Goal: Task Accomplishment & Management: Manage account settings

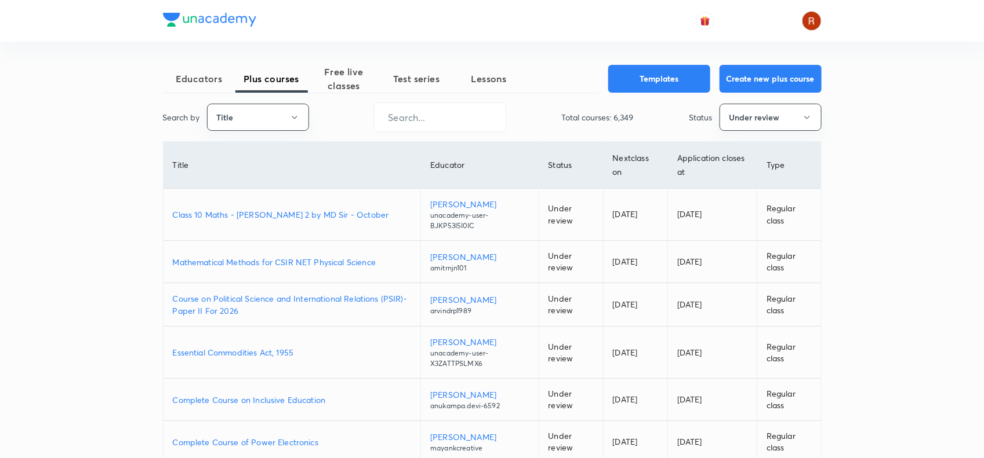
click at [318, 217] on p "Class 10 Maths - Nischay Term 2 by MD Sir - October" at bounding box center [292, 215] width 239 height 12
click at [293, 210] on p "Class 10 Maths - Nischay Term 2 by MD Sir - October" at bounding box center [292, 215] width 239 height 12
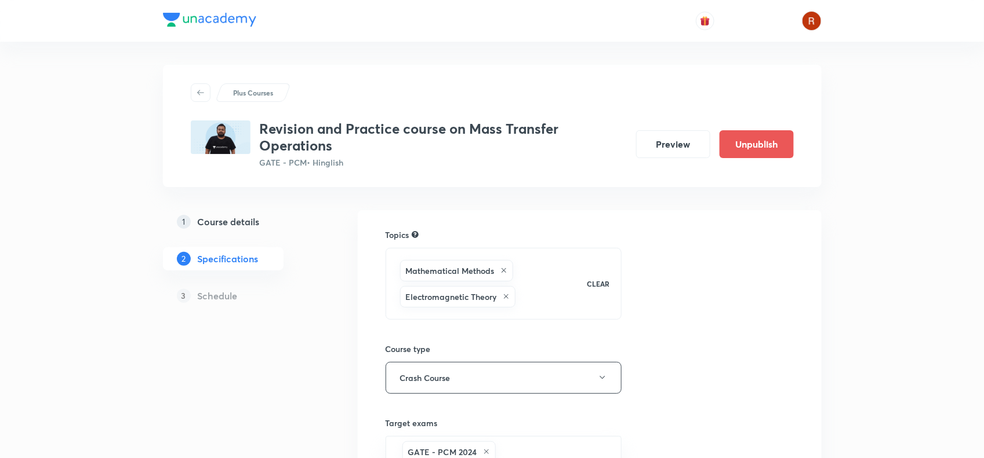
click at [241, 228] on h5 "Course details" at bounding box center [229, 222] width 62 height 14
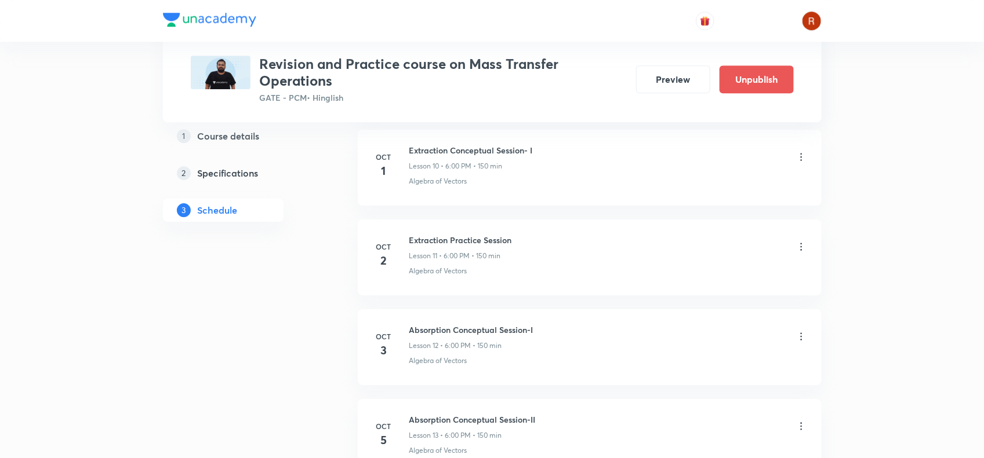
scroll to position [1536, 0]
click at [799, 249] on icon at bounding box center [801, 248] width 12 height 12
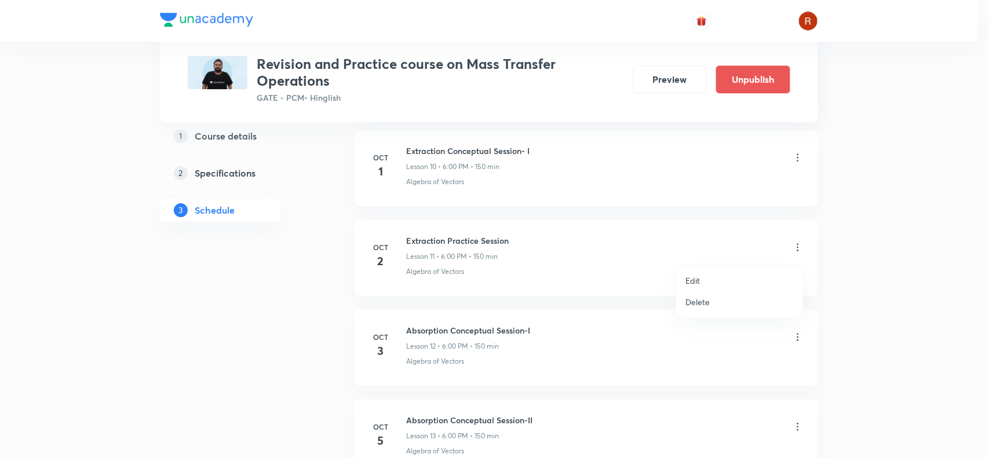
click at [693, 277] on p "Edit" at bounding box center [693, 281] width 14 height 12
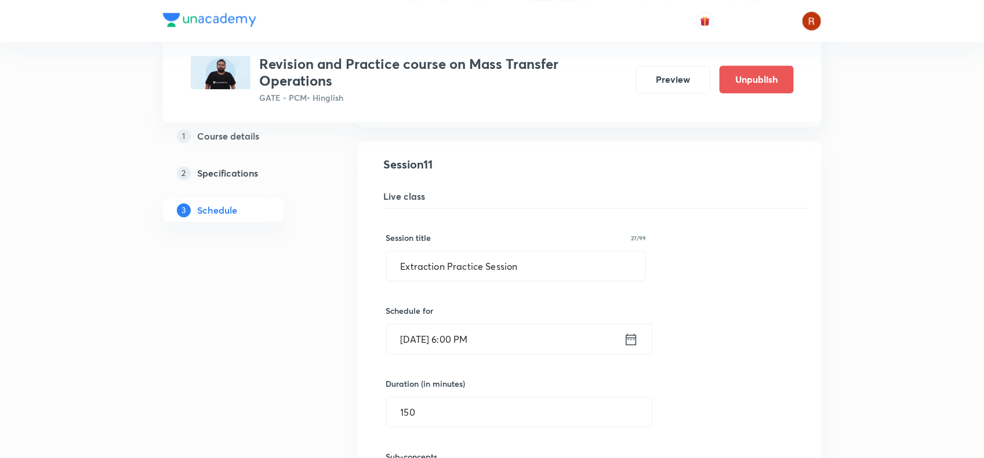
scroll to position [1166, 0]
drag, startPoint x: 406, startPoint y: 274, endPoint x: 531, endPoint y: 277, distance: 125.2
click at [531, 277] on input "Extraction Practice Session" at bounding box center [516, 267] width 259 height 30
type input "E"
paste input "Extraction Conceptual Session- II"
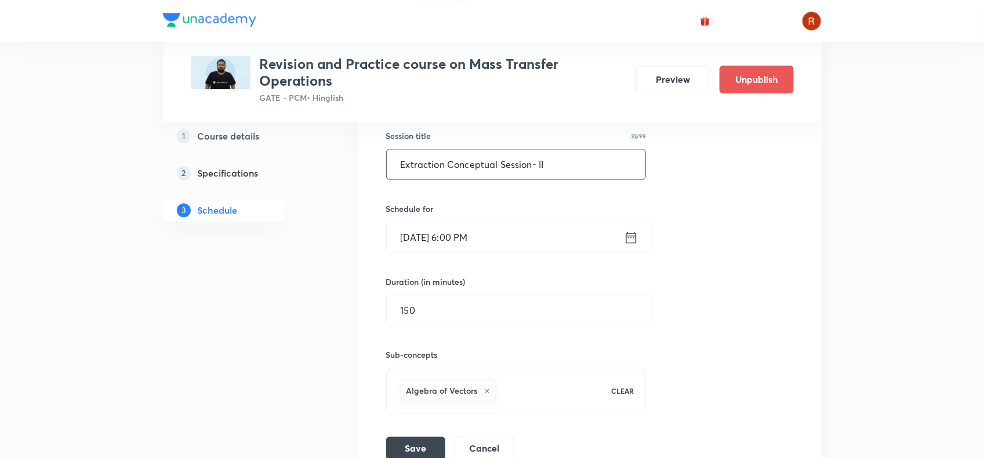
scroll to position [1355, 0]
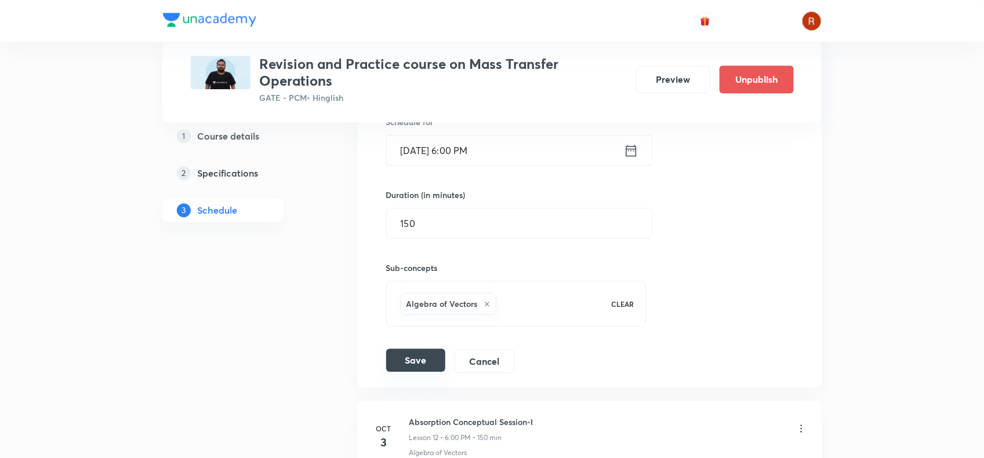
type input "Extraction Conceptual Session- II"
click at [414, 369] on button "Save" at bounding box center [415, 360] width 59 height 23
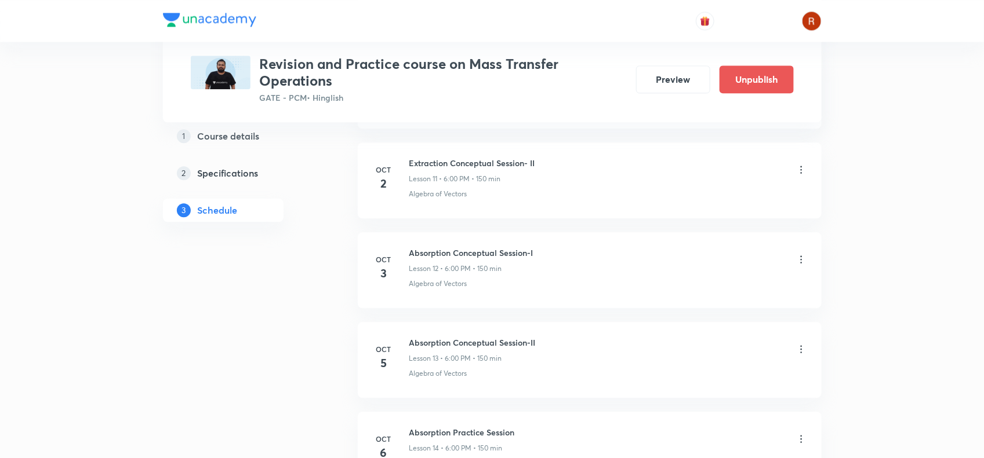
scroll to position [1231, 0]
click at [799, 259] on icon at bounding box center [801, 259] width 12 height 12
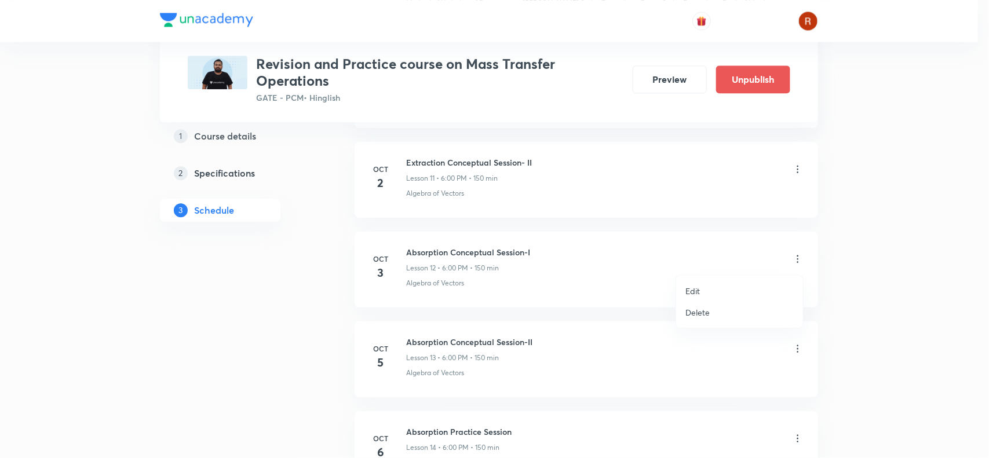
click at [696, 286] on p "Edit" at bounding box center [693, 291] width 14 height 12
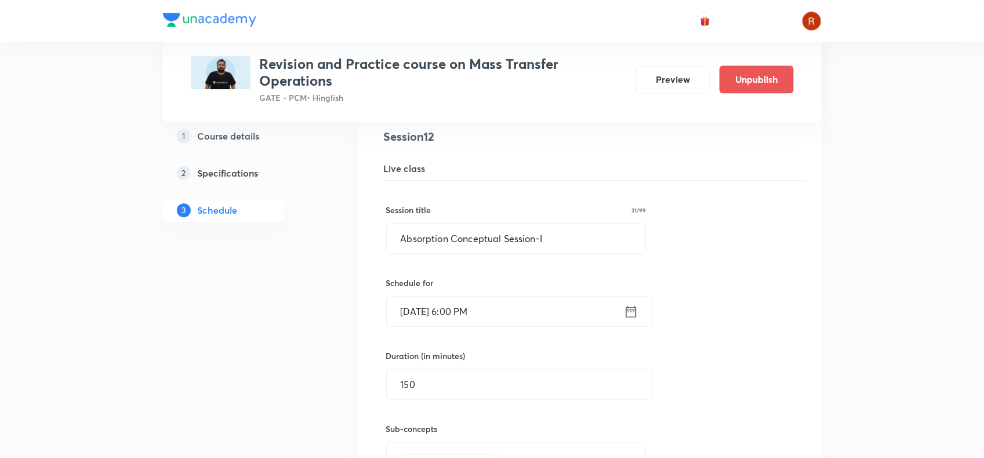
scroll to position [1290, 0]
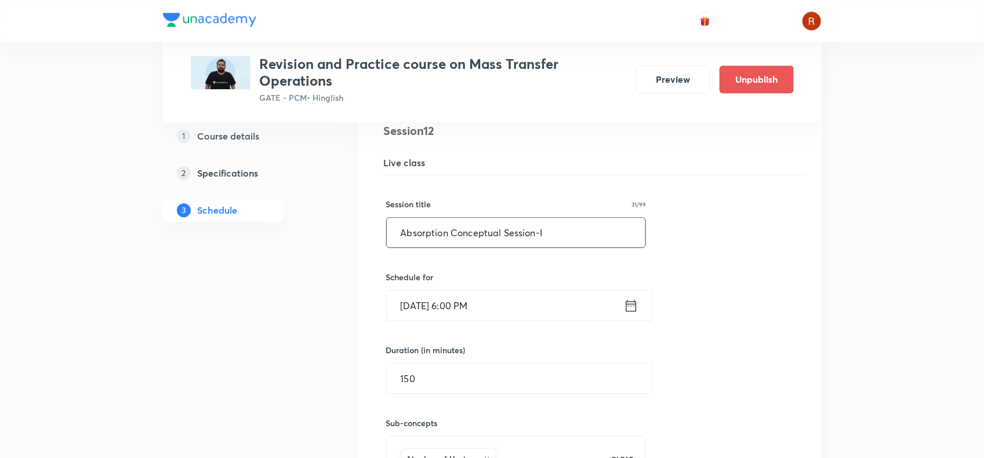
drag, startPoint x: 400, startPoint y: 238, endPoint x: 569, endPoint y: 242, distance: 169.3
click at [569, 242] on input "Absorption Conceptual Session-I" at bounding box center [516, 233] width 259 height 30
paste input "Extraction Practice Session"
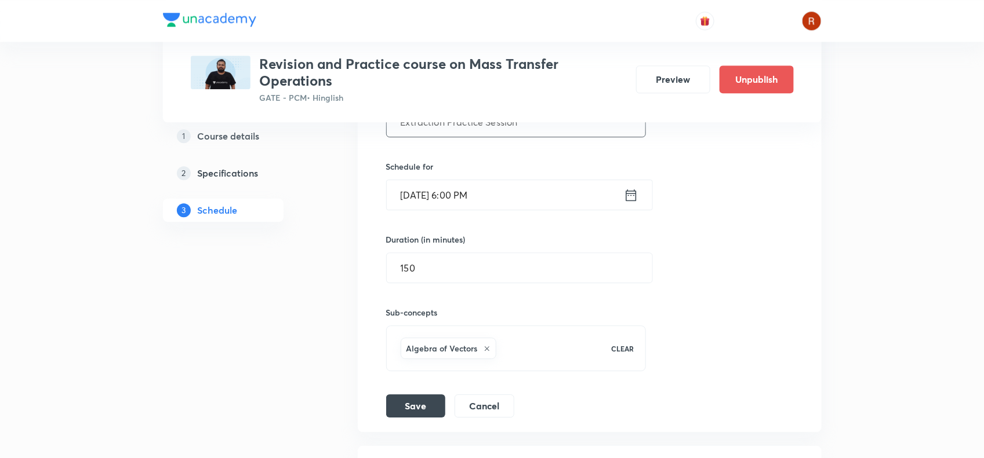
scroll to position [1436, 0]
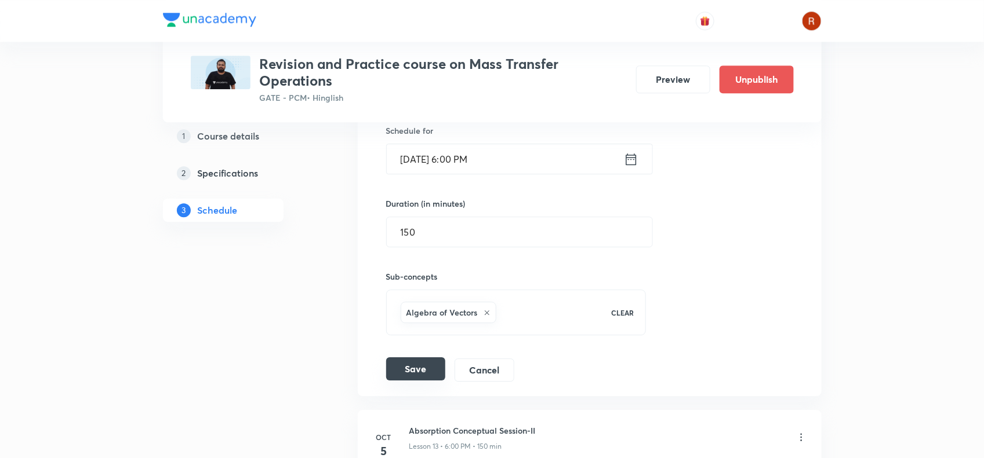
type input "Extraction Practice Session"
click at [423, 366] on button "Save" at bounding box center [415, 369] width 59 height 23
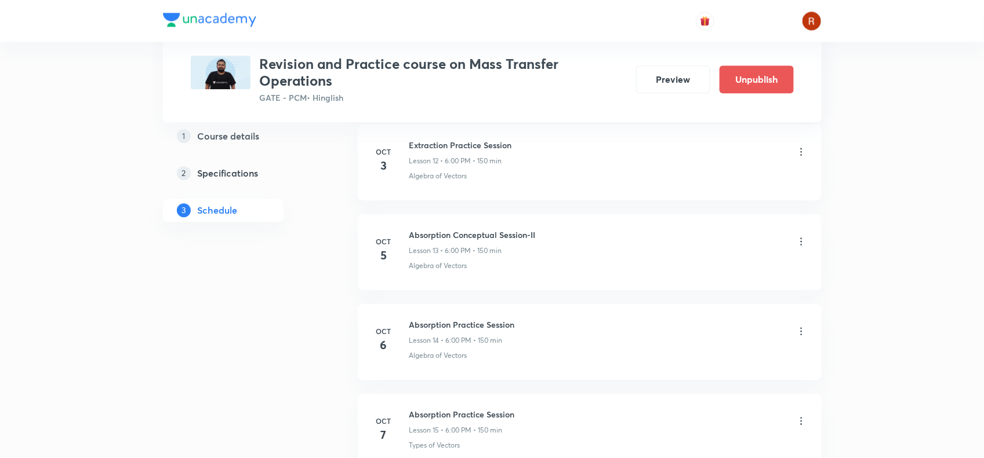
scroll to position [1339, 0]
click at [798, 242] on icon at bounding box center [801, 241] width 12 height 12
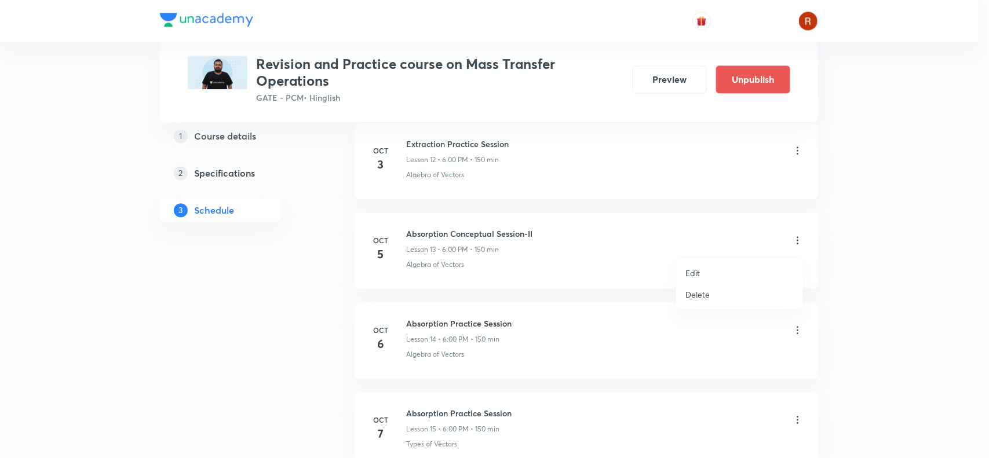
click at [696, 268] on p "Edit" at bounding box center [693, 273] width 14 height 12
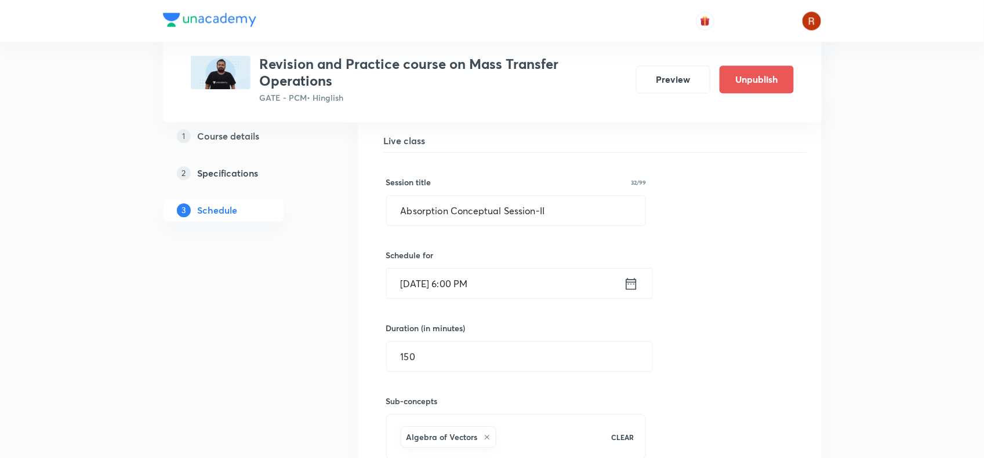
scroll to position [1403, 0]
click at [423, 290] on input "Oct 5, 2025, 6:00 PM" at bounding box center [505, 283] width 237 height 30
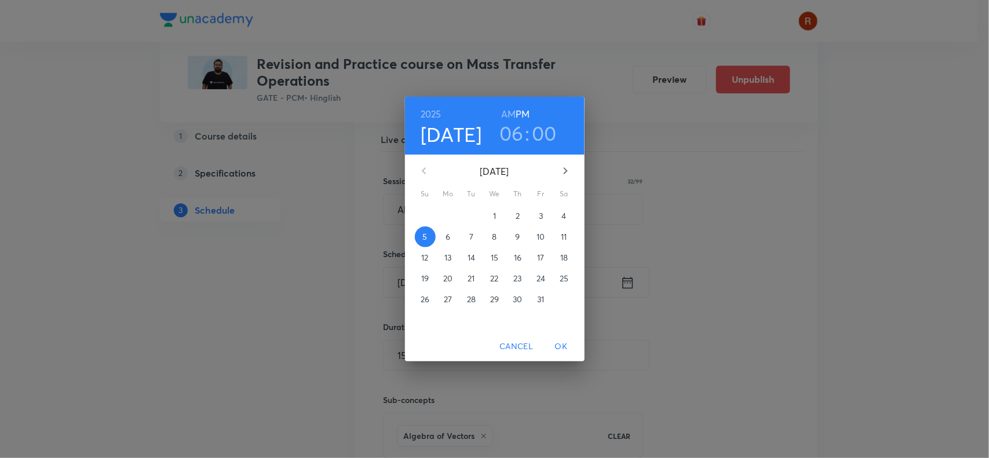
click at [565, 216] on p "4" at bounding box center [564, 216] width 5 height 12
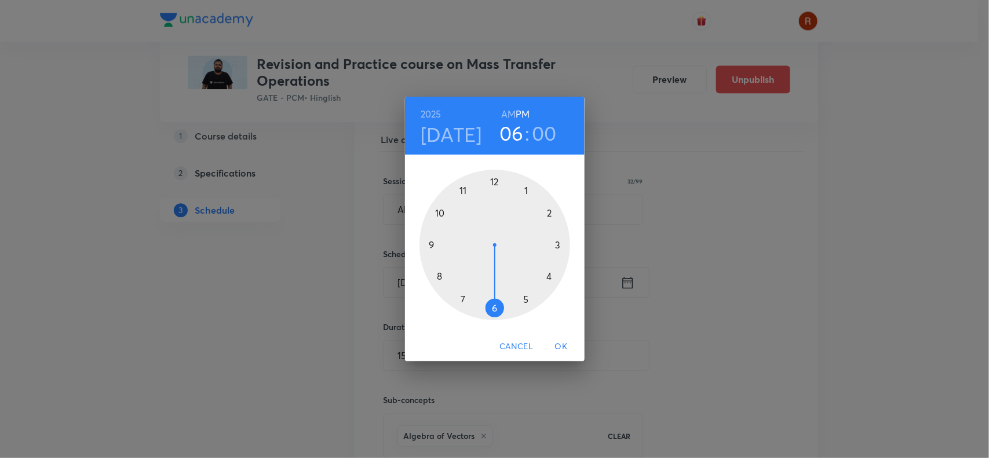
click at [566, 345] on span "OK" at bounding box center [562, 347] width 28 height 14
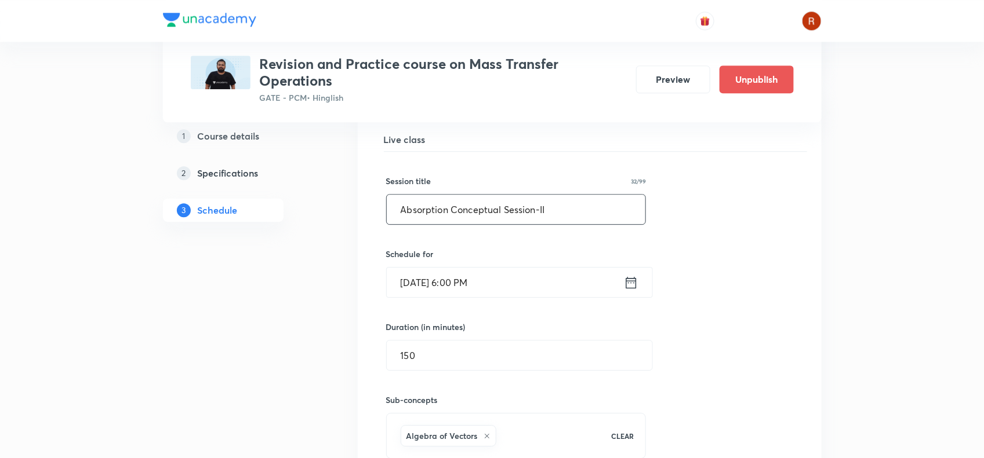
click at [406, 209] on input "Absorption Conceptual Session-II" at bounding box center [516, 210] width 259 height 30
drag, startPoint x: 406, startPoint y: 209, endPoint x: 583, endPoint y: 214, distance: 176.9
click at [583, 214] on input "Absorption Conceptual Session-II" at bounding box center [516, 210] width 259 height 30
paste input "Absorption Conceptual Session-I"
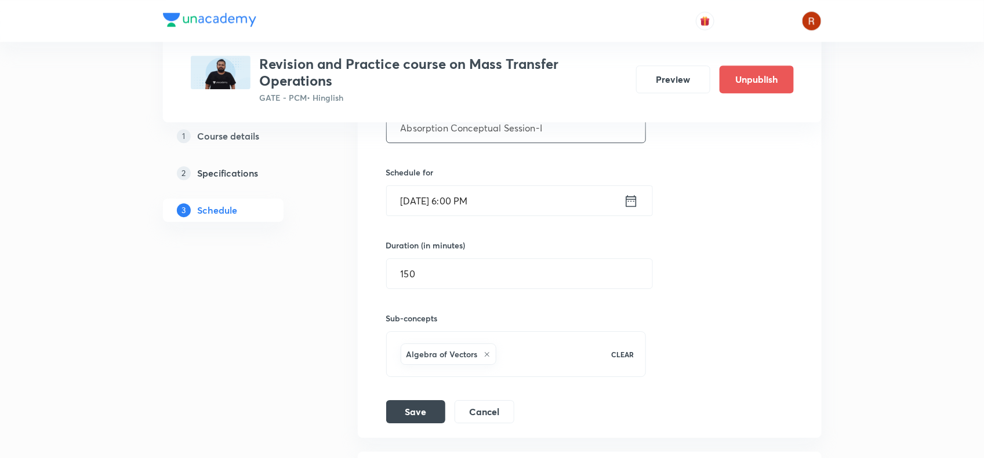
scroll to position [1530, 0]
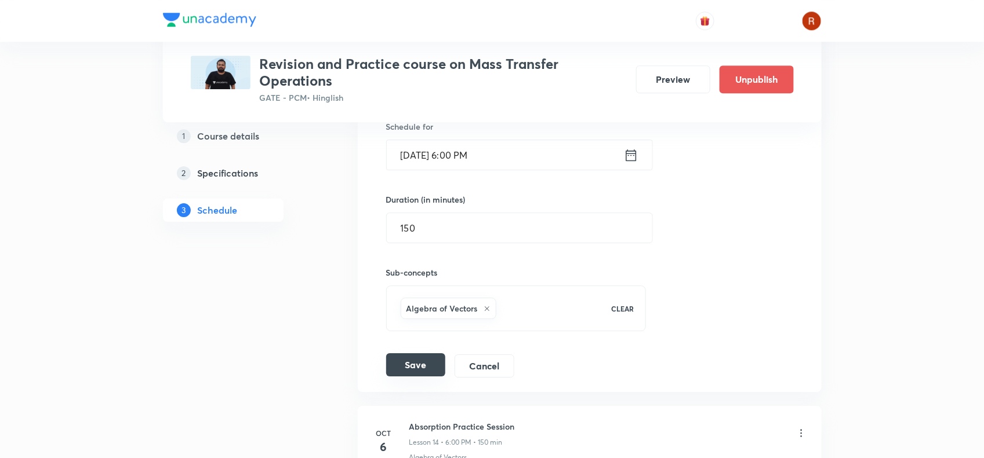
type input "Absorption Conceptual Session-I"
click at [415, 374] on button "Save" at bounding box center [415, 365] width 59 height 23
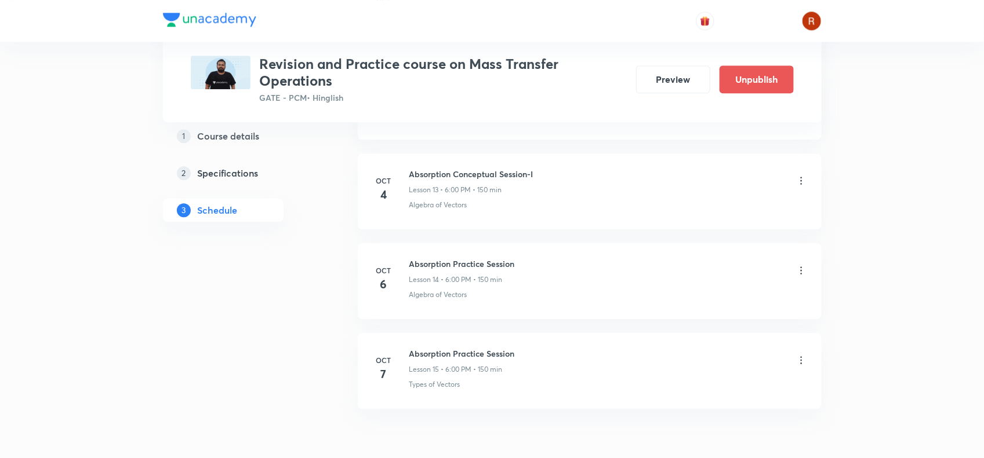
scroll to position [1400, 0]
click at [802, 272] on icon at bounding box center [801, 269] width 12 height 12
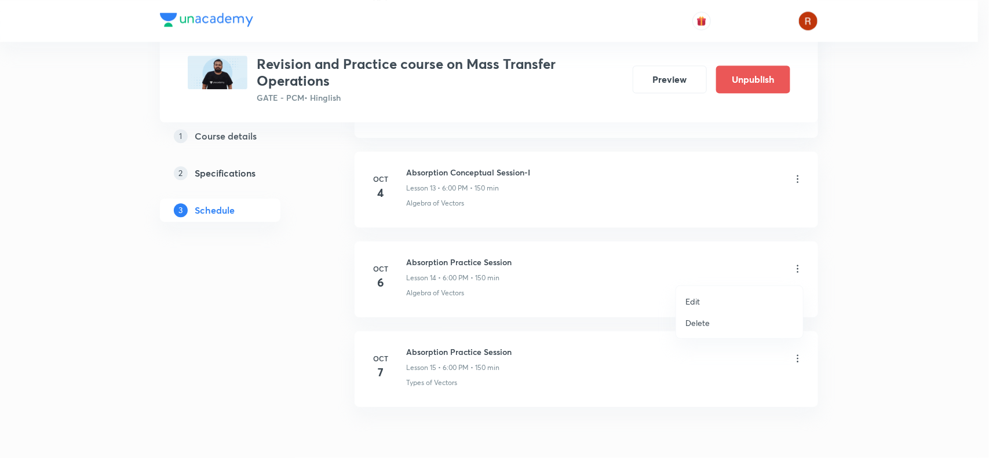
click at [719, 297] on li "Edit" at bounding box center [739, 301] width 127 height 21
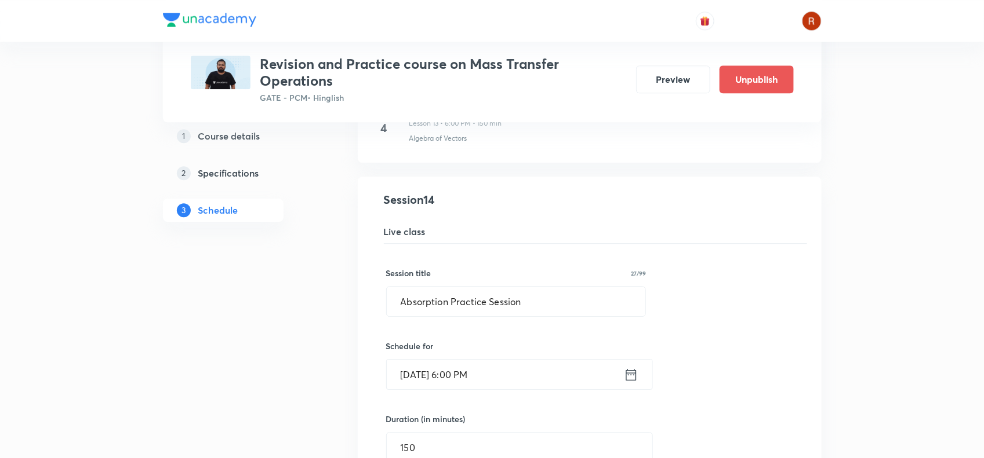
scroll to position [1481, 0]
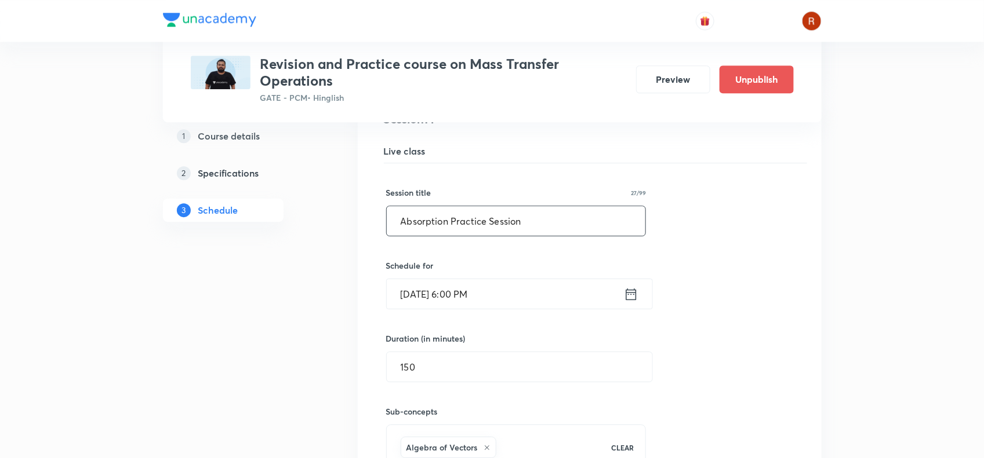
drag, startPoint x: 398, startPoint y: 219, endPoint x: 567, endPoint y: 215, distance: 168.7
click at [567, 215] on input "Absorption Practice Session" at bounding box center [516, 221] width 259 height 30
paste input "Absorption Conceptual Session-II"
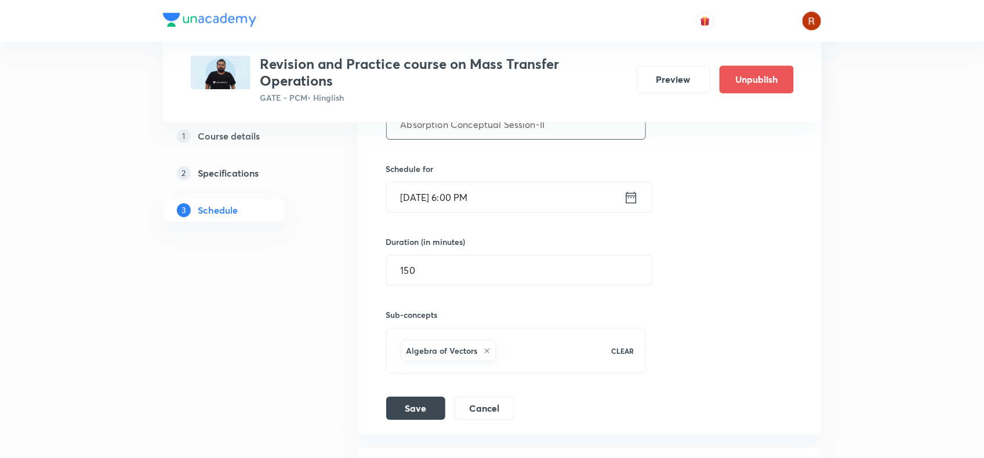
scroll to position [1604, 0]
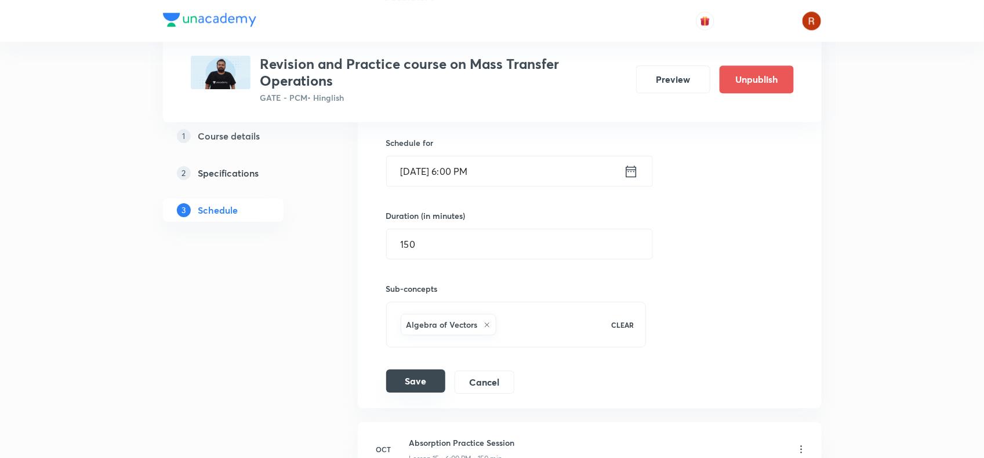
type input "Absorption Conceptual Session-II"
click at [416, 391] on button "Save" at bounding box center [415, 381] width 59 height 23
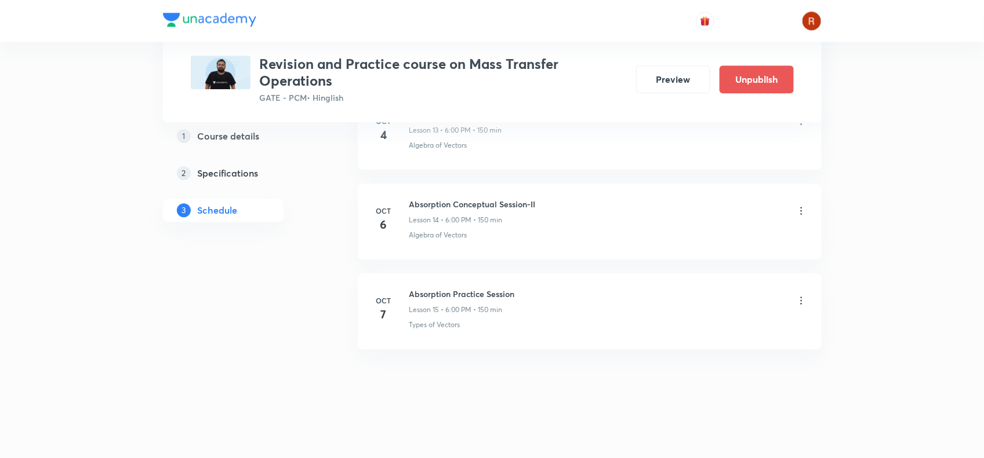
click at [800, 304] on icon at bounding box center [801, 301] width 12 height 12
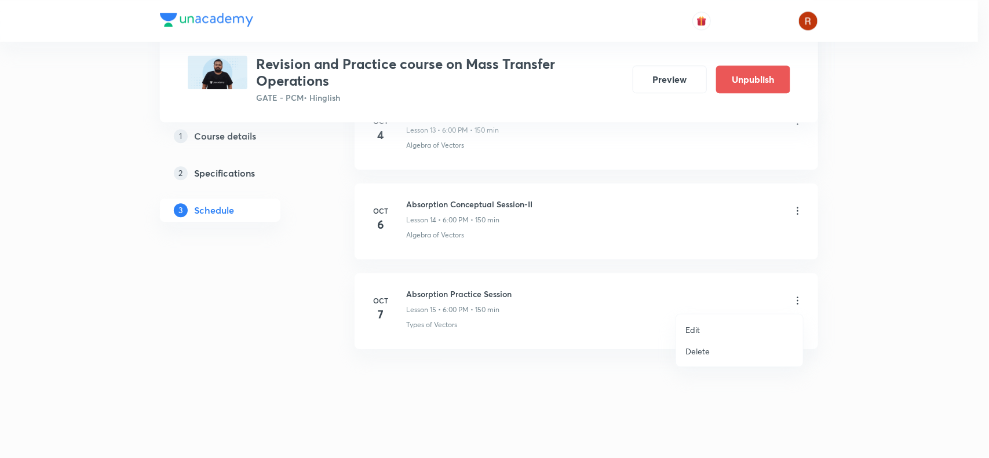
click at [703, 325] on li "Edit" at bounding box center [739, 329] width 127 height 21
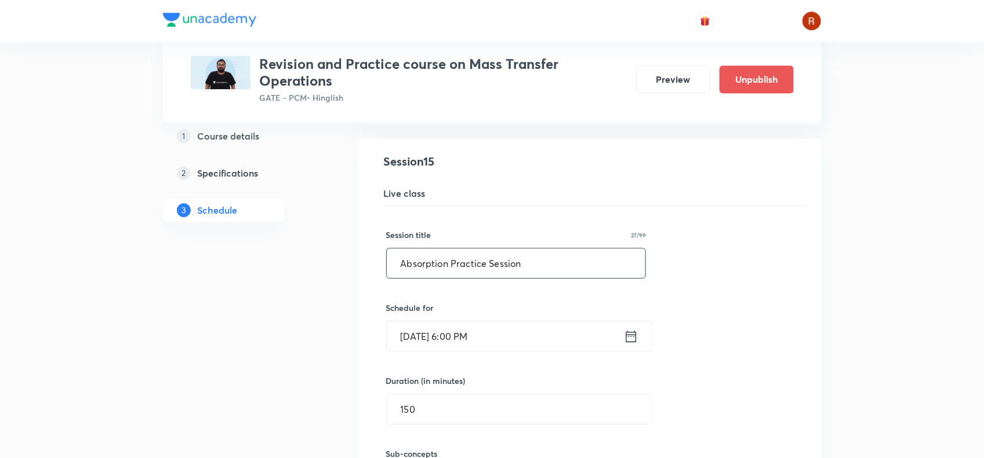
scroll to position [1529, 0]
click at [403, 257] on input "Absorption Practice Session" at bounding box center [516, 263] width 259 height 30
drag, startPoint x: 403, startPoint y: 257, endPoint x: 663, endPoint y: 263, distance: 259.2
click at [663, 263] on div "Session title 27/99 Absorption Practice Session ​ Schedule for Oct 7, 2025, 6:0…" at bounding box center [589, 382] width 407 height 354
paste input "Absorption Practice Session"
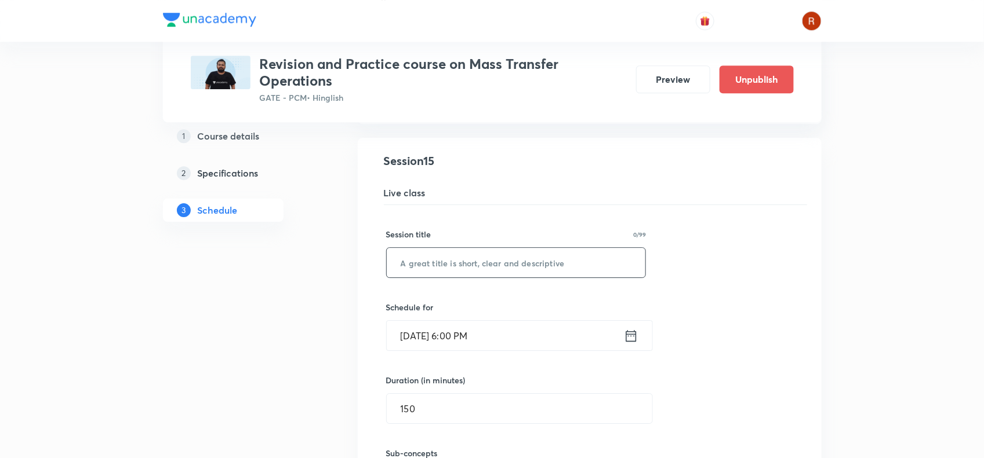
type input "Absorption Practice Session"
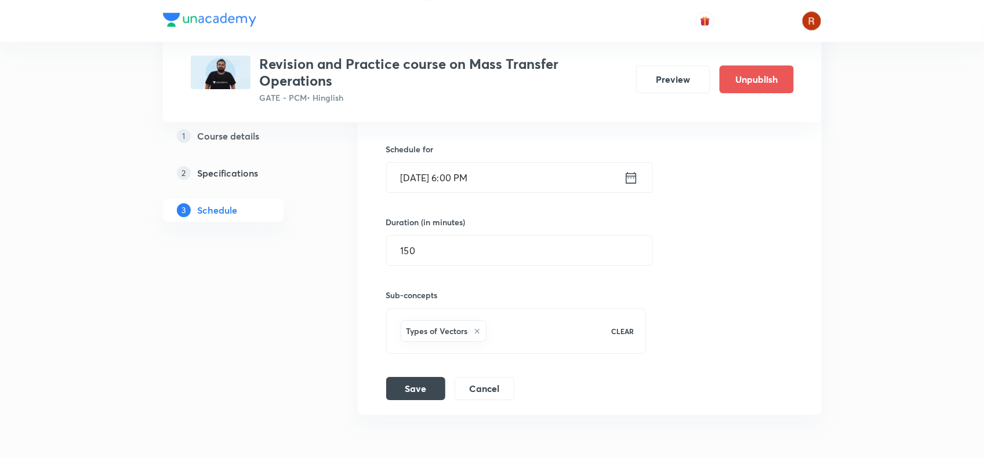
scroll to position [1688, 0]
click at [406, 386] on button "Save" at bounding box center [415, 387] width 59 height 23
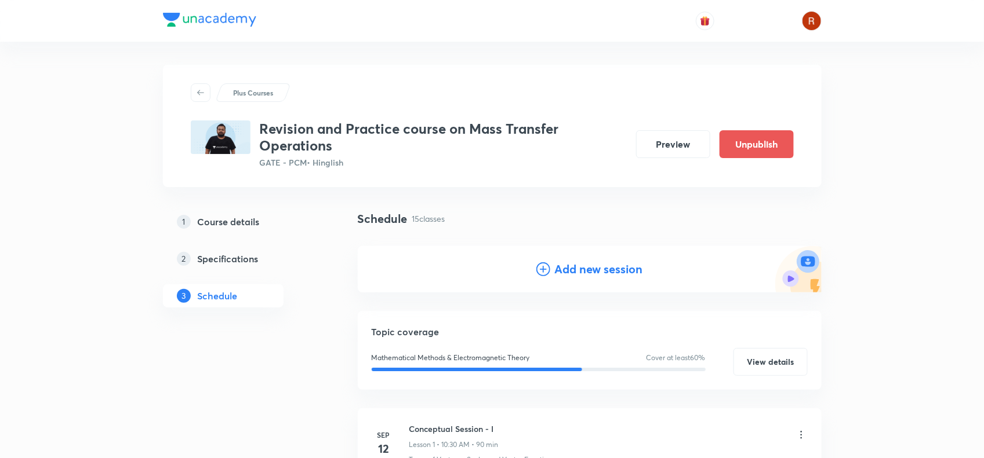
scroll to position [22, 0]
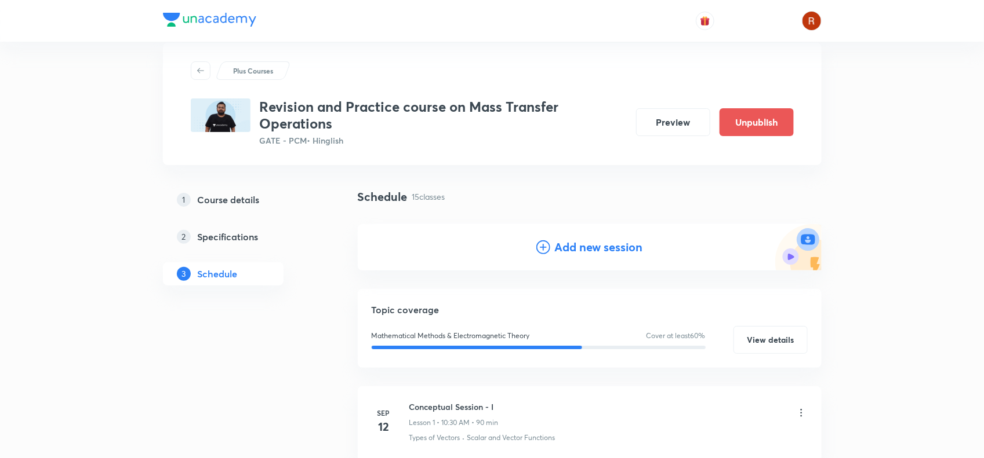
click at [577, 242] on h4 "Add new session" at bounding box center [599, 247] width 88 height 17
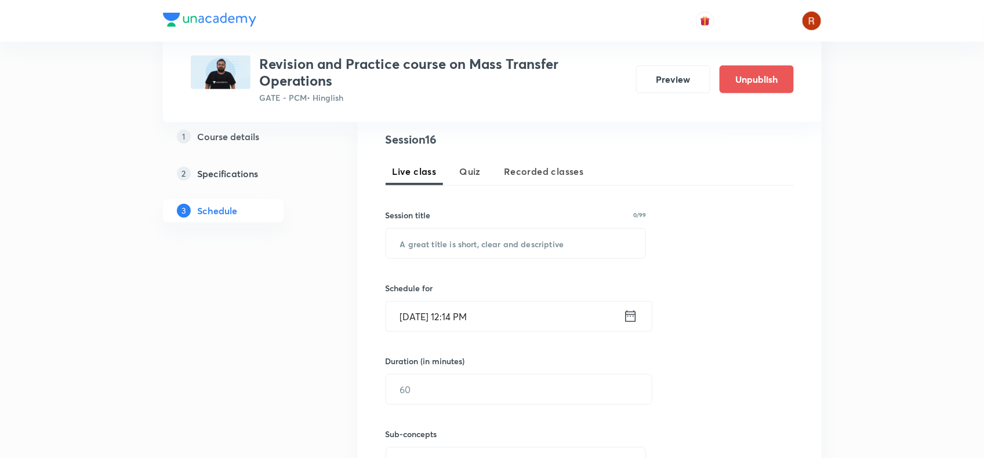
scroll to position [226, 0]
drag, startPoint x: 487, startPoint y: 228, endPoint x: 465, endPoint y: 250, distance: 31.6
click at [465, 250] on div "​" at bounding box center [515, 244] width 261 height 31
click at [465, 250] on input "text" at bounding box center [516, 245] width 260 height 30
paste input "Drying and Humidification Conceptual Session - I"
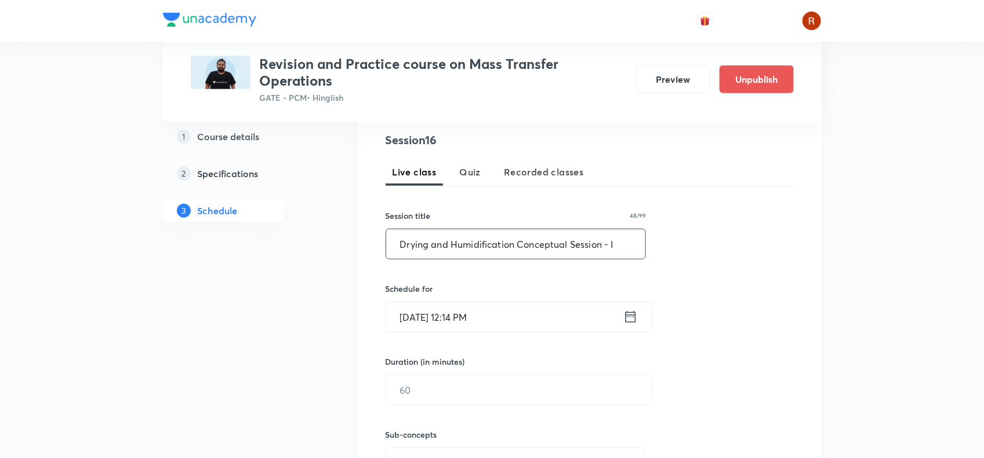
type input "Drying and Humidification Conceptual Session - I"
click at [425, 317] on input "Oct 1, 2025, 12:14 PM" at bounding box center [504, 318] width 237 height 30
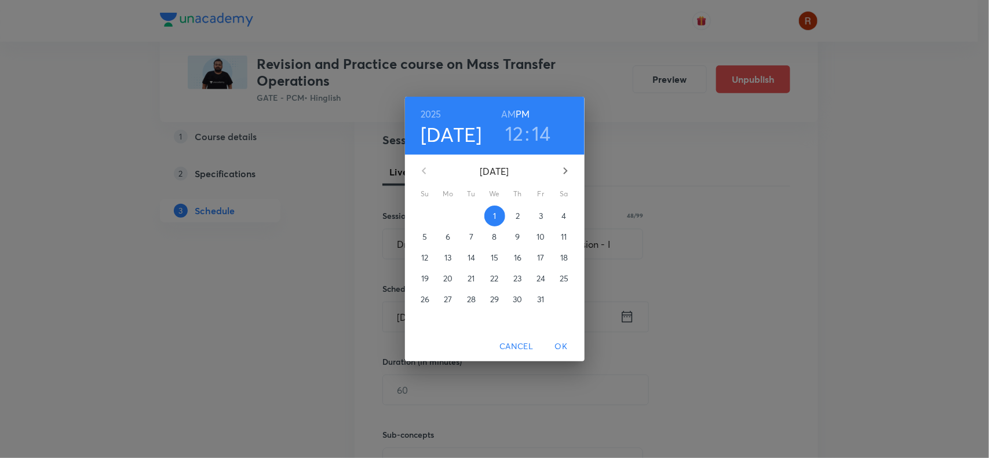
click at [447, 233] on p "6" at bounding box center [448, 237] width 5 height 12
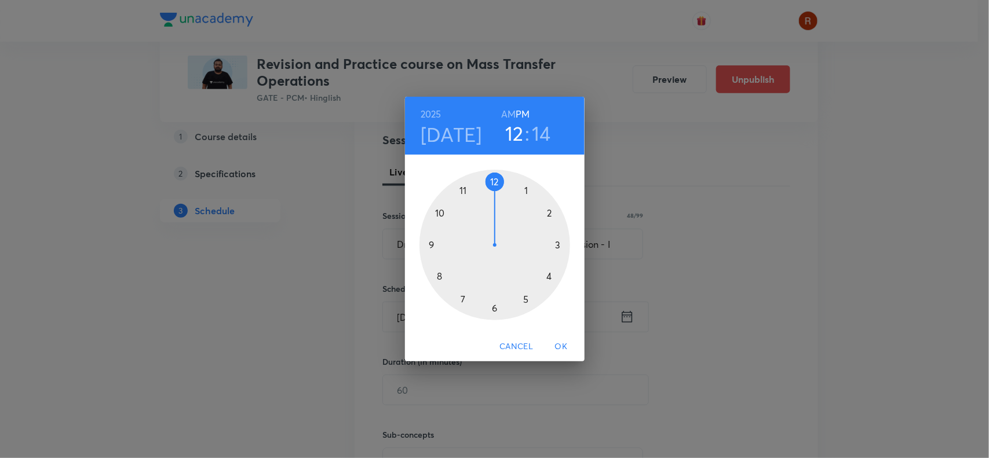
click at [496, 306] on div at bounding box center [495, 245] width 151 height 151
click at [493, 180] on div at bounding box center [495, 245] width 151 height 151
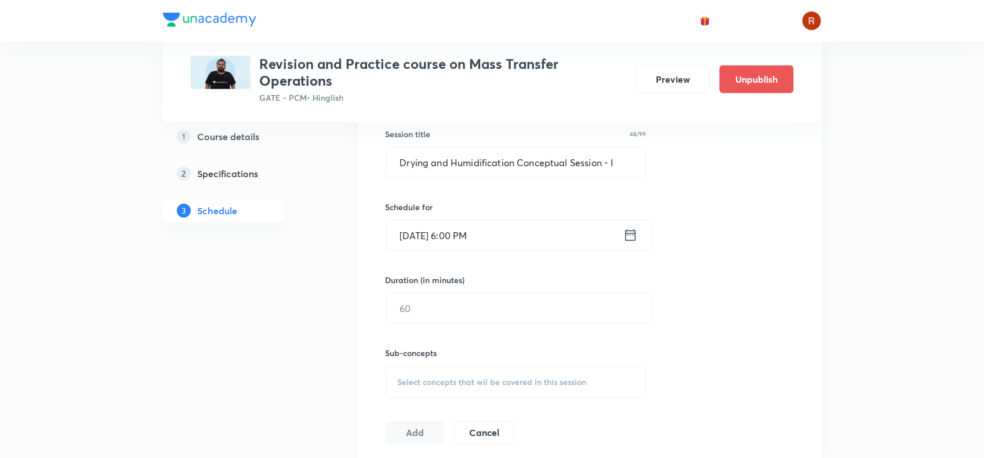
scroll to position [318, 0]
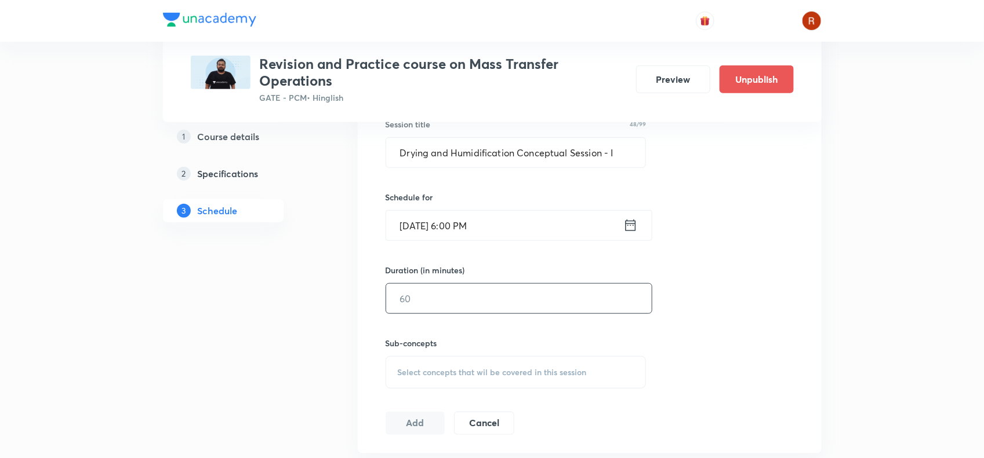
click at [427, 297] on input "text" at bounding box center [518, 299] width 265 height 30
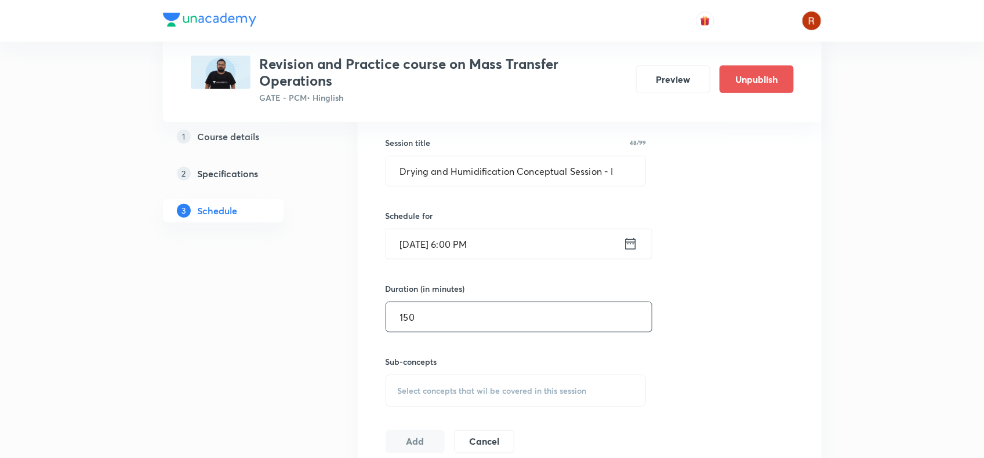
scroll to position [300, 0]
type input "150"
click at [431, 387] on span "Select concepts that wil be covered in this session" at bounding box center [492, 390] width 189 height 9
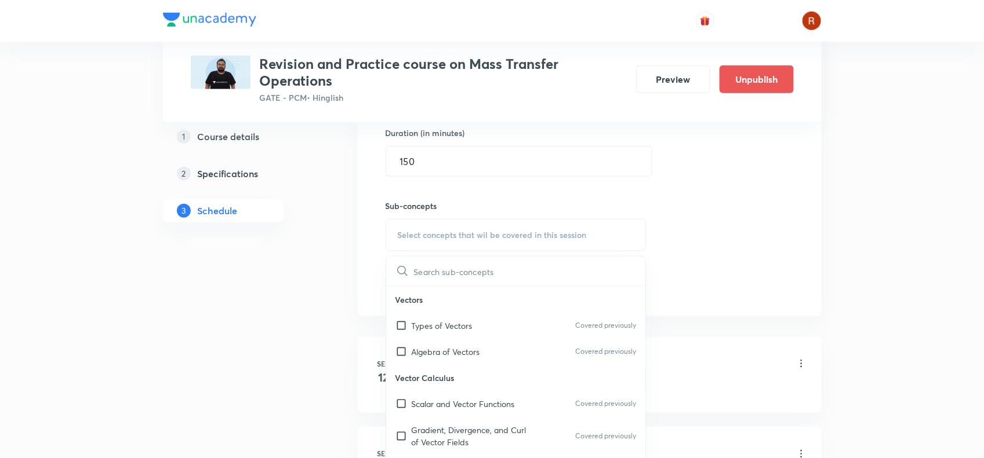
scroll to position [456, 0]
click at [435, 348] on p "Algebra of Vectors" at bounding box center [446, 351] width 68 height 12
checkbox input "true"
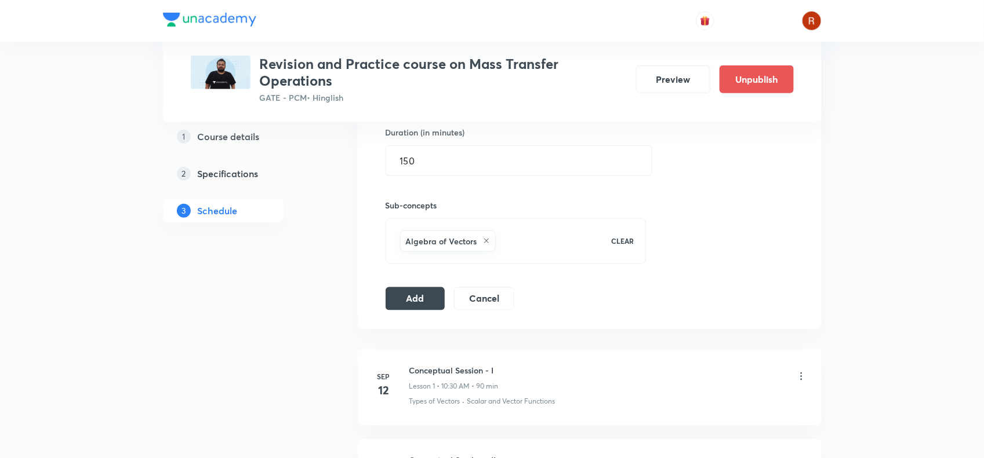
scroll to position [343, 0]
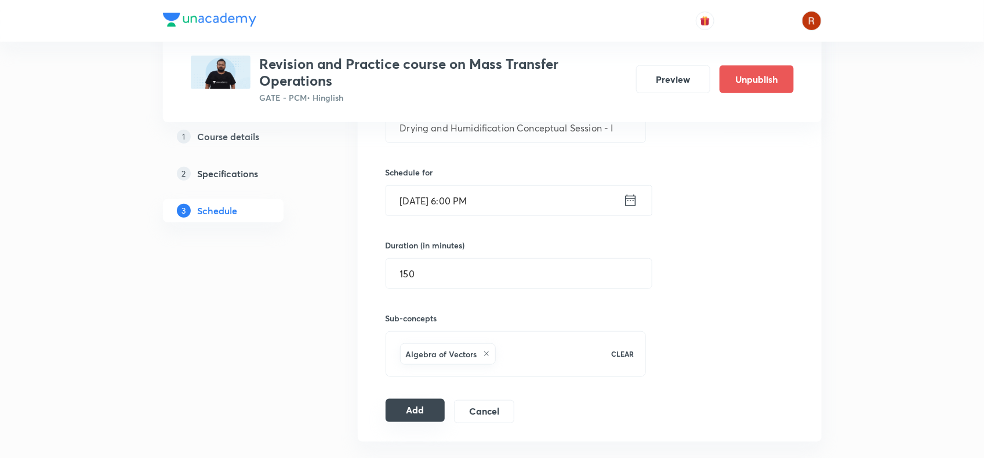
click at [413, 413] on button "Add" at bounding box center [415, 410] width 60 height 23
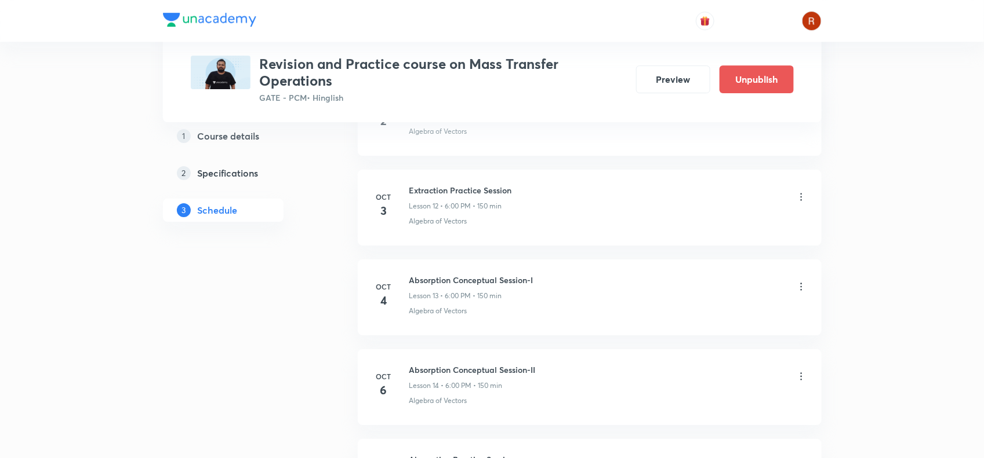
scroll to position [1861, 0]
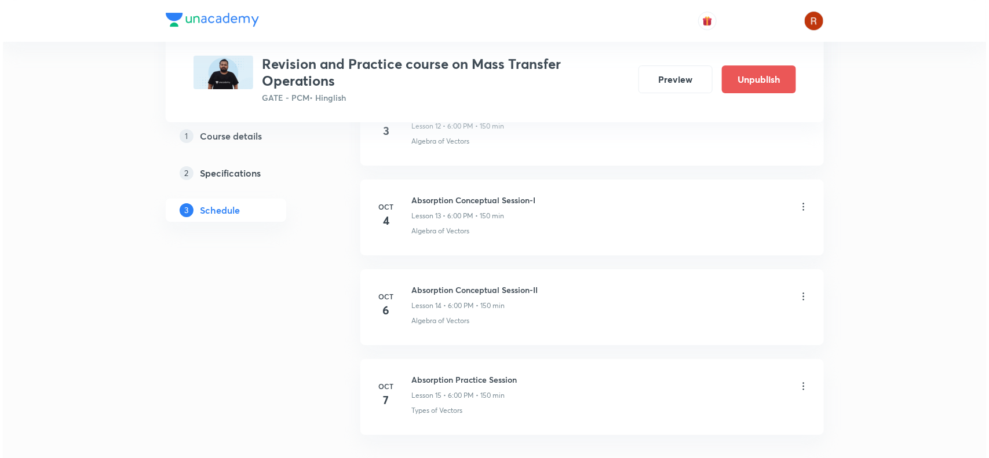
scroll to position [1774, 0]
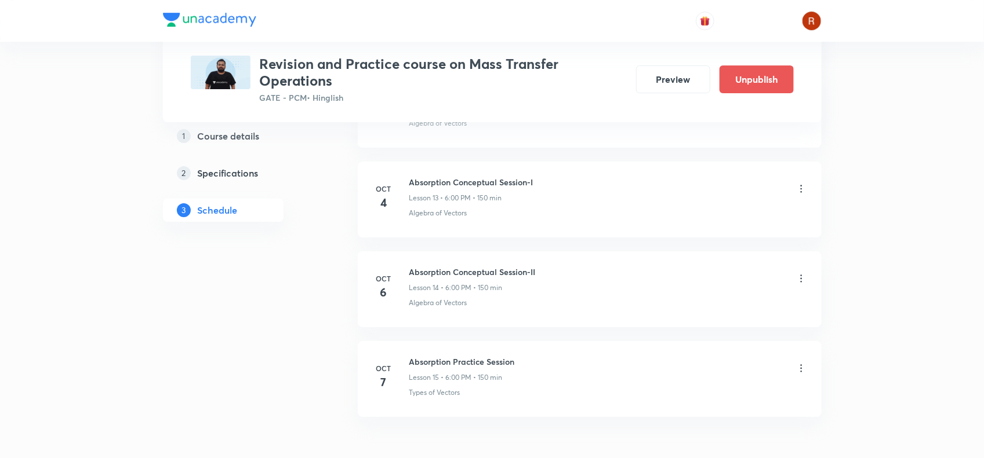
click at [798, 280] on icon at bounding box center [801, 279] width 12 height 12
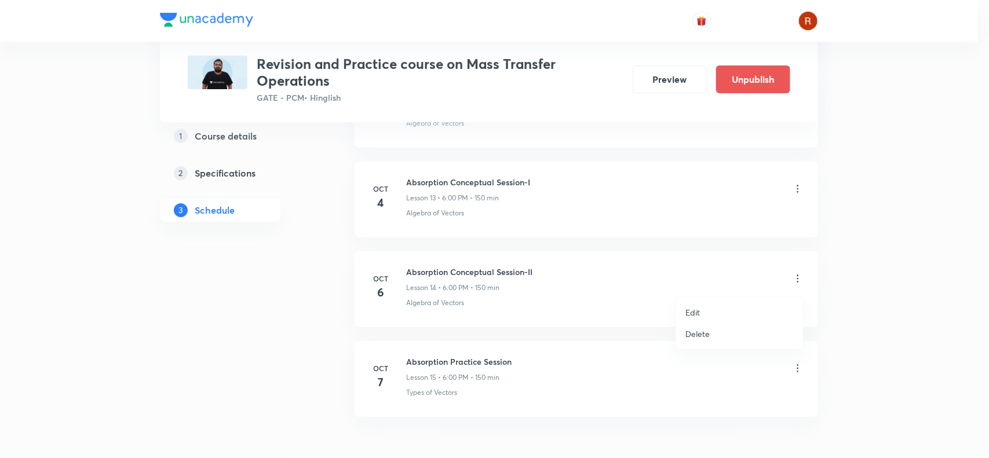
click at [694, 311] on p "Edit" at bounding box center [693, 313] width 14 height 12
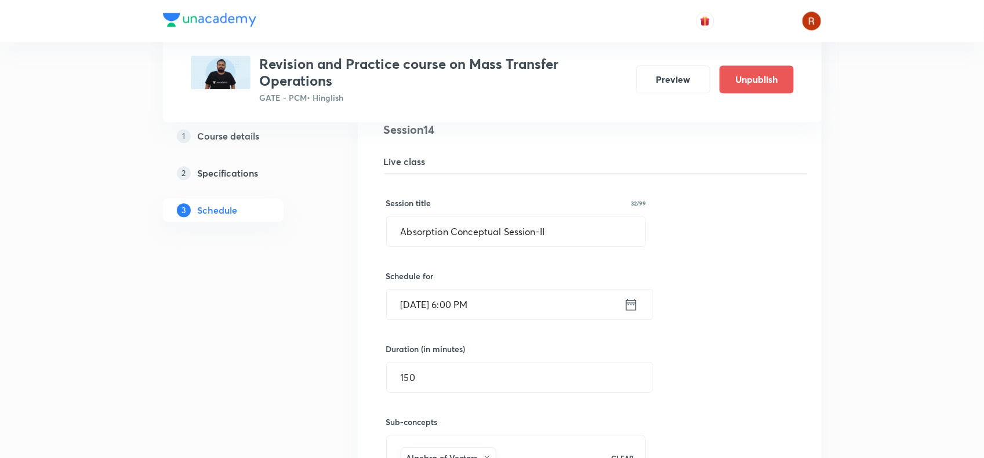
scroll to position [1470, 0]
click at [419, 303] on input "[DATE] 6:00 PM" at bounding box center [505, 305] width 237 height 30
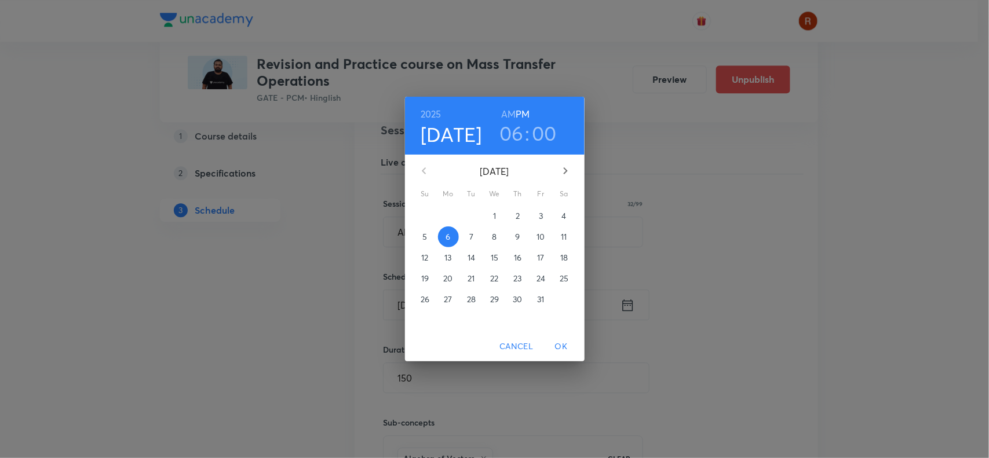
click at [427, 235] on p "5" at bounding box center [425, 237] width 5 height 12
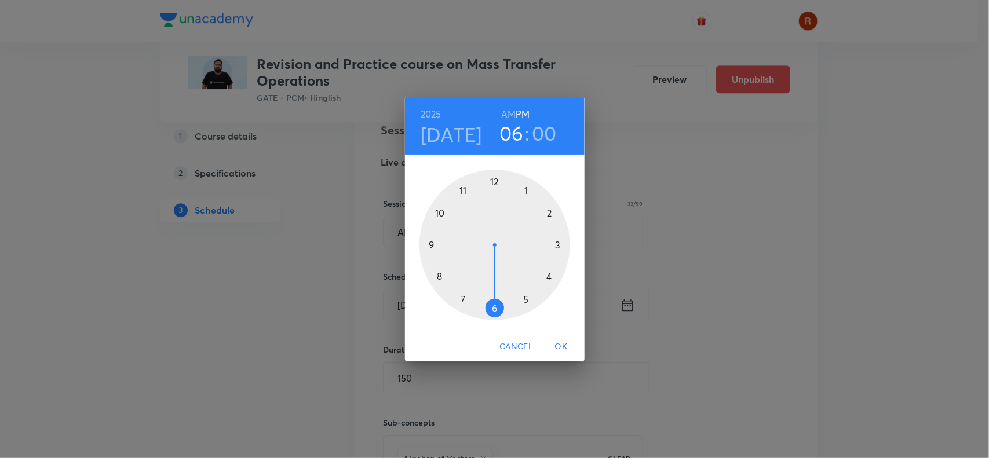
click at [563, 340] on span "OK" at bounding box center [562, 347] width 28 height 14
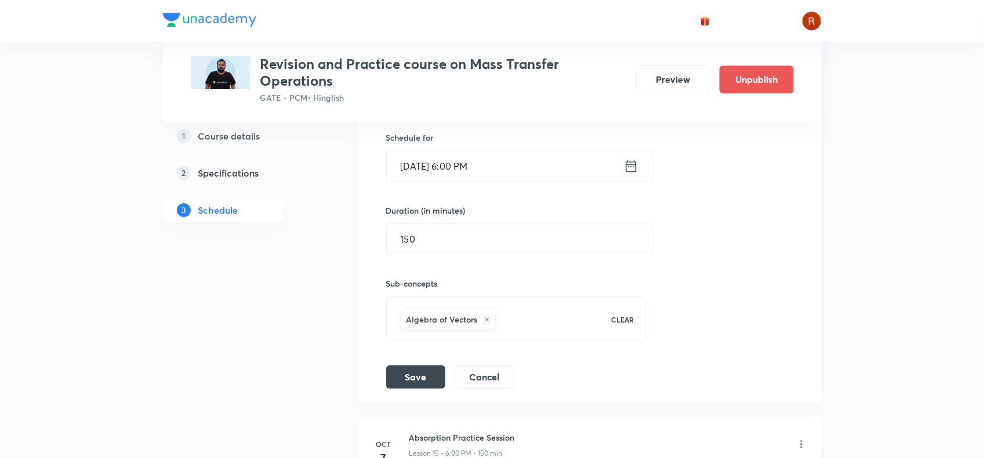
scroll to position [1613, 0]
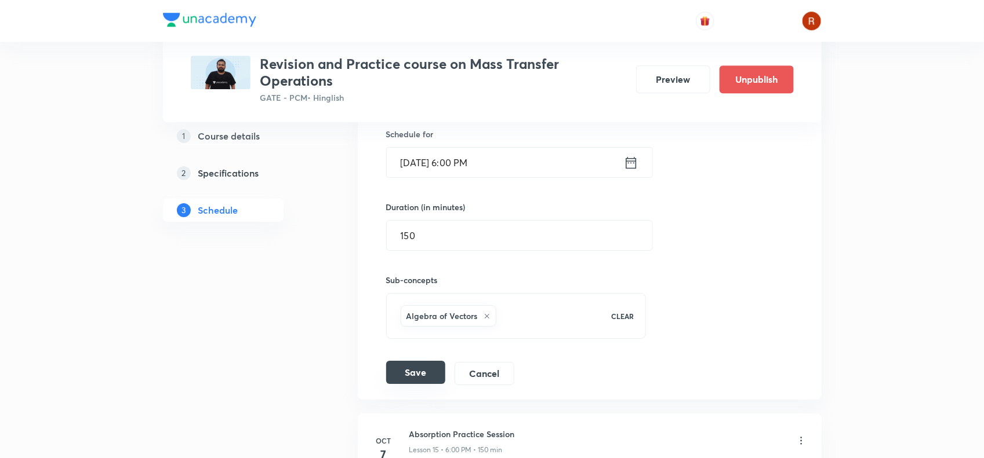
click at [406, 375] on button "Save" at bounding box center [415, 372] width 59 height 23
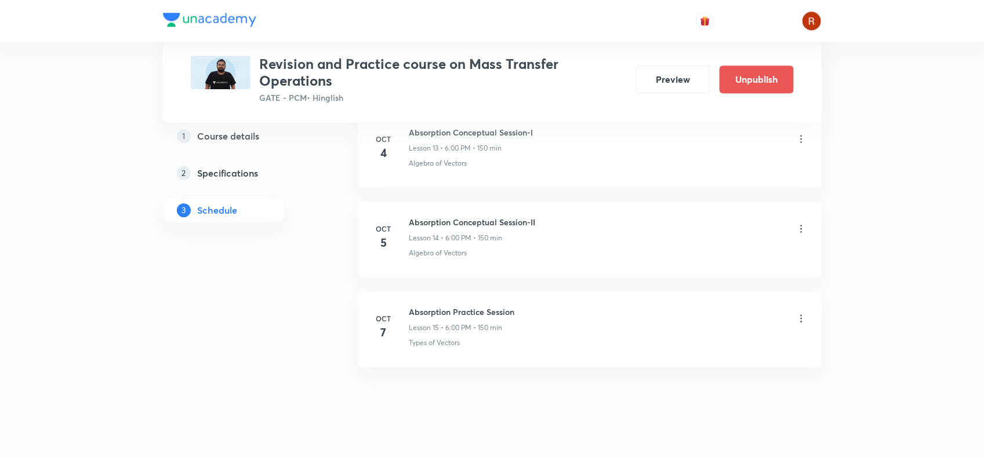
scroll to position [1462, 0]
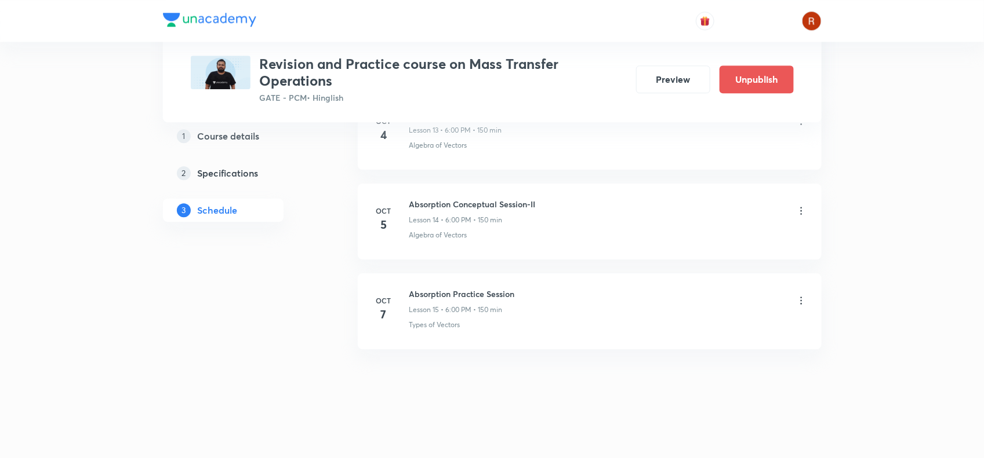
click at [800, 299] on icon at bounding box center [801, 301] width 12 height 12
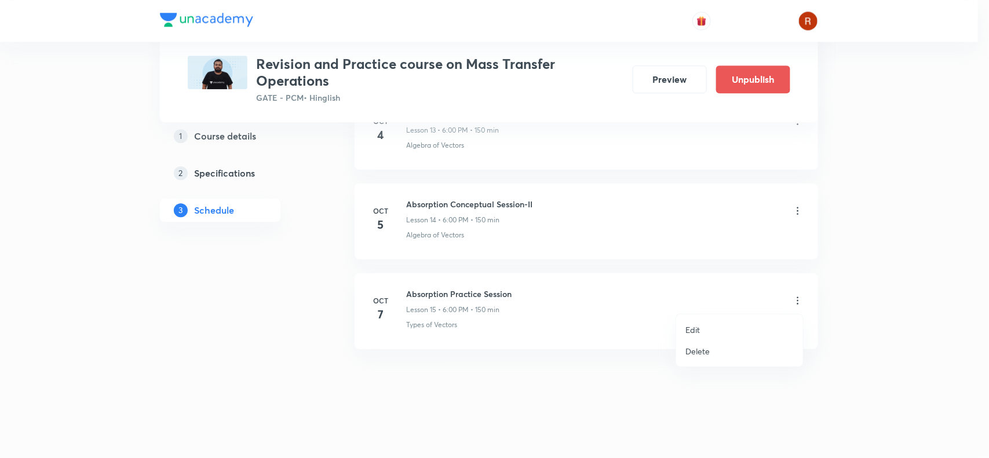
click at [705, 330] on li "Edit" at bounding box center [739, 329] width 127 height 21
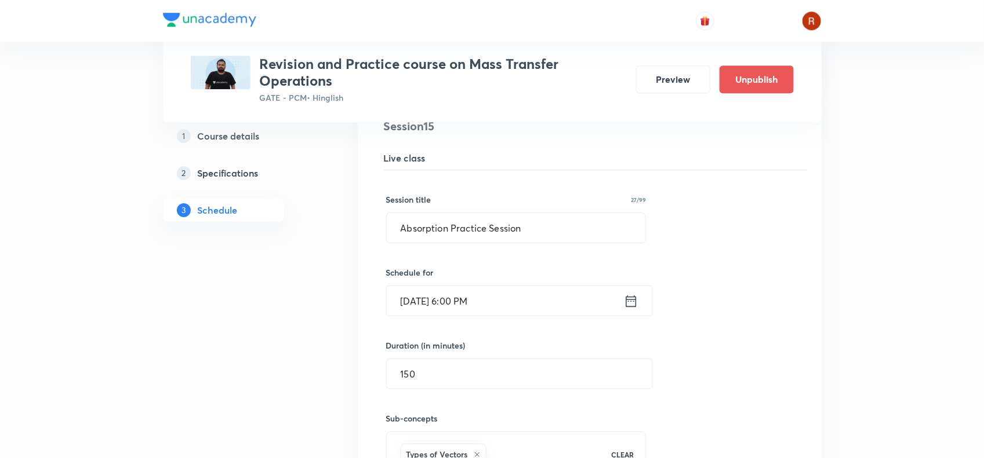
scroll to position [1575, 0]
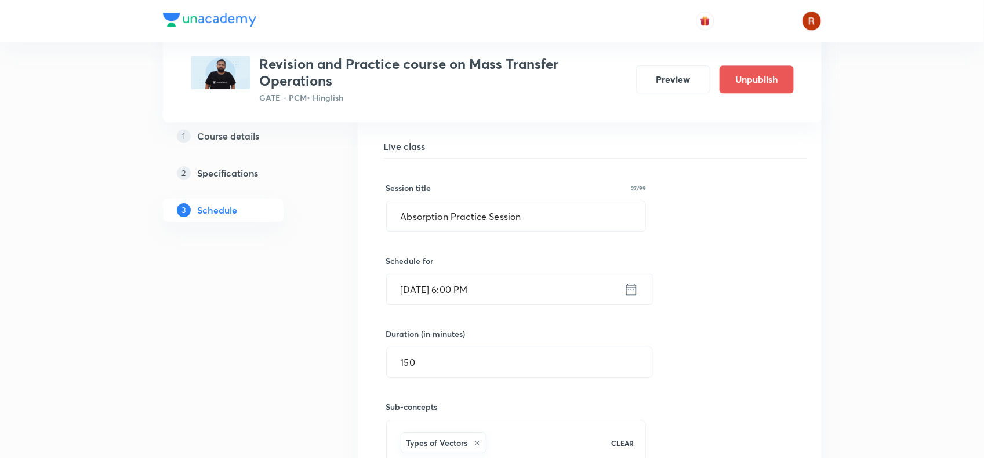
click at [421, 287] on input "Oct 7, 2025, 6:00 PM" at bounding box center [505, 290] width 237 height 30
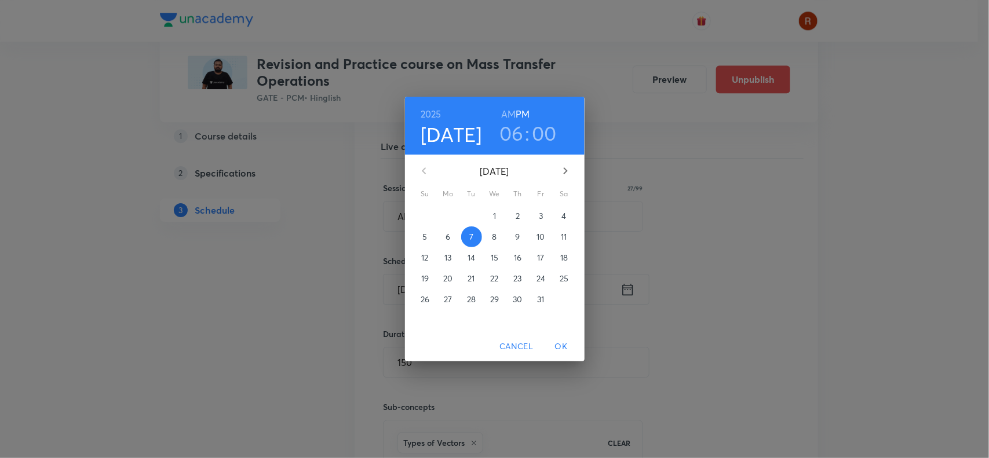
click at [444, 235] on span "6" at bounding box center [448, 237] width 21 height 12
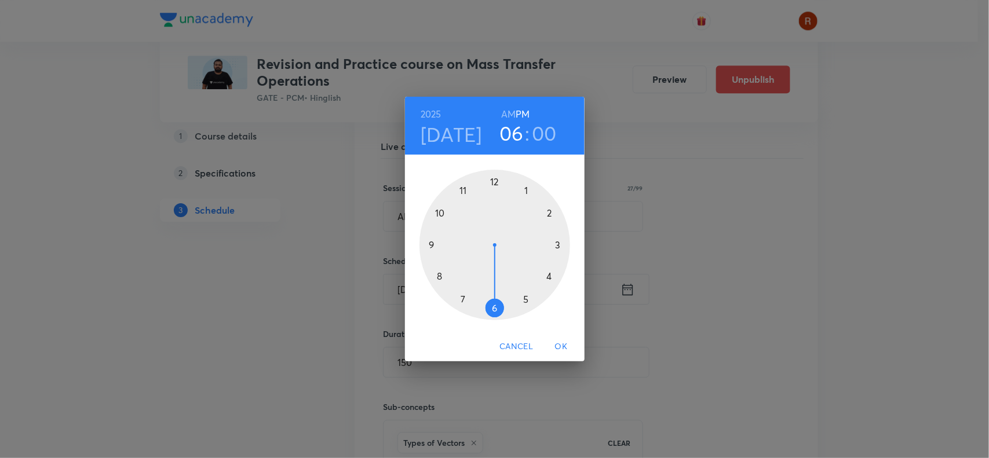
click at [561, 342] on span "OK" at bounding box center [562, 347] width 28 height 14
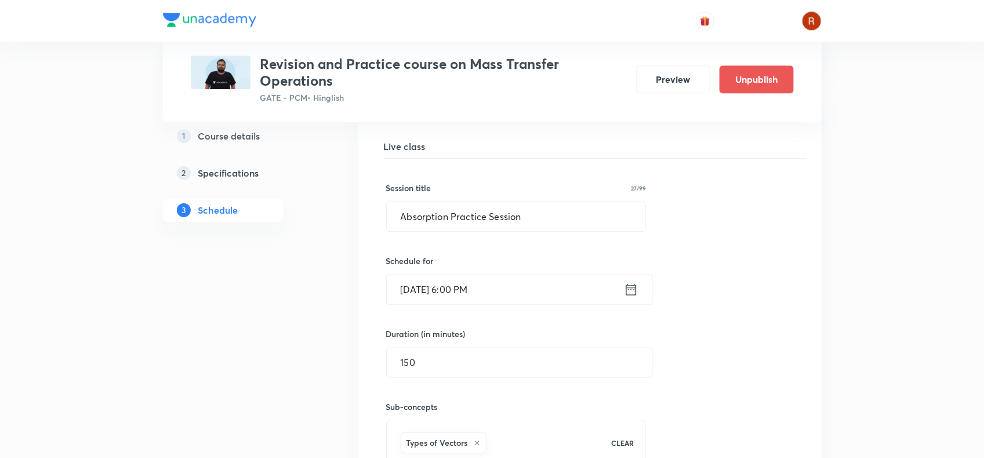
scroll to position [1757, 0]
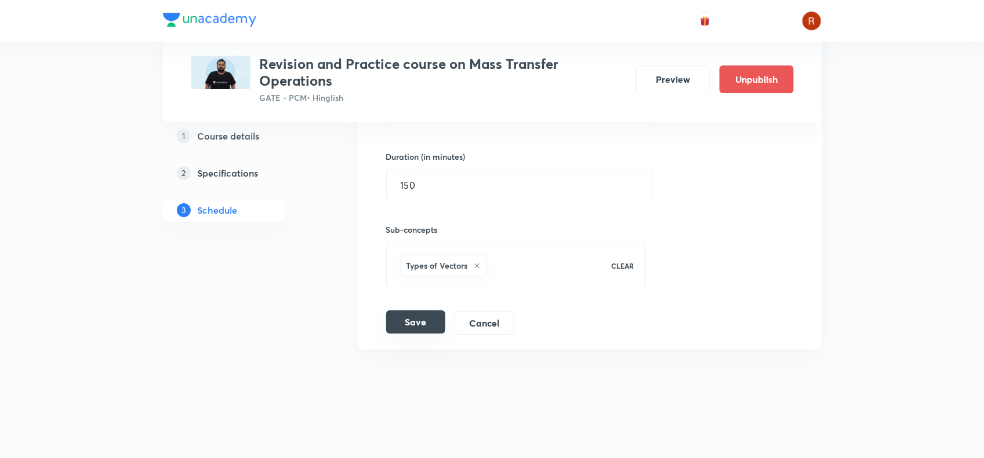
click at [433, 323] on button "Save" at bounding box center [415, 322] width 59 height 23
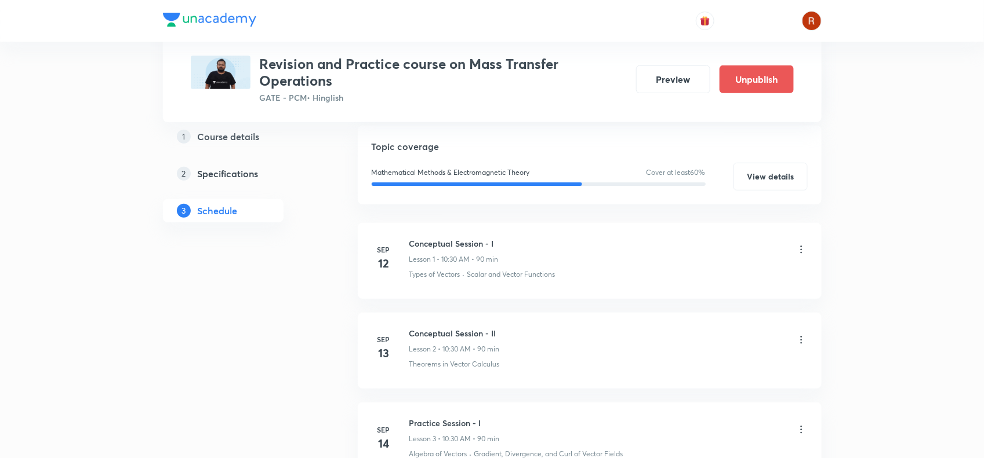
scroll to position [0, 0]
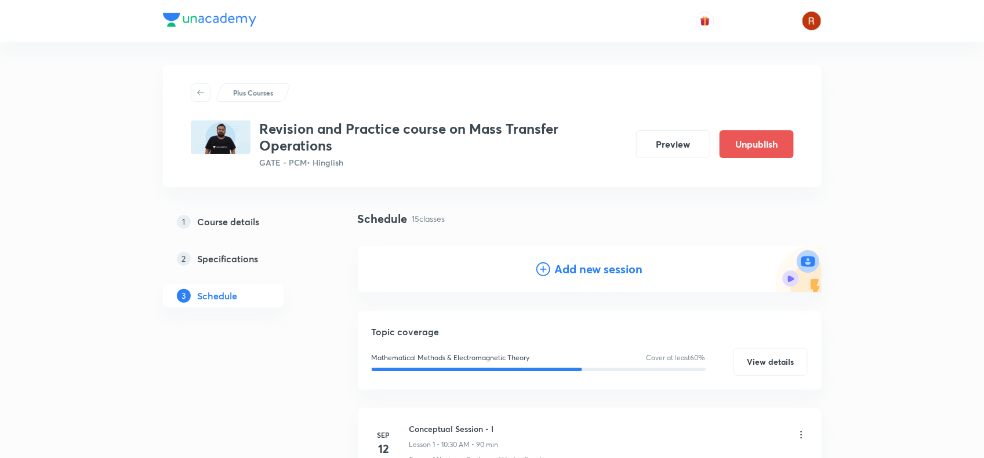
click at [574, 263] on h4 "Add new session" at bounding box center [599, 269] width 88 height 17
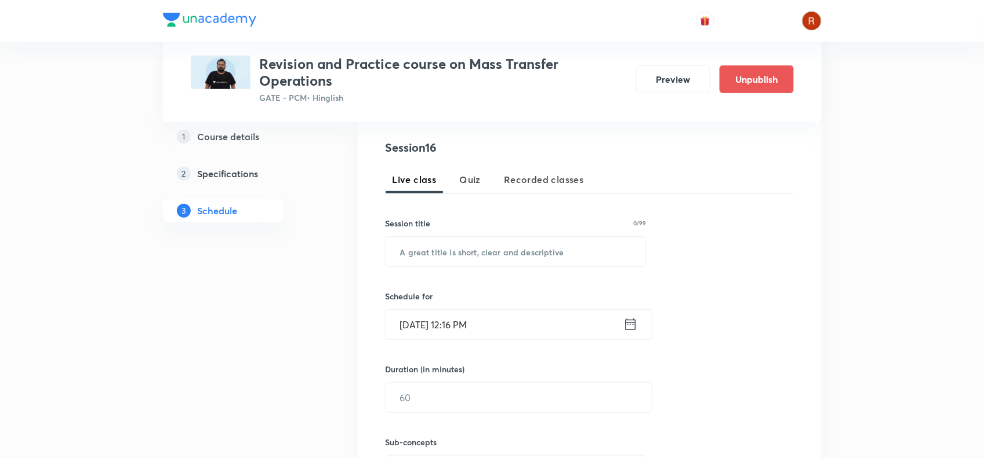
scroll to position [223, 0]
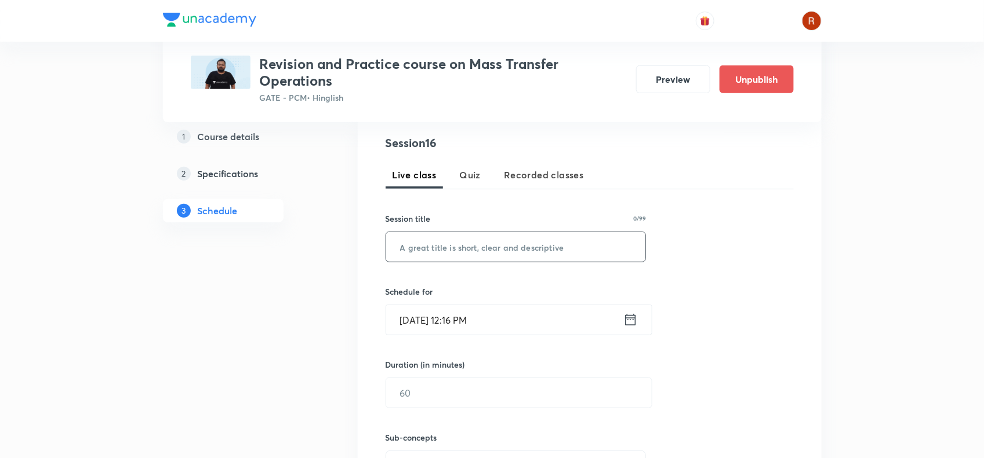
click at [410, 238] on input "text" at bounding box center [516, 247] width 260 height 30
paste input "Drying and Humidification Conceptual Session - I"
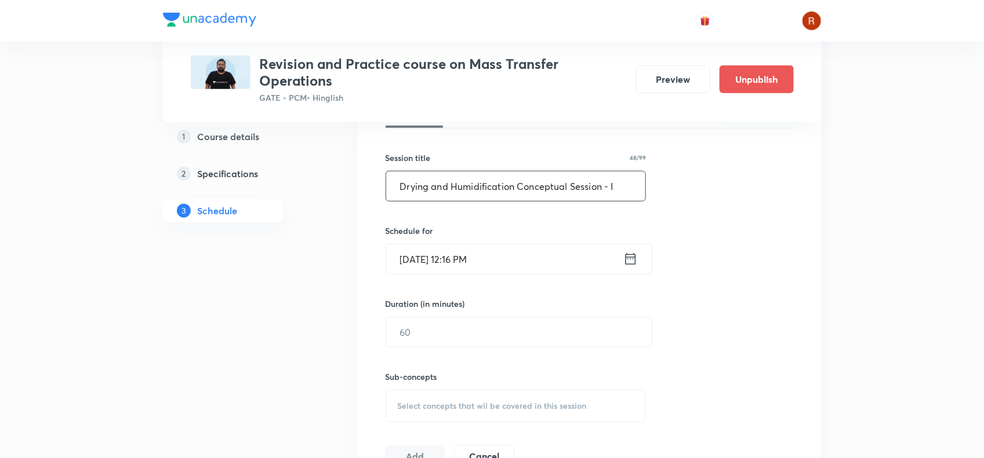
scroll to position [287, 0]
type input "Drying and Humidification Conceptual Session - I"
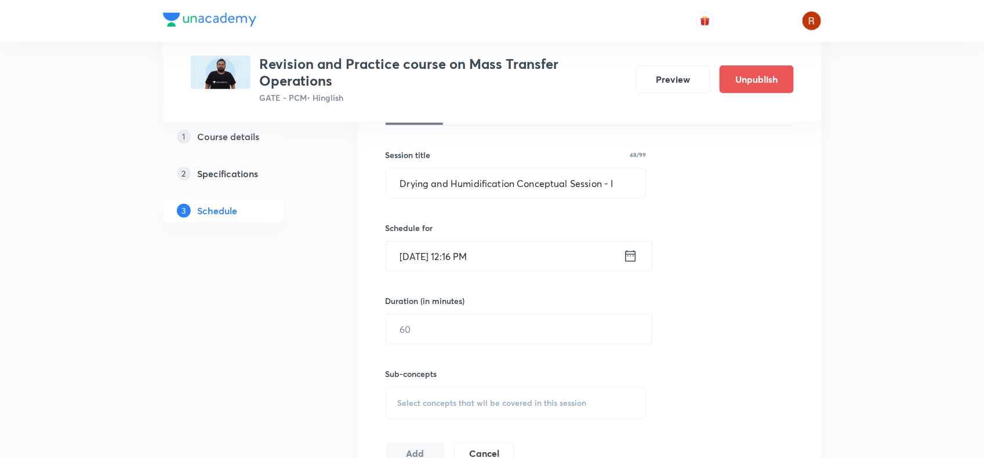
click at [415, 254] on input "Oct 1, 2025, 12:16 PM" at bounding box center [504, 257] width 237 height 30
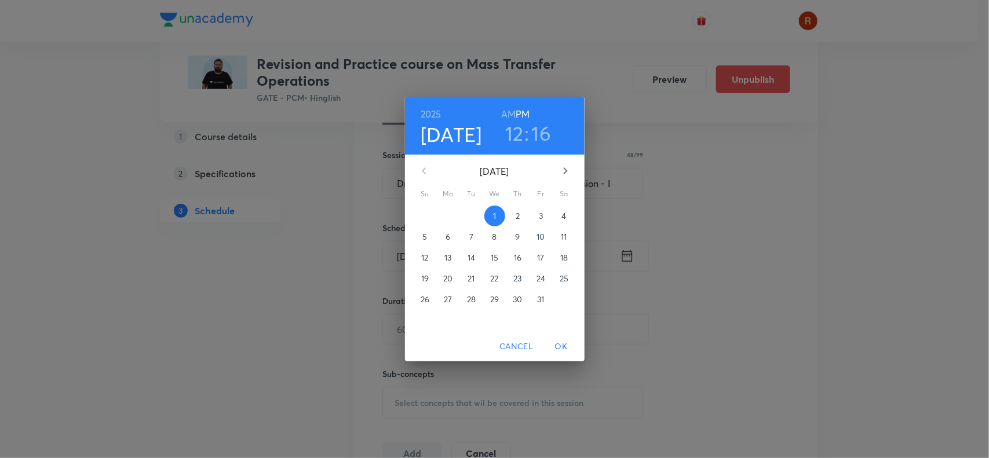
click at [470, 233] on p "7" at bounding box center [472, 237] width 4 height 12
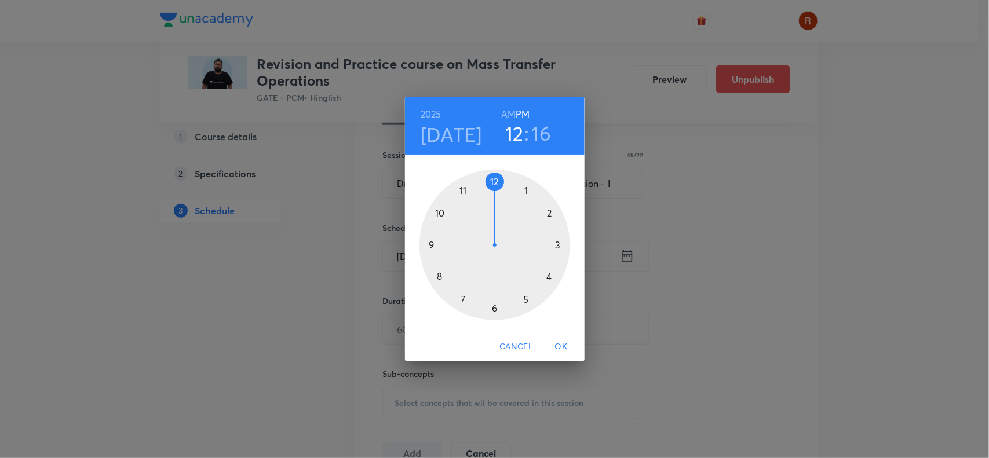
click at [500, 306] on div at bounding box center [495, 245] width 151 height 151
click at [497, 180] on div at bounding box center [495, 245] width 151 height 151
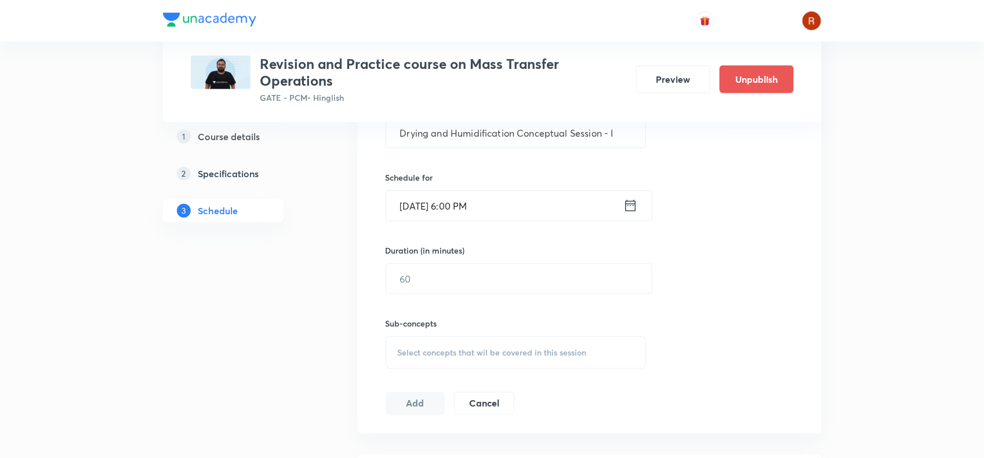
scroll to position [338, 0]
click at [450, 283] on input "text" at bounding box center [518, 279] width 265 height 30
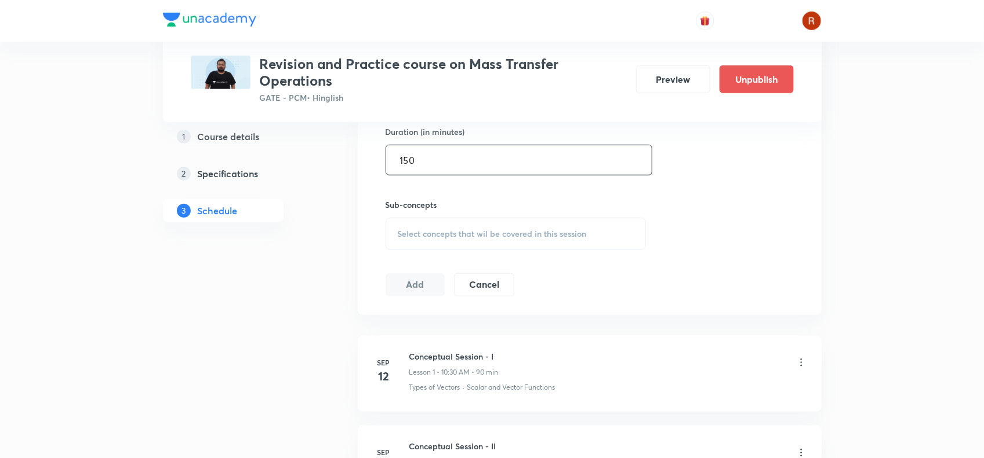
scroll to position [473, 0]
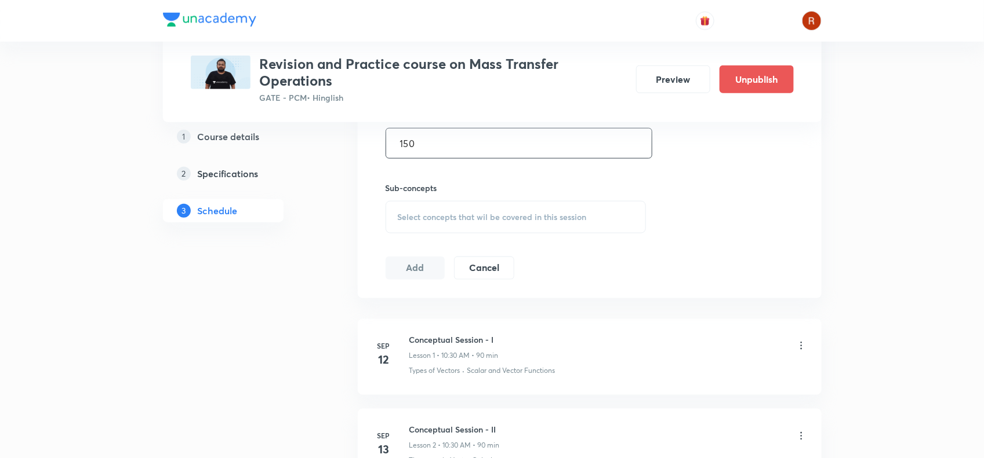
type input "150"
click at [417, 219] on span "Select concepts that wil be covered in this session" at bounding box center [492, 217] width 189 height 9
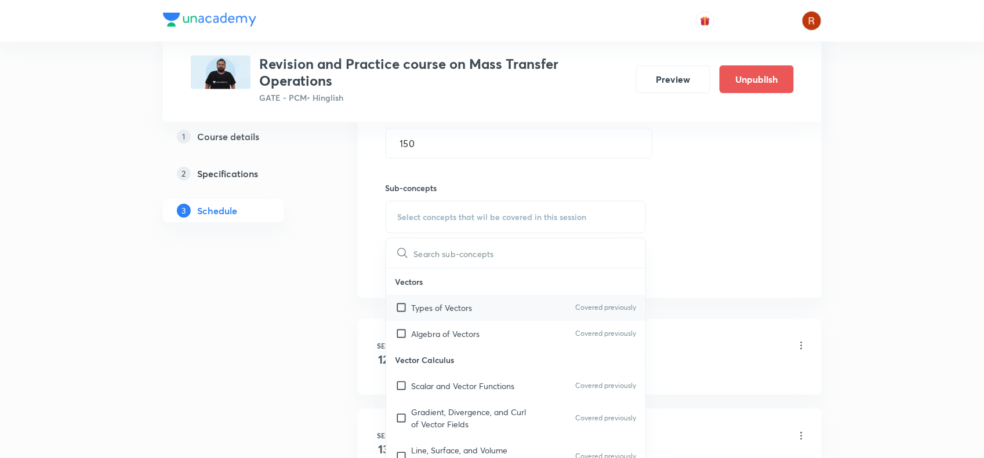
click at [430, 303] on p "Types of Vectors" at bounding box center [442, 308] width 61 height 12
checkbox input "true"
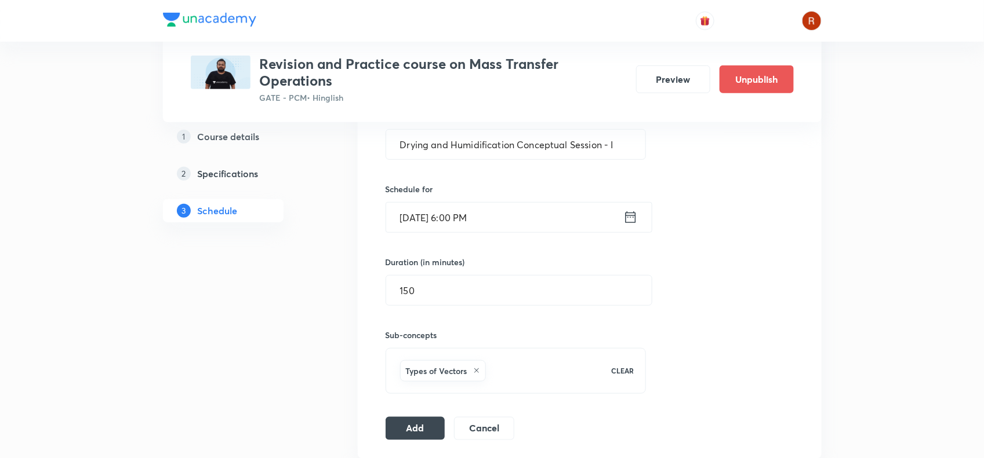
scroll to position [325, 0]
click at [416, 427] on button "Add" at bounding box center [415, 428] width 60 height 23
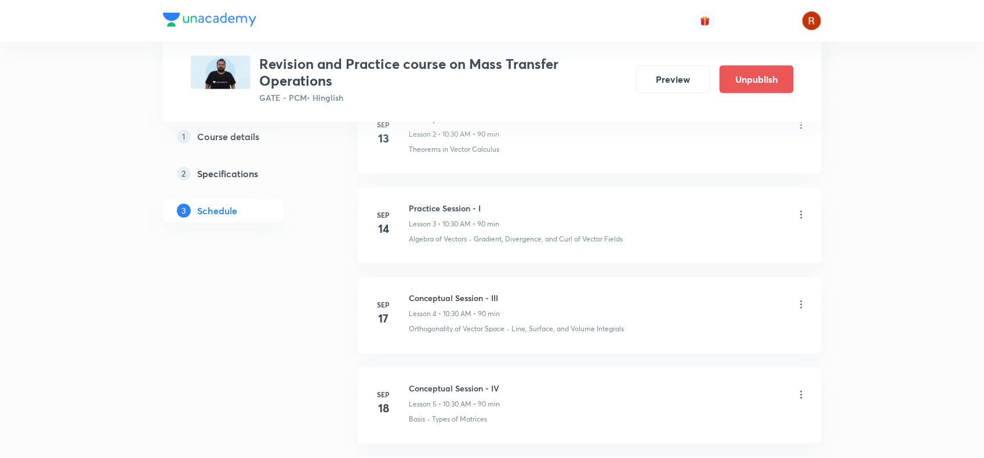
scroll to position [0, 0]
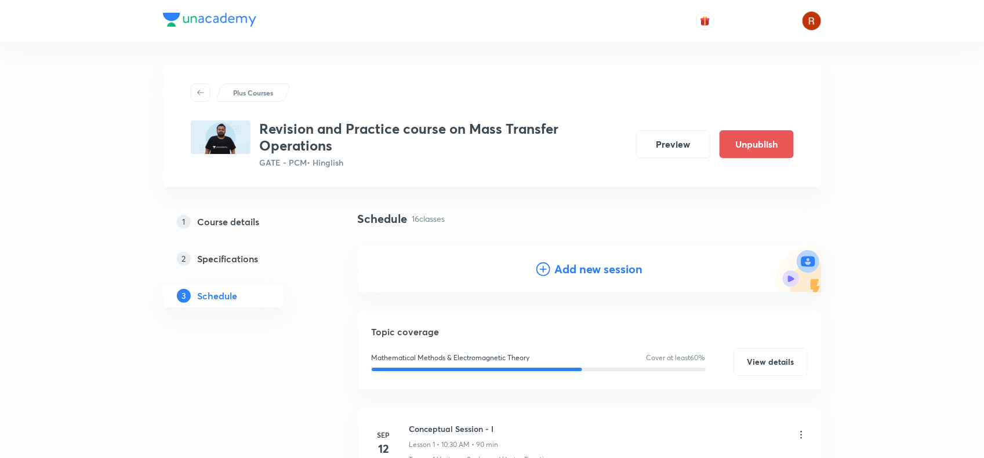
click at [578, 270] on h4 "Add new session" at bounding box center [599, 269] width 88 height 17
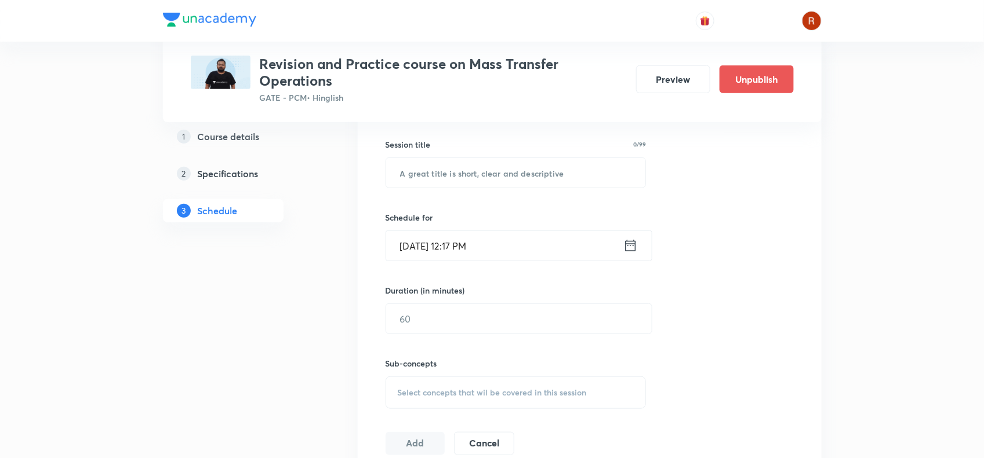
scroll to position [299, 0]
click at [470, 176] on input "text" at bounding box center [516, 172] width 260 height 30
paste input "Drying and Humidification Conceptual Session - II"
type input "Drying and Humidification Conceptual Session - II"
click at [423, 245] on input "Oct 1, 2025, 12:17 PM" at bounding box center [504, 245] width 237 height 30
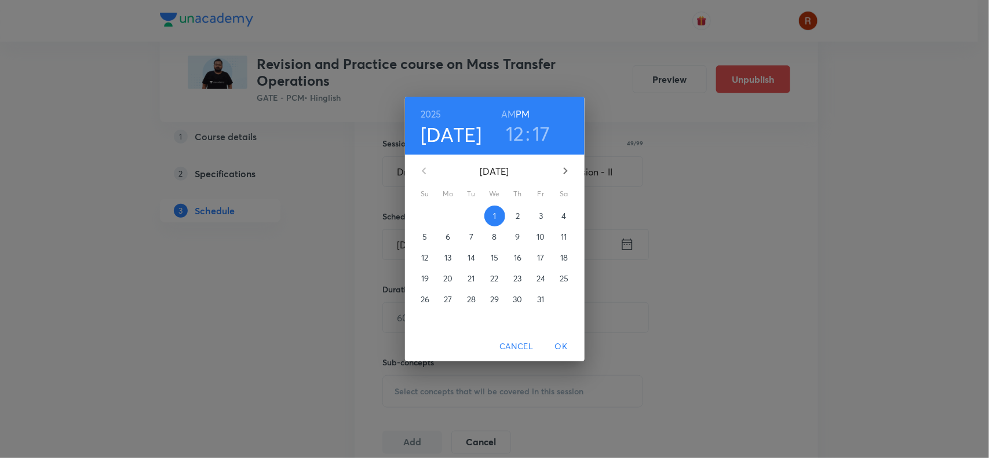
click at [519, 228] on button "9" at bounding box center [518, 237] width 21 height 21
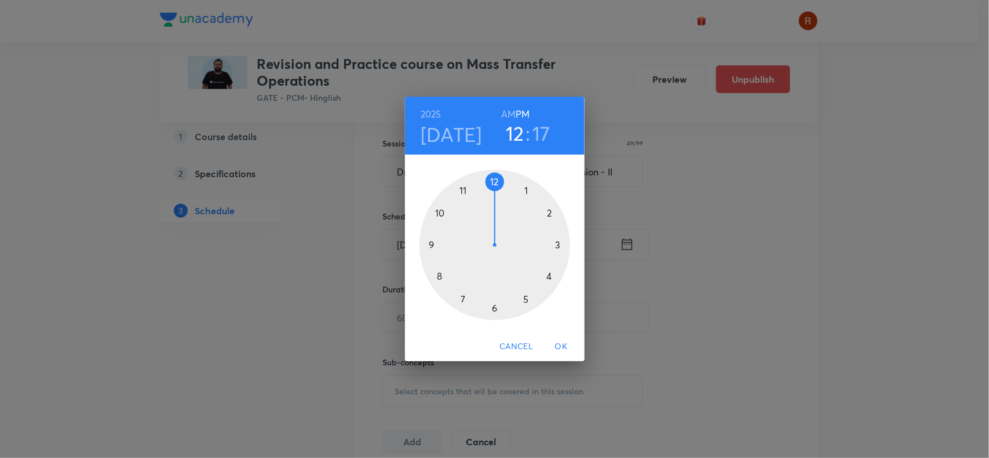
click at [493, 305] on div at bounding box center [495, 245] width 151 height 151
click at [496, 183] on div at bounding box center [495, 245] width 151 height 151
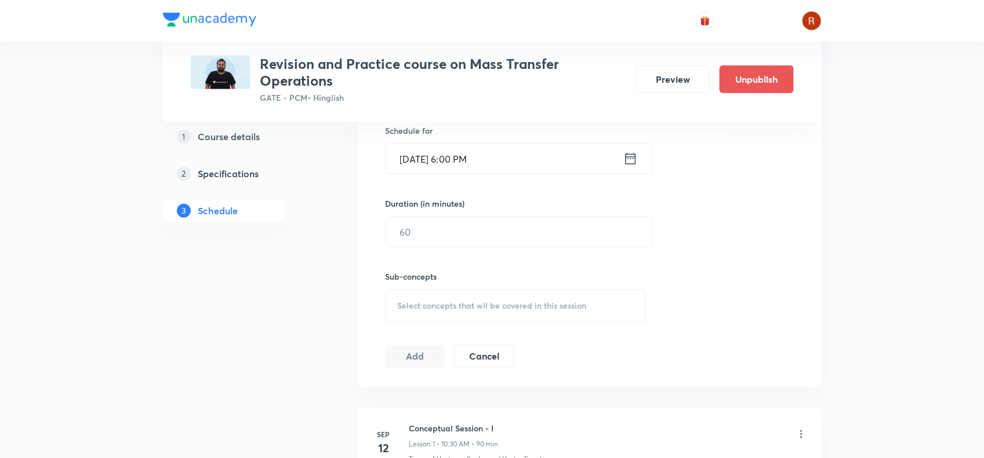
scroll to position [385, 0]
click at [435, 232] on input "text" at bounding box center [518, 231] width 265 height 30
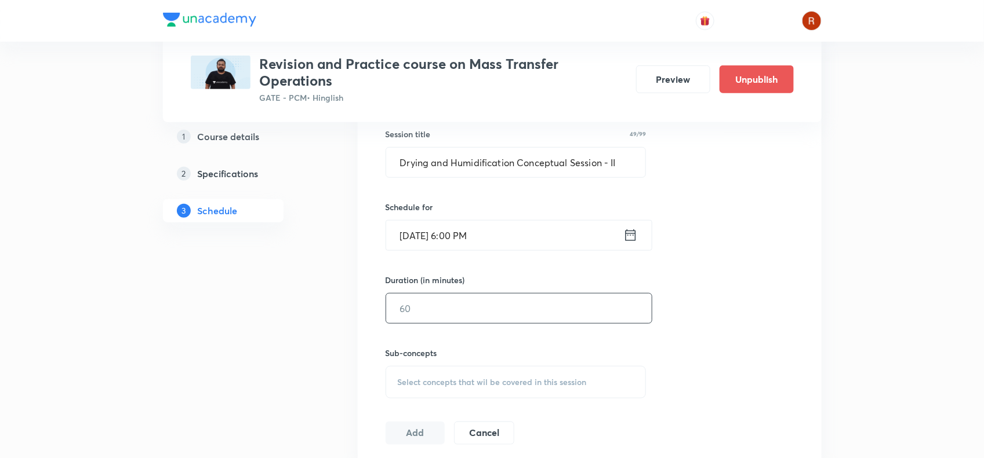
scroll to position [329, 0]
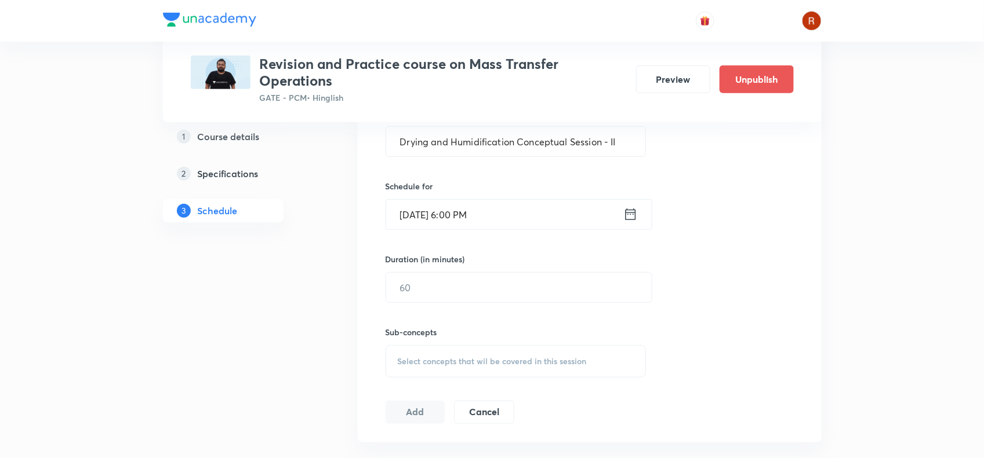
click at [421, 210] on input "Oct 9, 2025, 6:00 PM" at bounding box center [504, 215] width 237 height 30
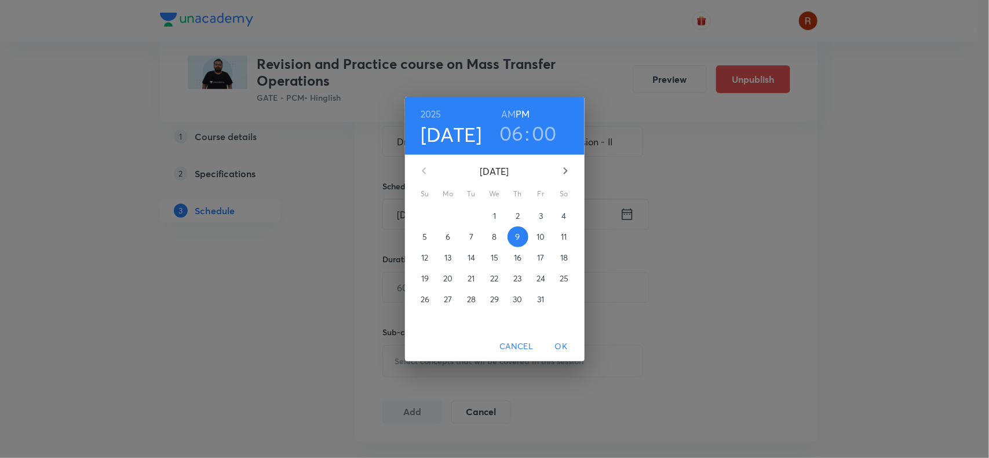
click at [500, 232] on span "8" at bounding box center [495, 237] width 21 height 12
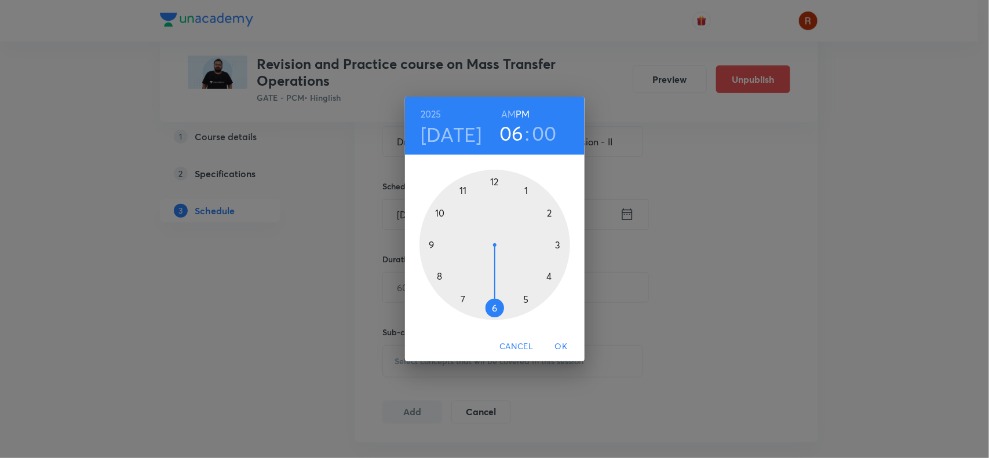
click at [561, 340] on span "OK" at bounding box center [562, 347] width 28 height 14
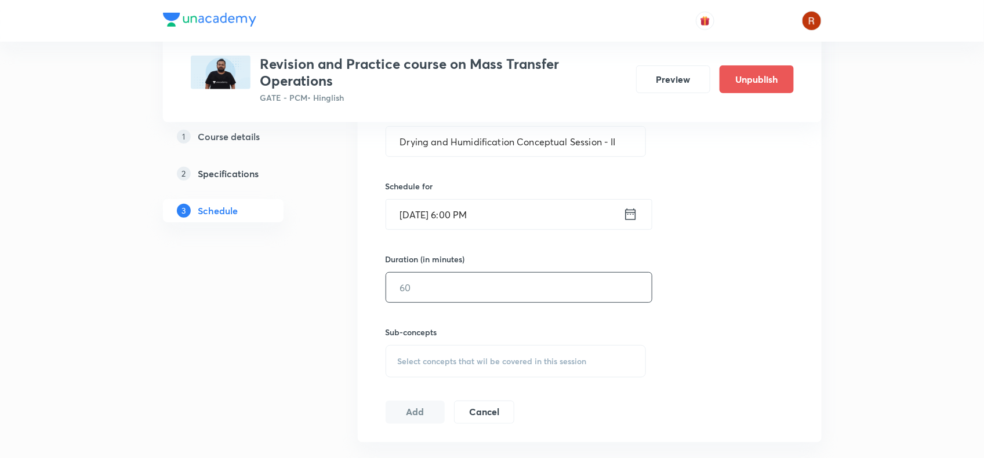
click at [438, 289] on input "text" at bounding box center [518, 288] width 265 height 30
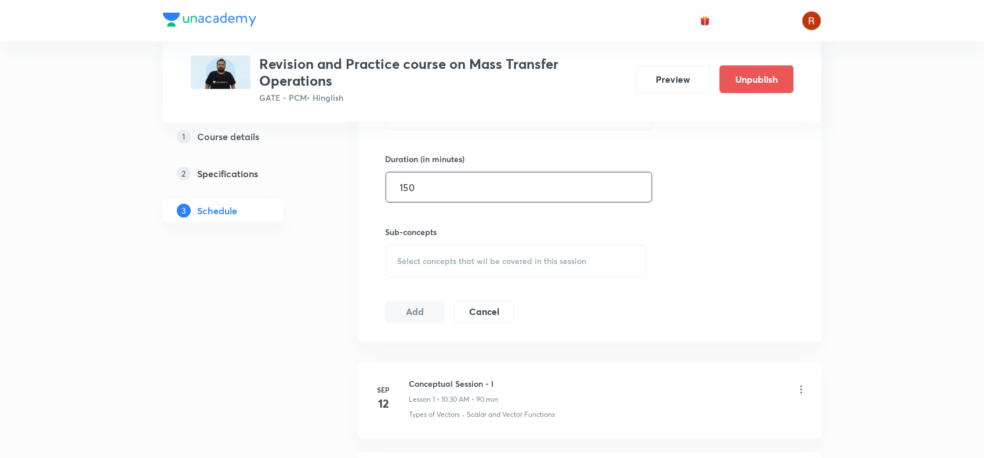
scroll to position [430, 0]
type input "150"
click at [403, 261] on span "Select concepts that wil be covered in this session" at bounding box center [492, 260] width 189 height 9
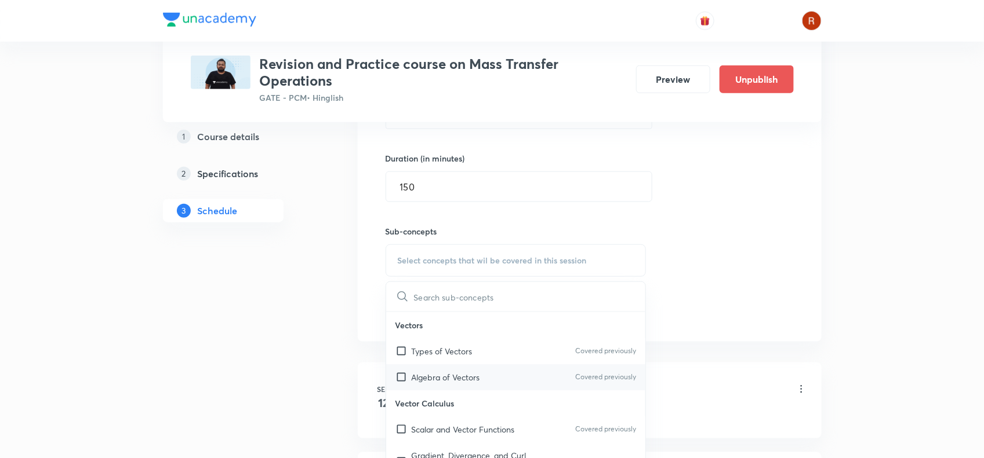
click at [441, 367] on div "Algebra of Vectors Covered previously" at bounding box center [516, 378] width 260 height 26
checkbox input "true"
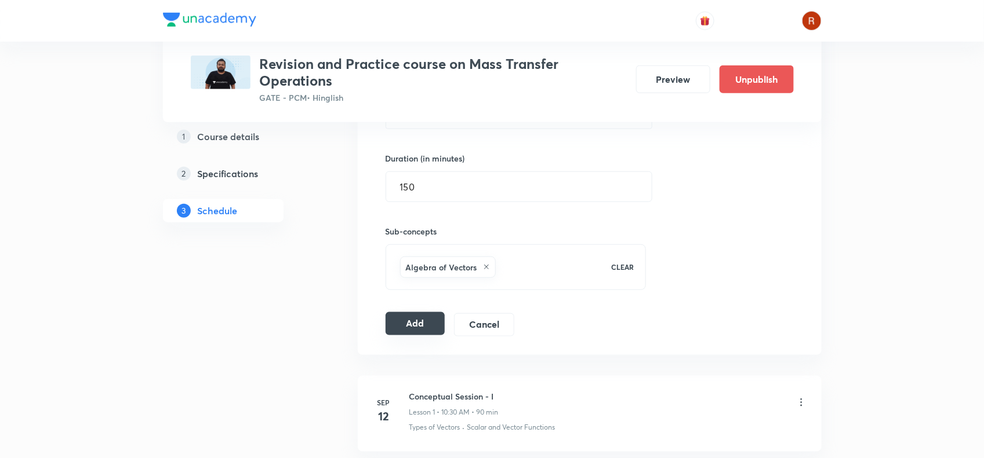
click at [413, 329] on button "Add" at bounding box center [415, 323] width 60 height 23
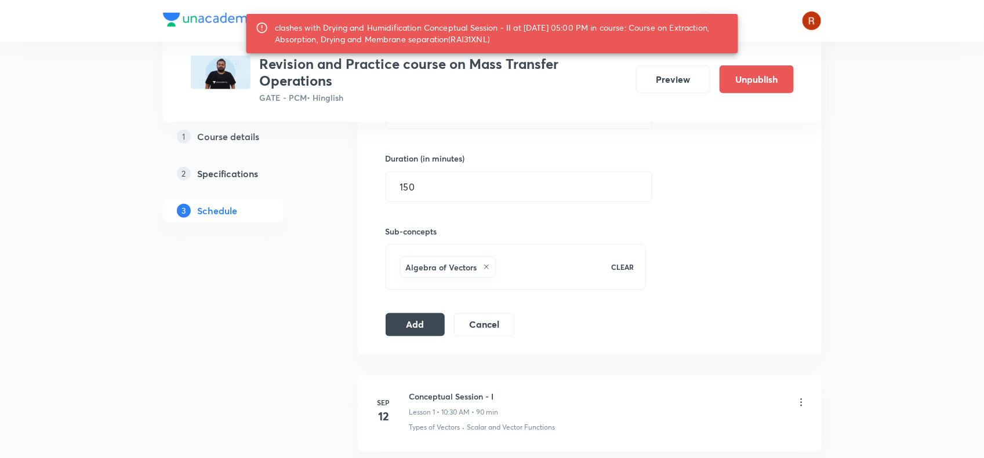
click at [496, 39] on div "clashes with Drying and Humidification Conceptual Session - II at 08 Oct 2025 0…" at bounding box center [502, 33] width 454 height 32
drag, startPoint x: 496, startPoint y: 39, endPoint x: 503, endPoint y: 39, distance: 6.4
click at [503, 39] on div "clashes with Drying and Humidification Conceptual Session - II at 08 Oct 2025 0…" at bounding box center [502, 33] width 454 height 32
copy div "RAI31XNL"
click at [465, 178] on input "150" at bounding box center [518, 187] width 265 height 30
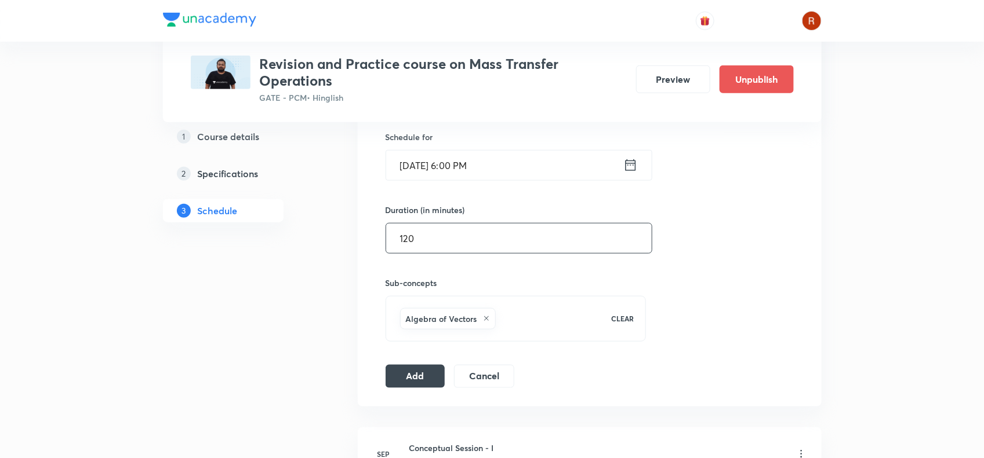
scroll to position [379, 0]
type input "120"
click at [413, 372] on button "Add" at bounding box center [415, 374] width 60 height 23
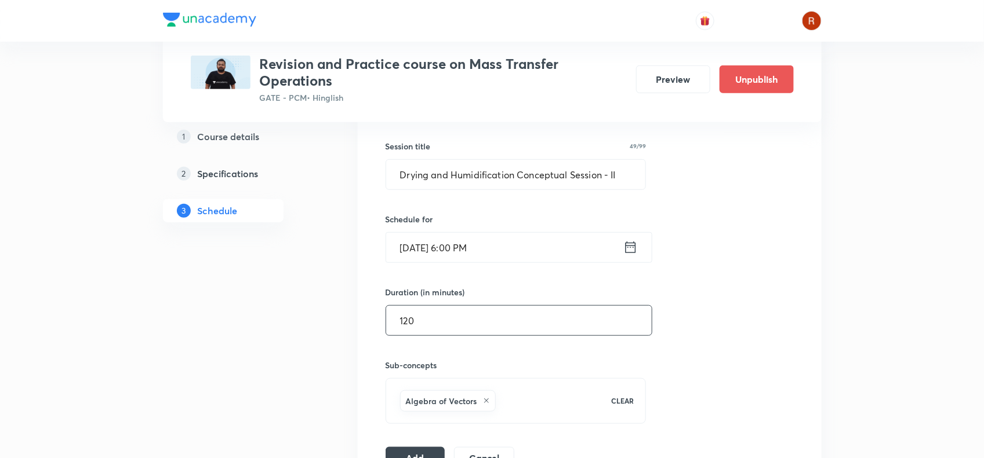
scroll to position [294, 0]
click at [458, 246] on input "Oct 8, 2025, 6:00 PM" at bounding box center [504, 250] width 237 height 30
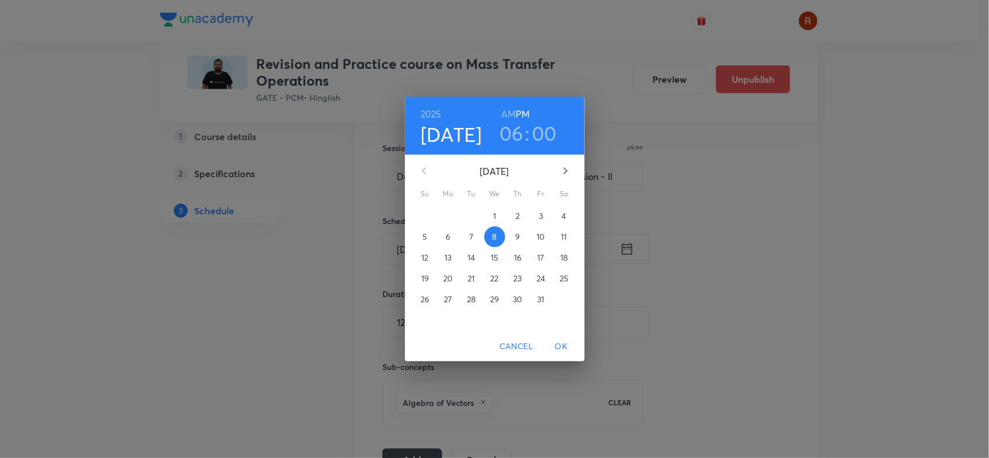
click at [516, 122] on h3 "06" at bounding box center [512, 133] width 24 height 24
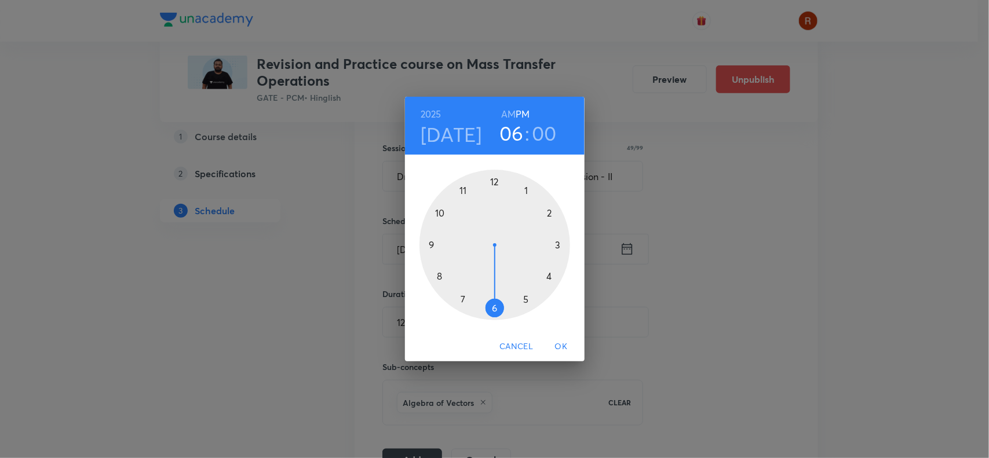
click at [439, 212] on div at bounding box center [495, 245] width 151 height 151
click at [555, 343] on span "OK" at bounding box center [562, 347] width 28 height 14
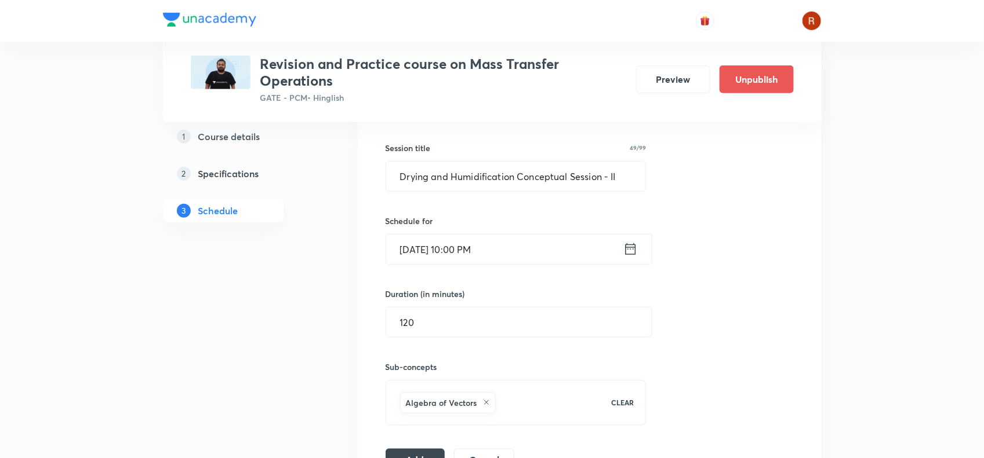
scroll to position [332, 0]
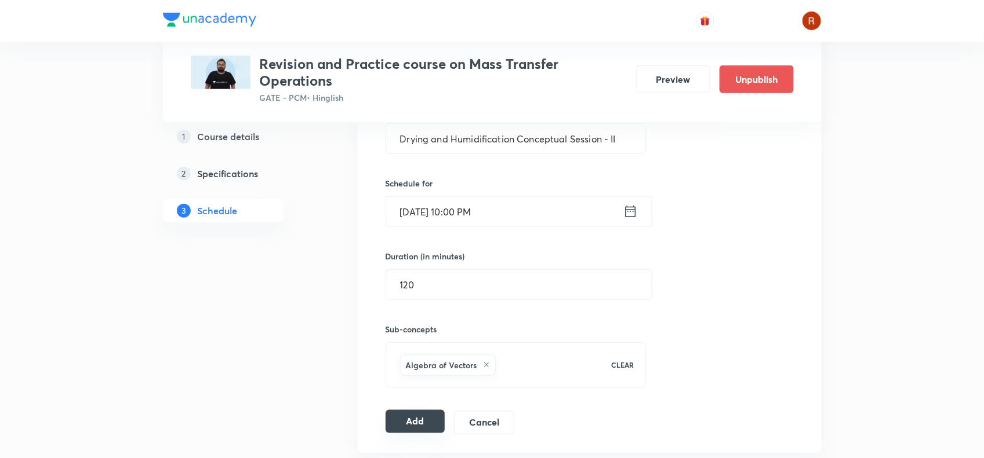
click at [418, 424] on button "Add" at bounding box center [415, 421] width 60 height 23
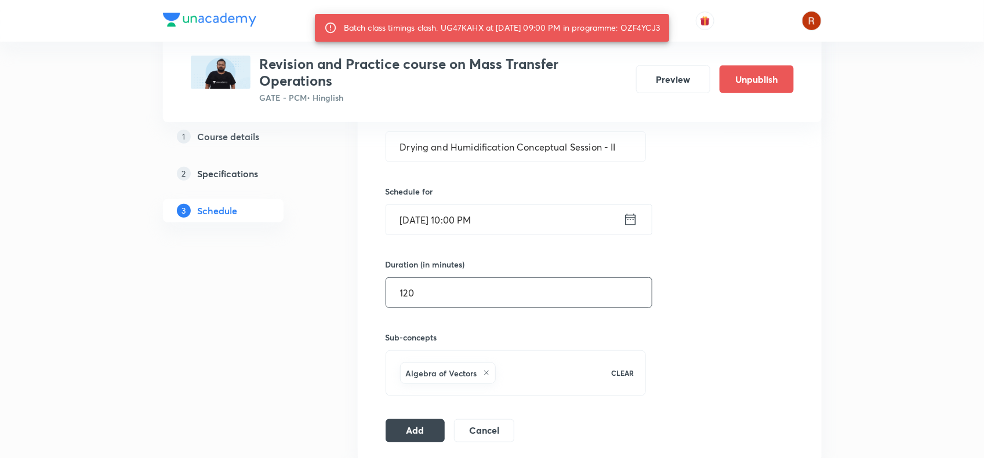
scroll to position [323, 0]
click at [421, 215] on input "Oct 8, 2025, 10:00 PM" at bounding box center [504, 221] width 237 height 30
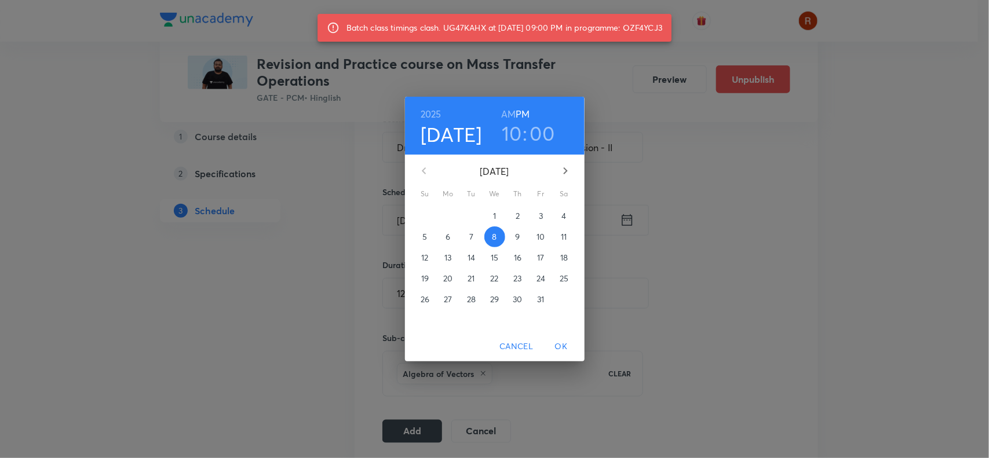
click at [512, 235] on span "9" at bounding box center [518, 237] width 21 height 12
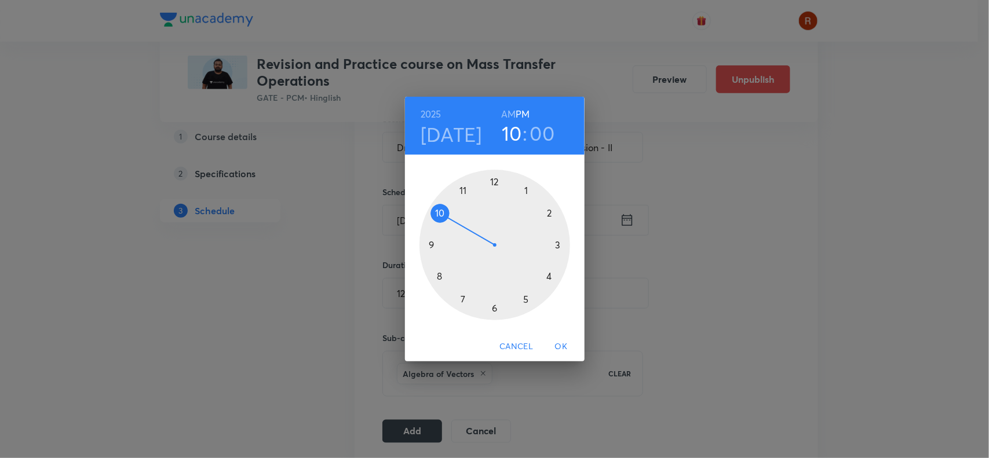
click at [563, 340] on span "OK" at bounding box center [562, 347] width 28 height 14
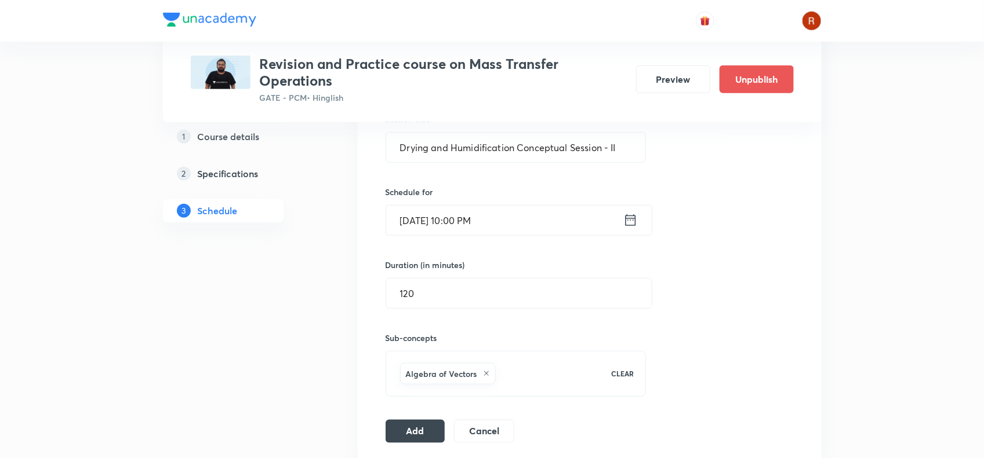
click at [460, 219] on input "Oct 9, 2025, 10:00 PM" at bounding box center [504, 221] width 237 height 30
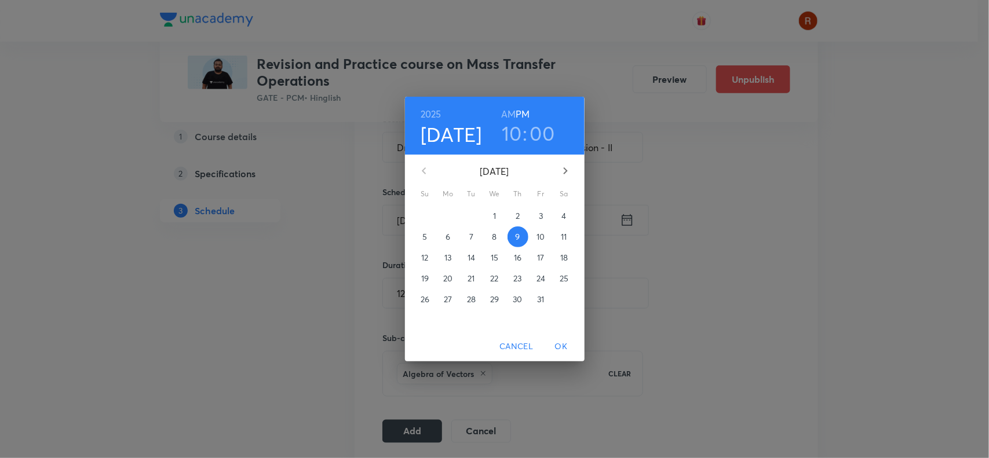
click at [509, 134] on h3 "10" at bounding box center [512, 133] width 20 height 24
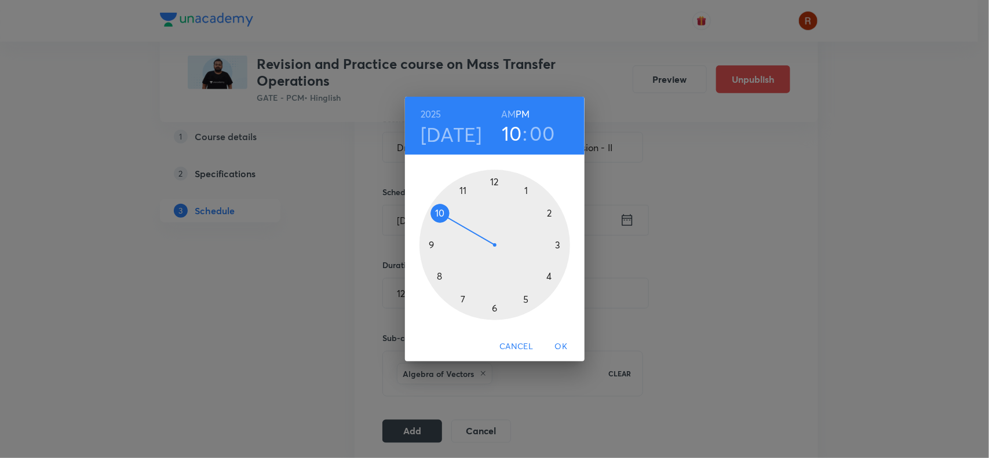
click at [496, 305] on div at bounding box center [495, 245] width 151 height 151
click at [561, 337] on button "OK" at bounding box center [561, 346] width 37 height 21
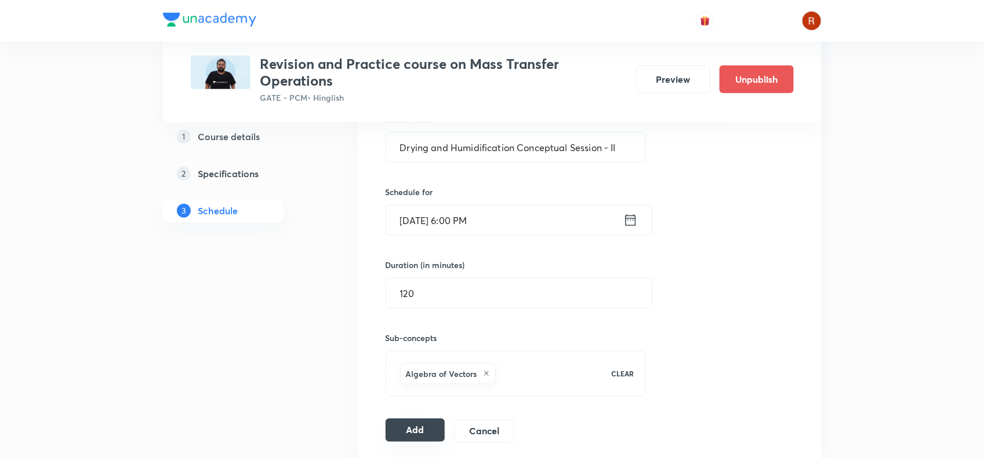
click at [403, 427] on button "Add" at bounding box center [415, 430] width 60 height 23
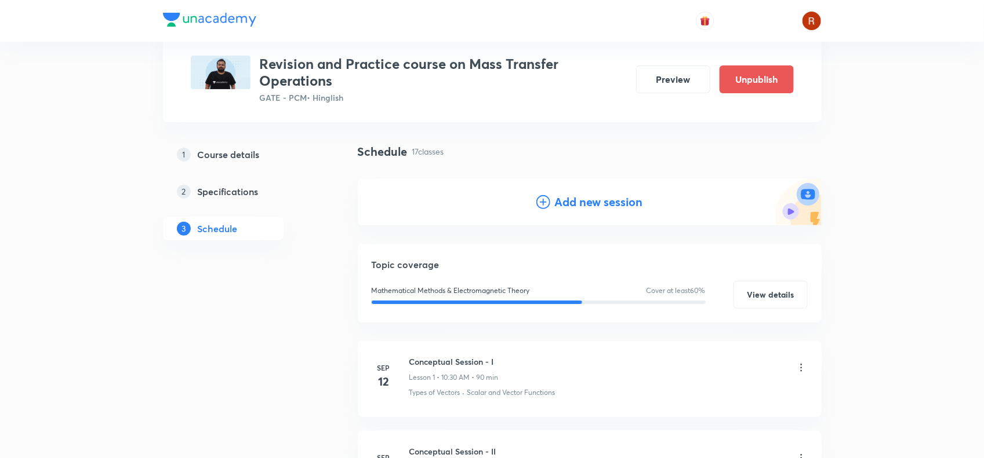
scroll to position [0, 0]
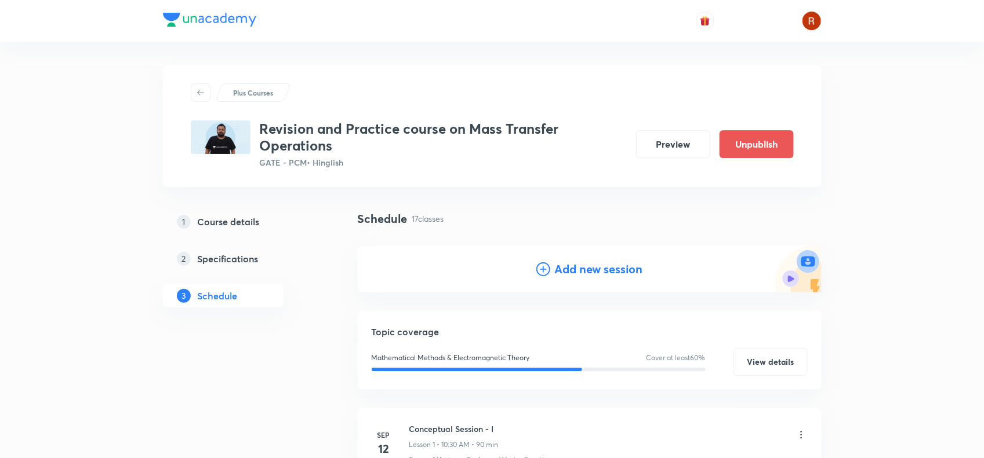
click at [589, 257] on div "Add new session" at bounding box center [590, 269] width 464 height 46
click at [587, 264] on h4 "Add new session" at bounding box center [599, 269] width 88 height 17
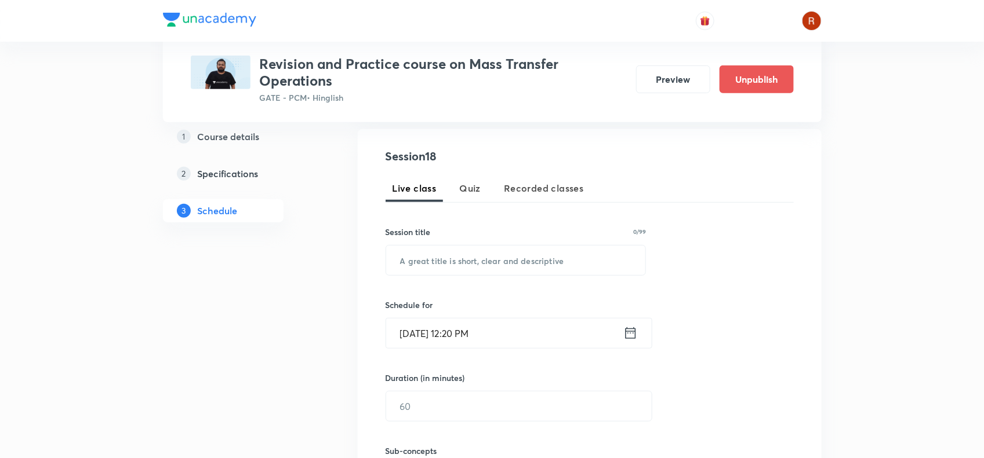
scroll to position [267, 0]
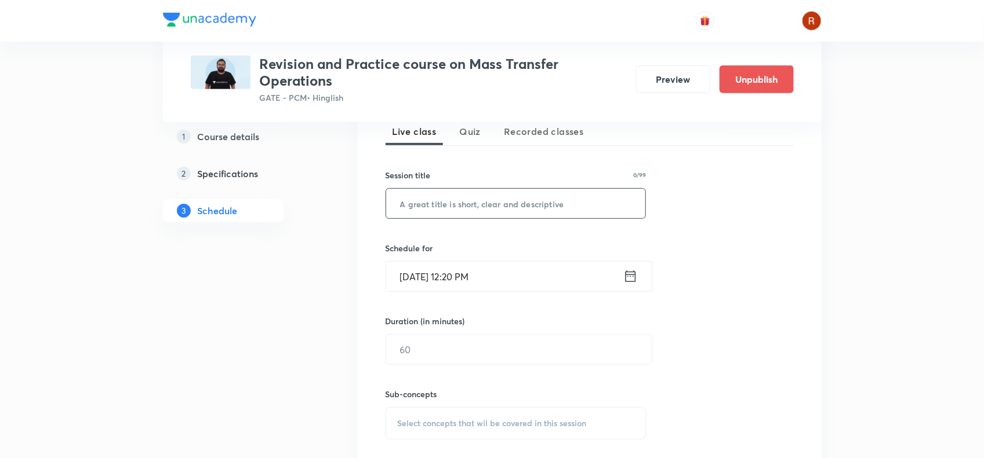
click at [407, 205] on input "text" at bounding box center [516, 204] width 260 height 30
paste input "Drying and Humidification Practice Session"
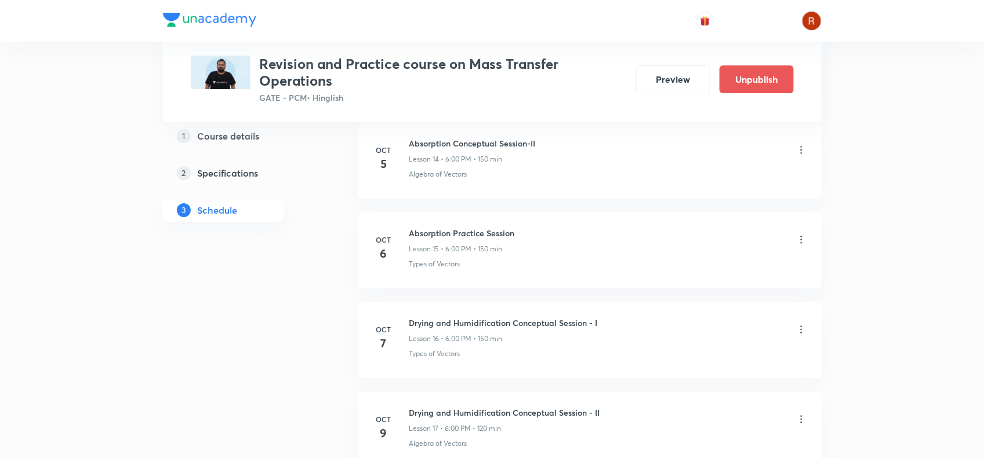
scroll to position [2026, 0]
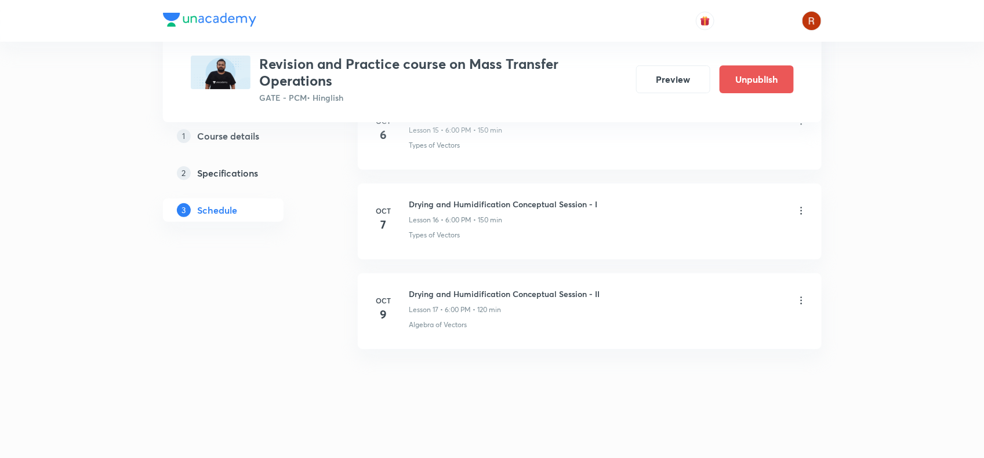
type input "Drying and Humidification Practice Session"
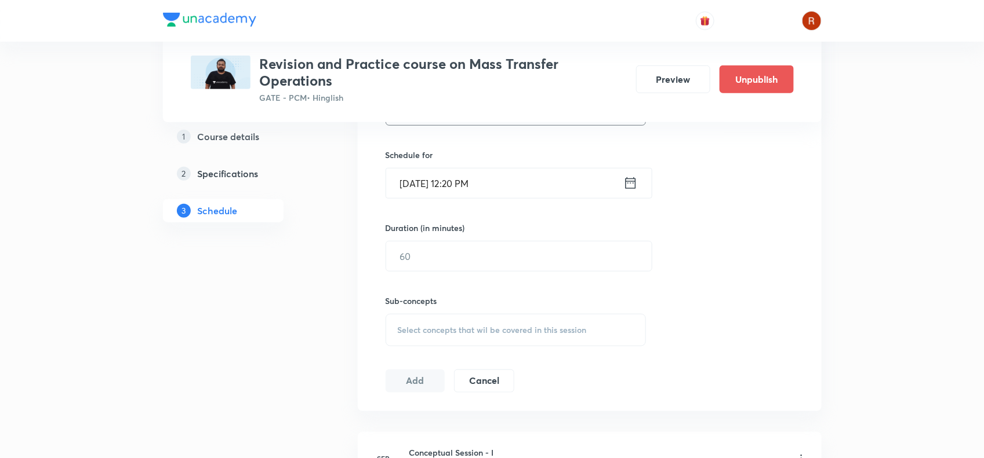
scroll to position [359, 0]
click at [421, 180] on input "Oct 1, 2025, 12:20 PM" at bounding box center [504, 184] width 237 height 30
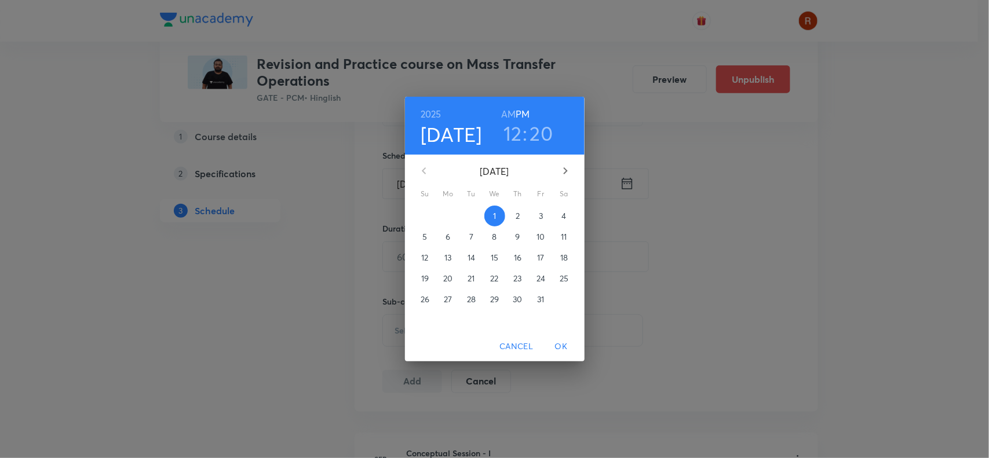
click at [539, 235] on p "10" at bounding box center [541, 237] width 8 height 12
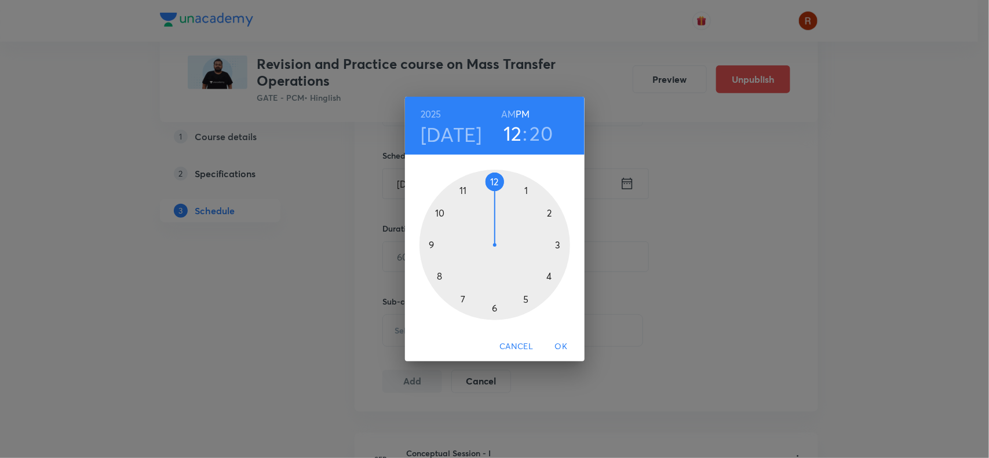
click at [494, 305] on div at bounding box center [495, 245] width 151 height 151
click at [494, 177] on div at bounding box center [495, 245] width 151 height 151
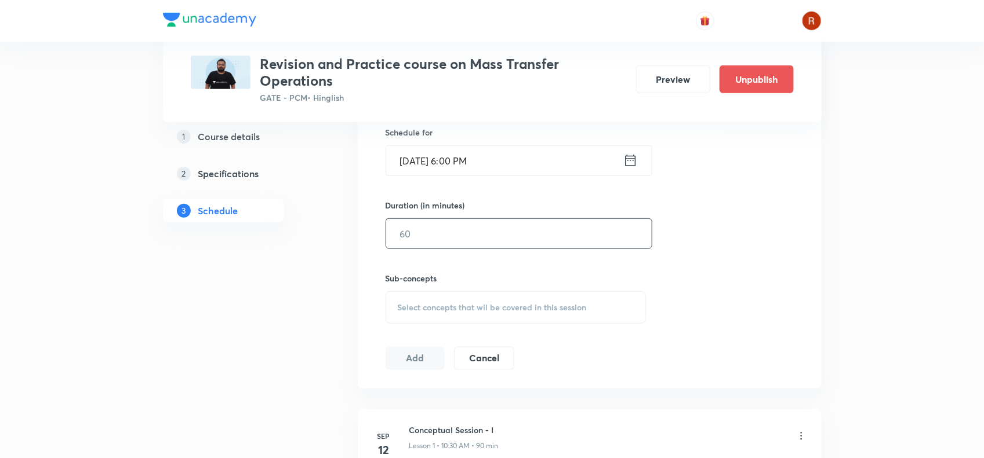
scroll to position [383, 0]
click at [441, 225] on input "text" at bounding box center [518, 234] width 265 height 30
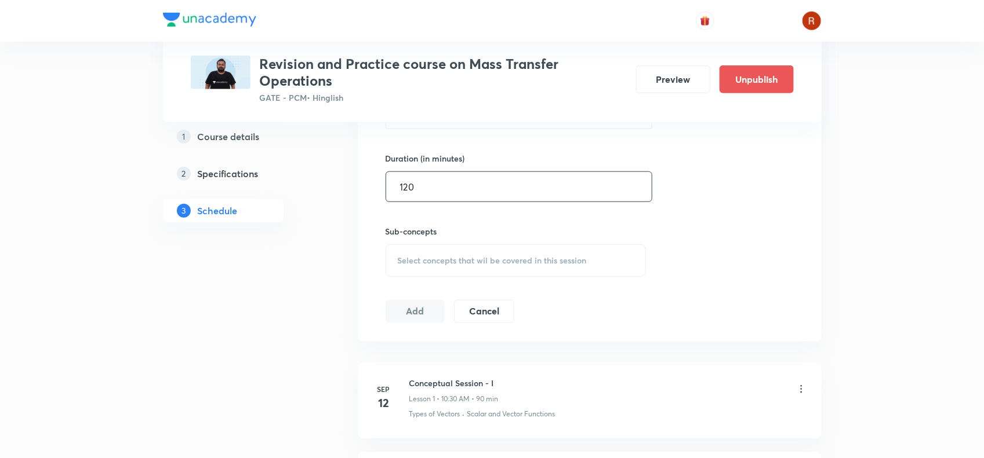
scroll to position [432, 0]
type input "120"
click at [438, 256] on span "Select concepts that wil be covered in this session" at bounding box center [492, 258] width 189 height 9
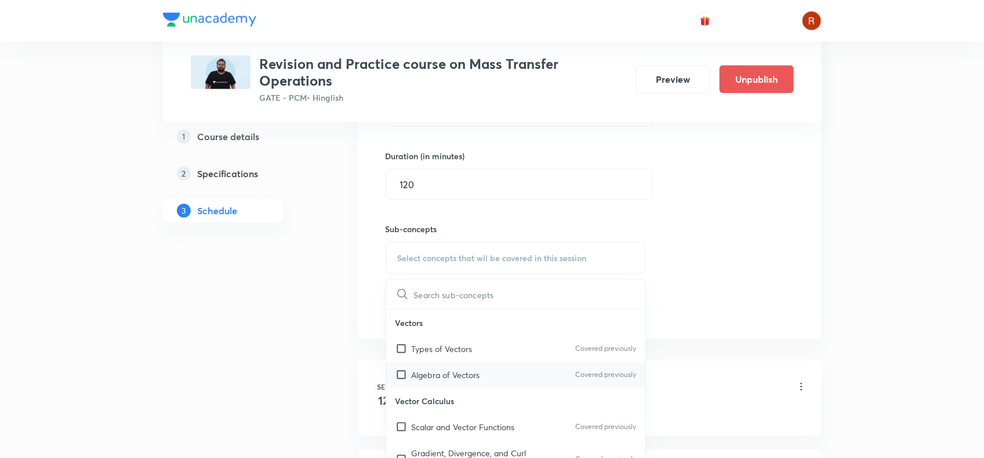
click at [433, 380] on p "Algebra of Vectors" at bounding box center [446, 375] width 68 height 12
checkbox input "true"
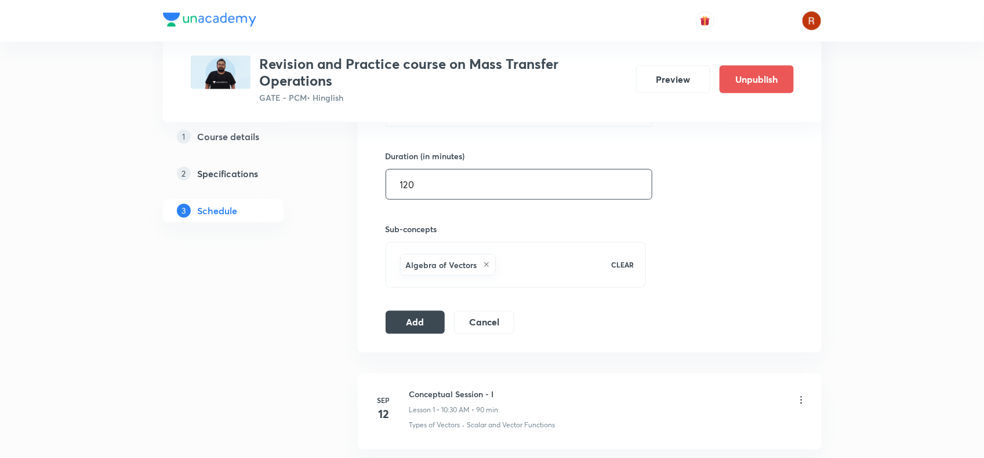
click at [427, 184] on input "120" at bounding box center [518, 185] width 265 height 30
type input "150"
click at [418, 326] on button "Add" at bounding box center [415, 321] width 60 height 23
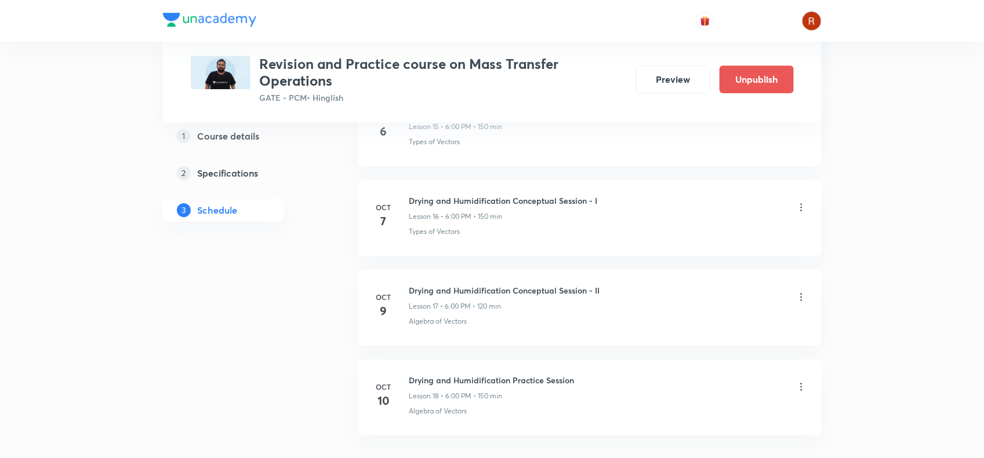
scroll to position [1732, 0]
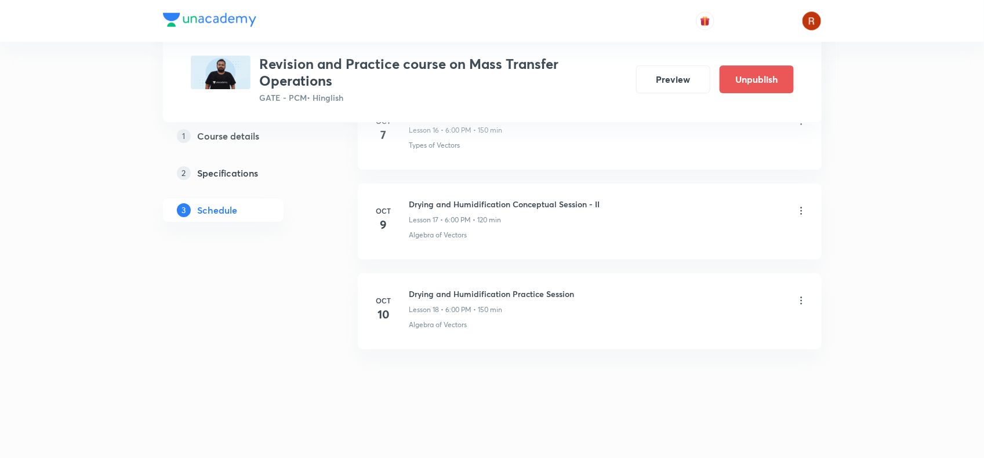
click at [797, 210] on icon at bounding box center [801, 211] width 12 height 12
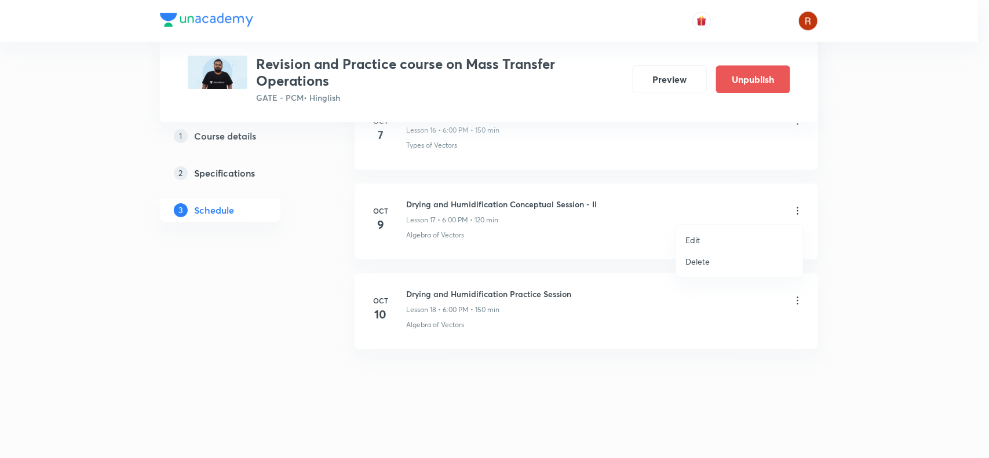
click at [713, 236] on li "Edit" at bounding box center [739, 240] width 127 height 21
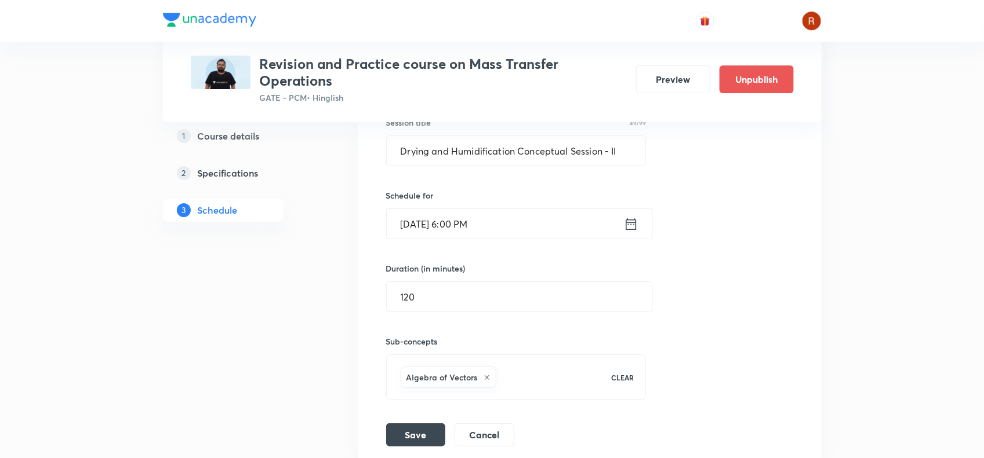
scroll to position [1821, 0]
click at [456, 300] on input "120" at bounding box center [519, 297] width 265 height 30
type input "150"
click at [421, 439] on button "Save" at bounding box center [415, 433] width 59 height 23
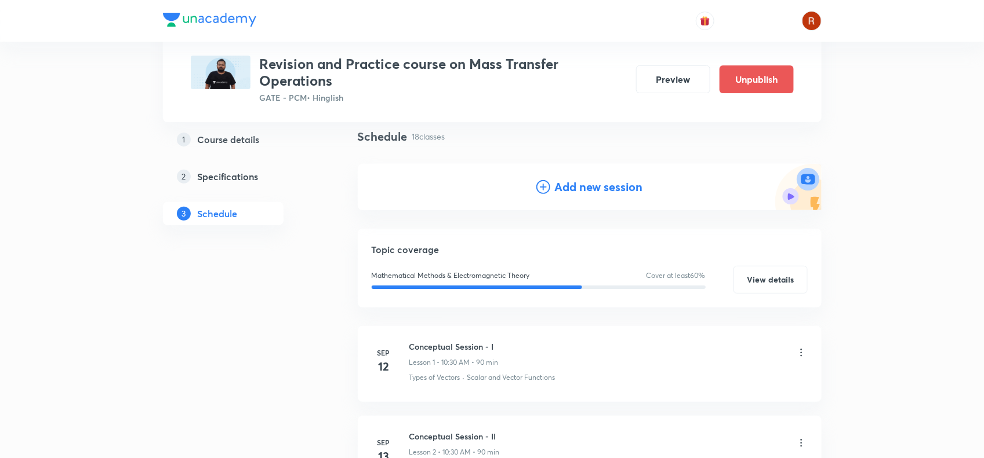
scroll to position [0, 0]
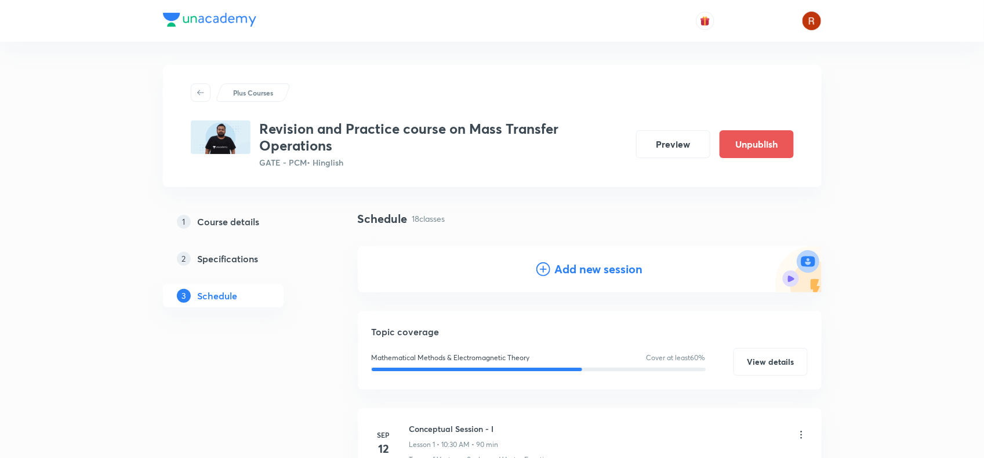
click at [606, 271] on h4 "Add new session" at bounding box center [599, 269] width 88 height 17
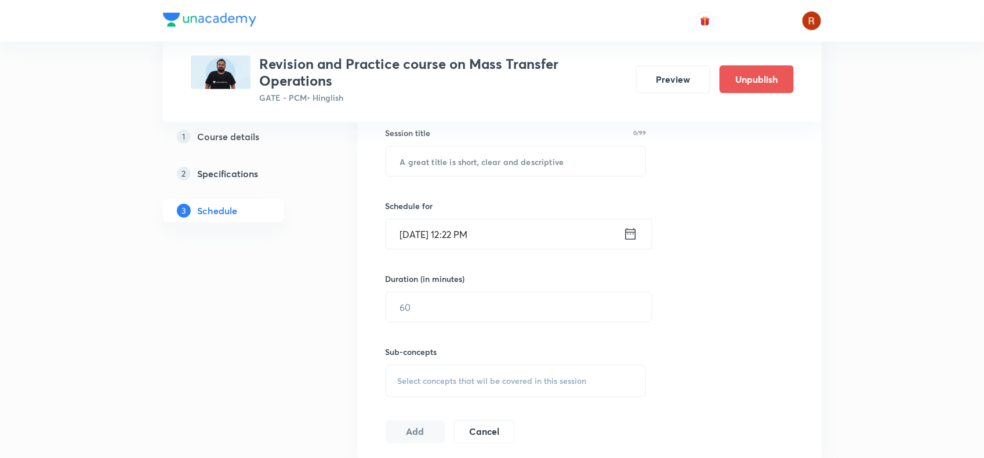
scroll to position [310, 0]
click at [417, 164] on input "text" at bounding box center [516, 160] width 260 height 30
paste input "Adsorption and Membrane Conceptual Session-I"
type input "Adsorption and Membrane Conceptual Session-I"
click at [417, 227] on input "Oct 1, 2025, 12:22 PM" at bounding box center [504, 234] width 237 height 30
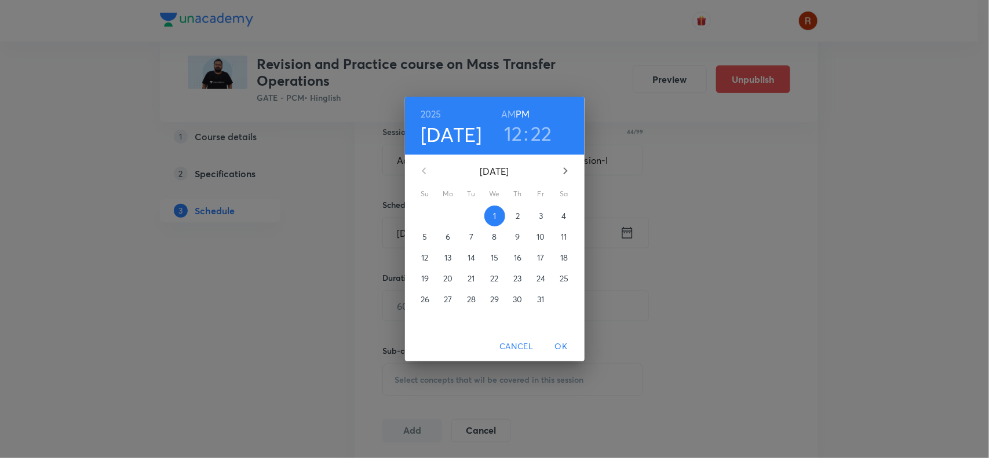
click at [442, 257] on span "13" at bounding box center [448, 258] width 21 height 12
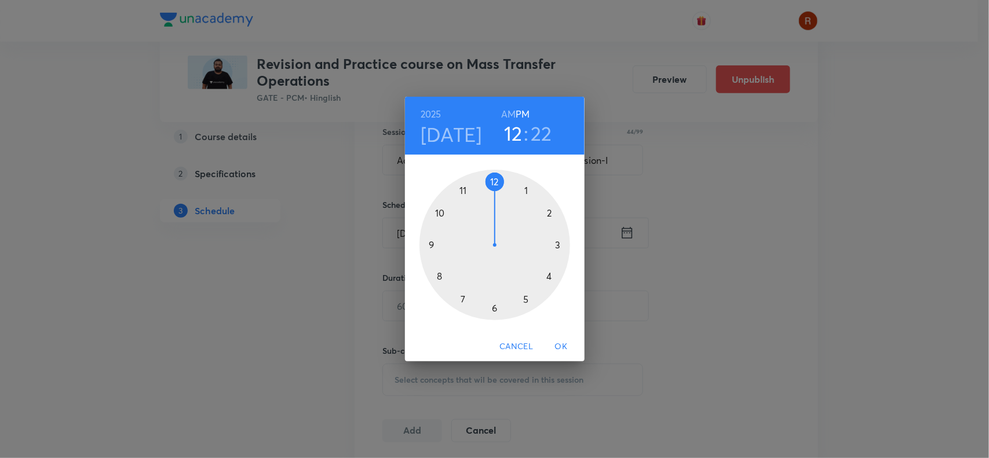
click at [499, 306] on div at bounding box center [495, 245] width 151 height 151
click at [494, 174] on div at bounding box center [495, 245] width 151 height 151
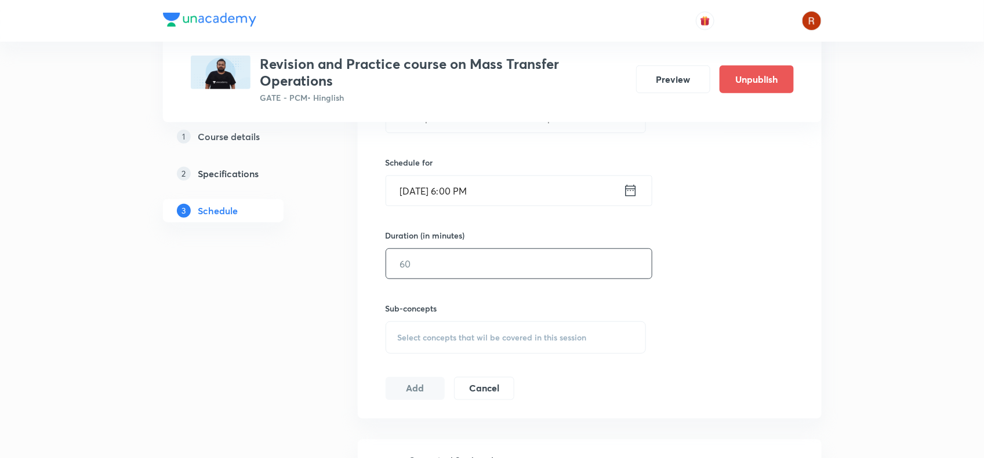
scroll to position [354, 0]
click at [444, 264] on input "text" at bounding box center [518, 263] width 265 height 30
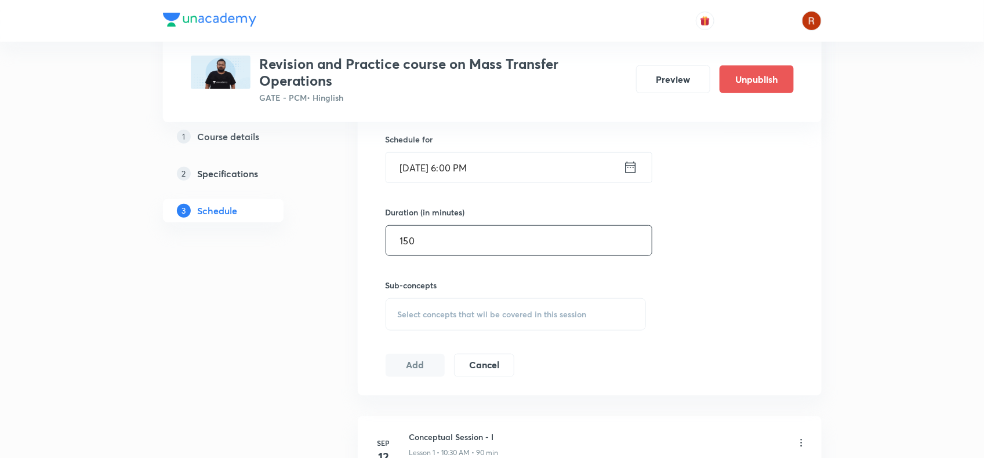
type input "150"
click at [431, 318] on span "Select concepts that wil be covered in this session" at bounding box center [492, 314] width 189 height 9
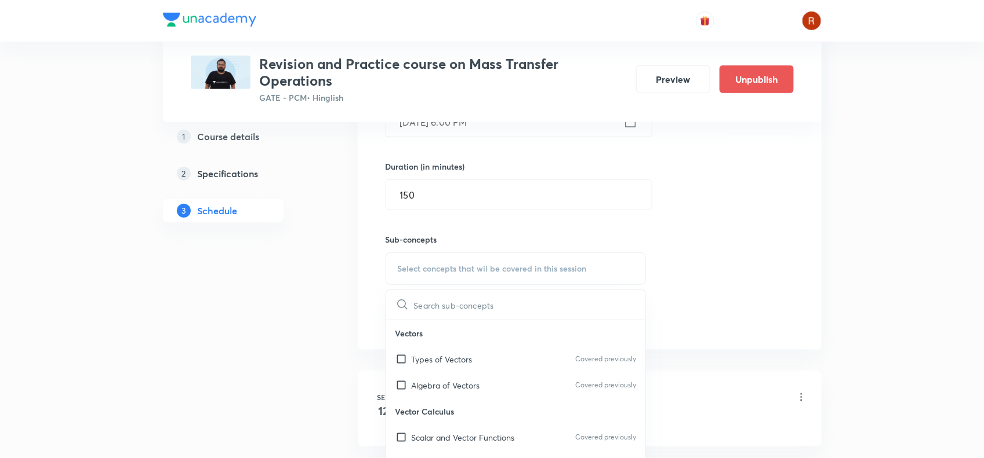
scroll to position [422, 0]
click at [423, 380] on p "Algebra of Vectors" at bounding box center [446, 385] width 68 height 12
checkbox input "true"
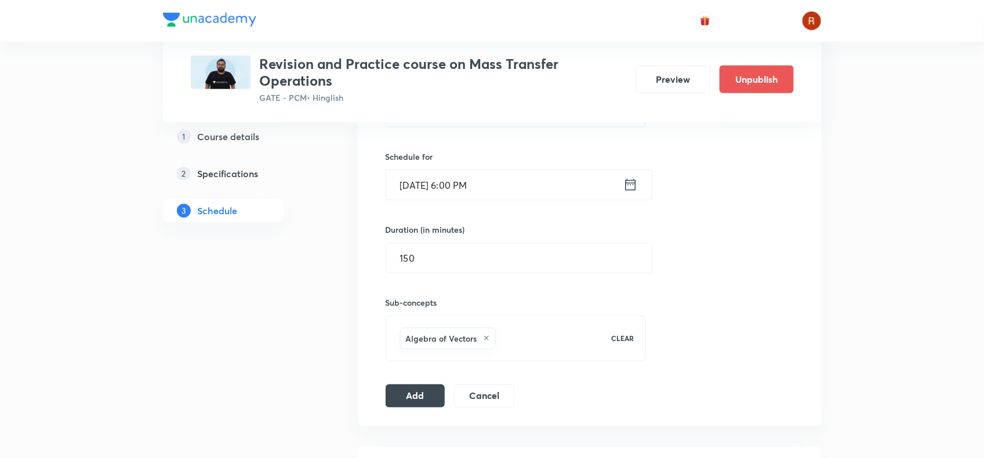
scroll to position [387, 0]
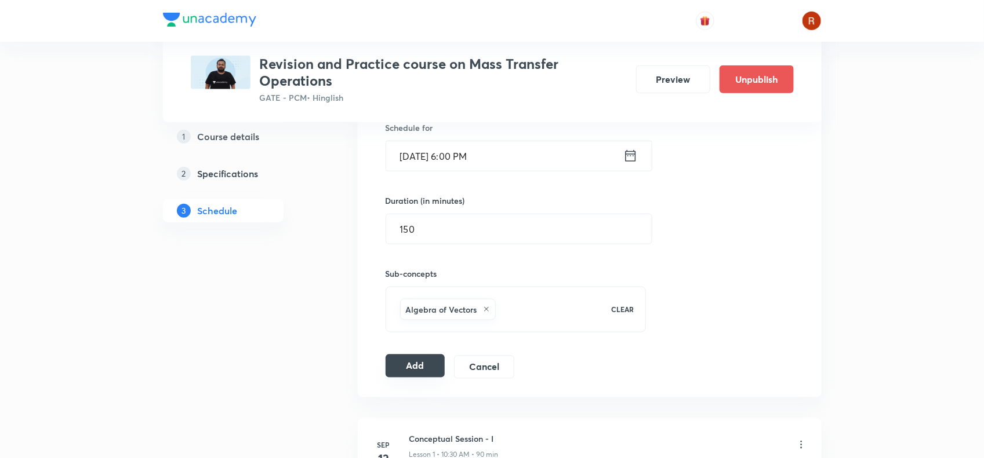
click at [417, 369] on button "Add" at bounding box center [415, 366] width 60 height 23
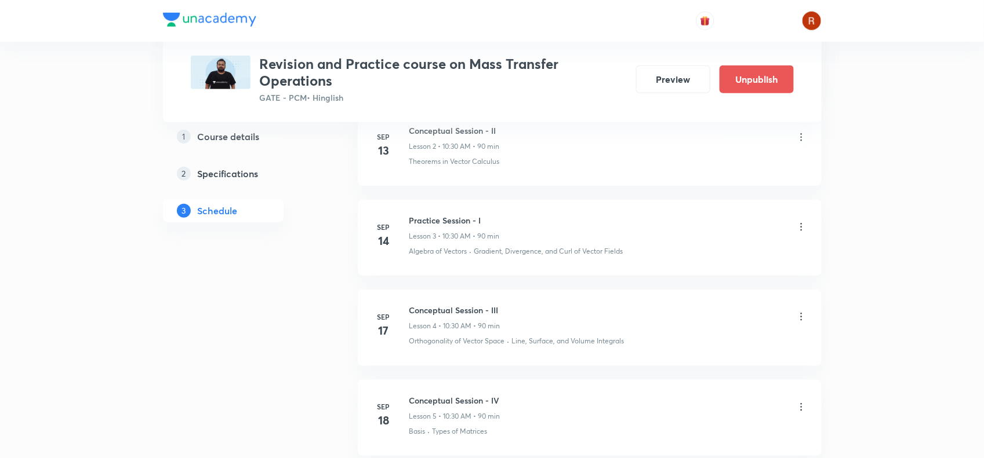
scroll to position [0, 0]
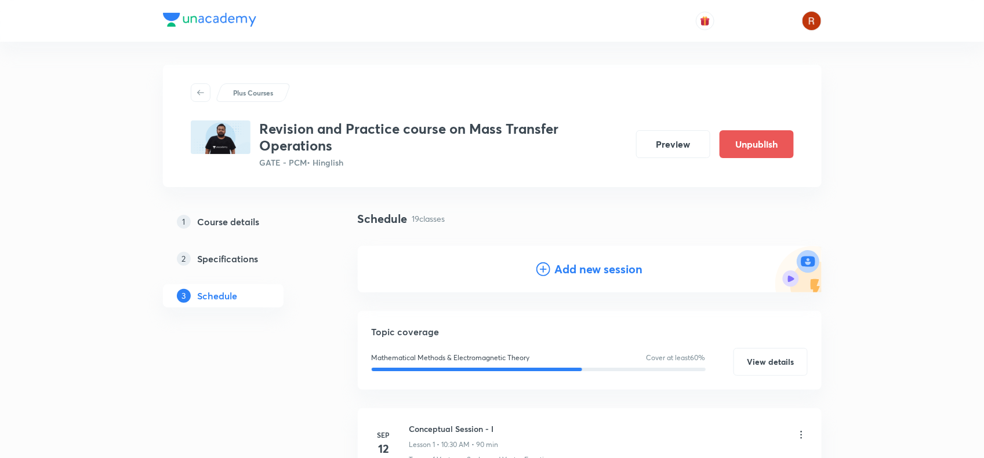
click at [585, 264] on h4 "Add new session" at bounding box center [599, 269] width 88 height 17
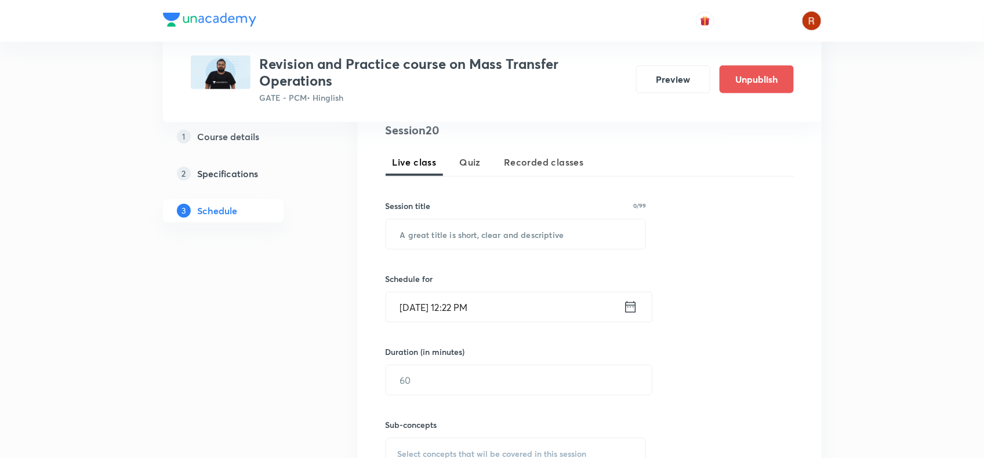
scroll to position [236, 0]
click at [480, 230] on input "text" at bounding box center [516, 234] width 260 height 30
paste input "Adsorption and Membrane Conceptual Session-II"
type input "Adsorption and Membrane Conceptual Session-II"
click at [414, 296] on input "Oct 1, 2025, 12:22 PM" at bounding box center [504, 307] width 237 height 30
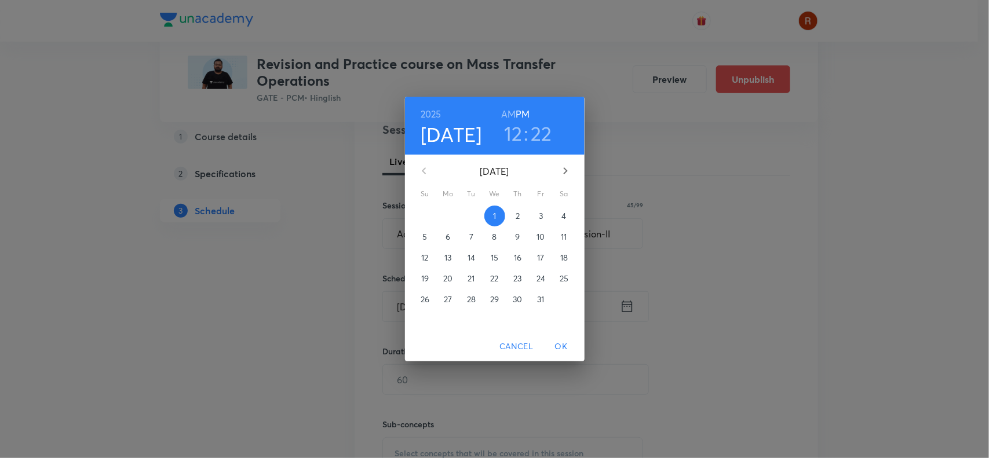
click at [470, 256] on p "14" at bounding box center [472, 258] width 8 height 12
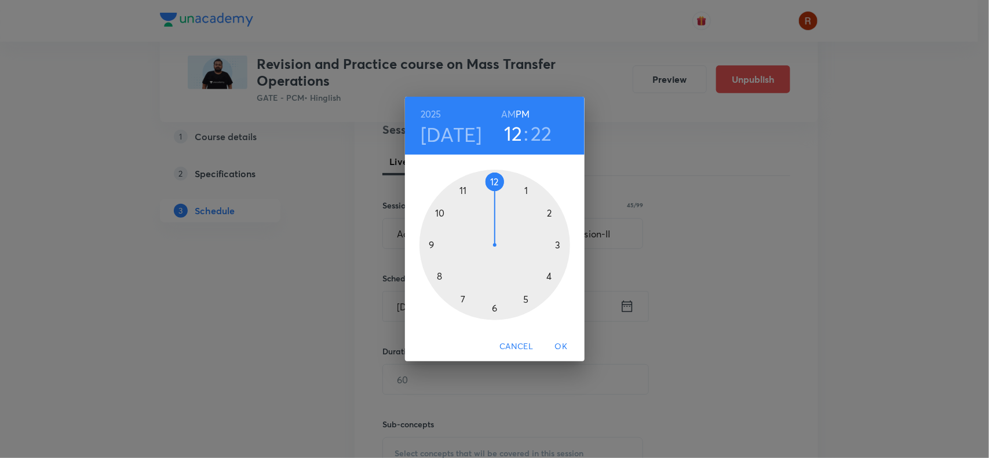
click at [496, 309] on div at bounding box center [495, 245] width 151 height 151
click at [497, 178] on div at bounding box center [495, 245] width 151 height 151
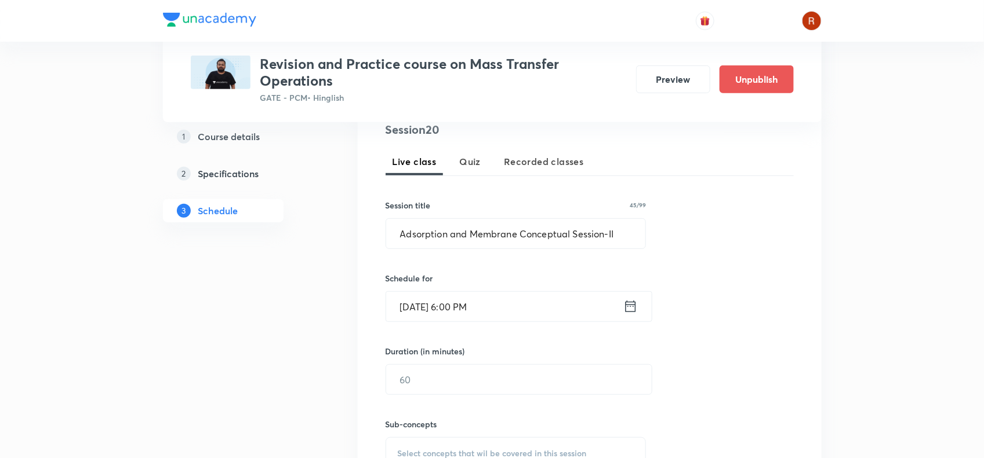
scroll to position [335, 0]
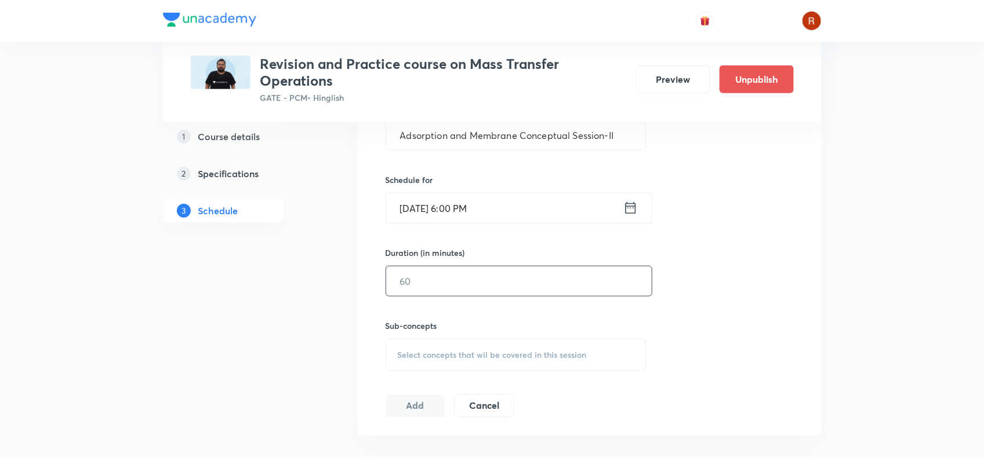
click at [446, 267] on input "text" at bounding box center [518, 282] width 265 height 30
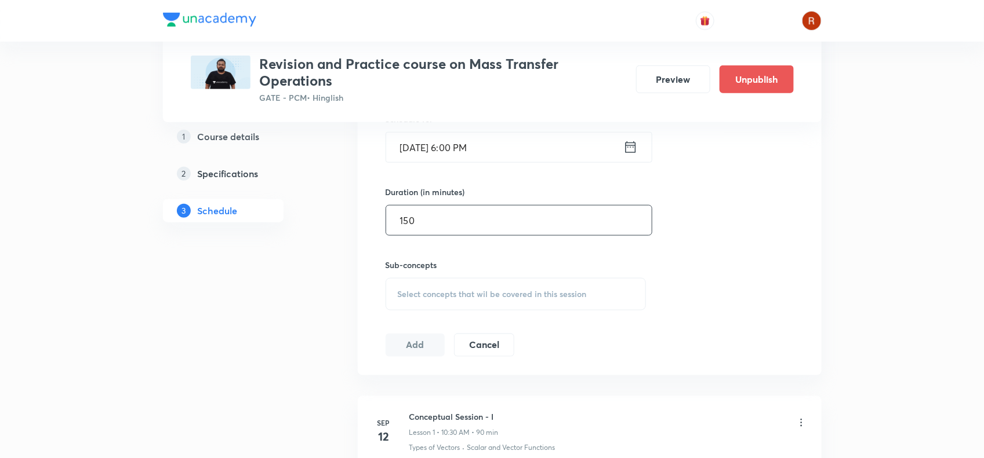
scroll to position [398, 0]
type input "150"
click at [442, 289] on span "Select concepts that wil be covered in this session" at bounding box center [492, 292] width 189 height 9
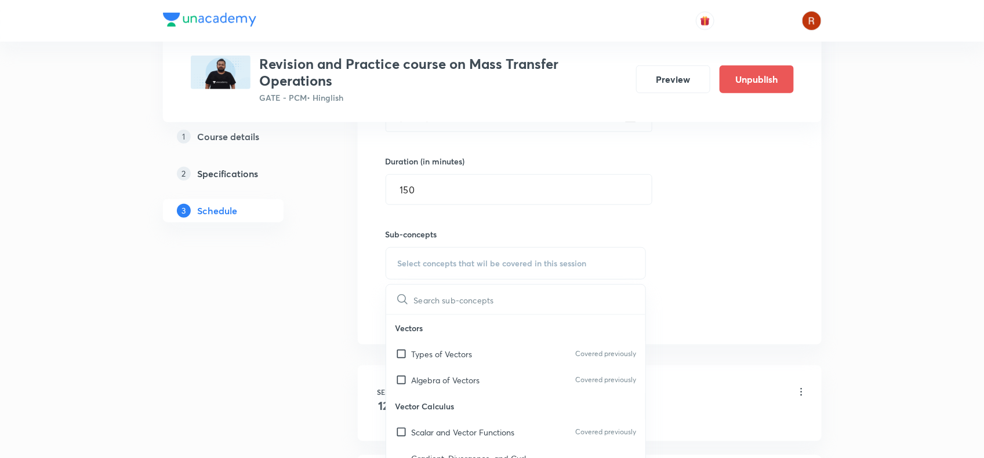
scroll to position [427, 0]
click at [438, 383] on p "Algebra of Vectors" at bounding box center [446, 380] width 68 height 12
checkbox input "true"
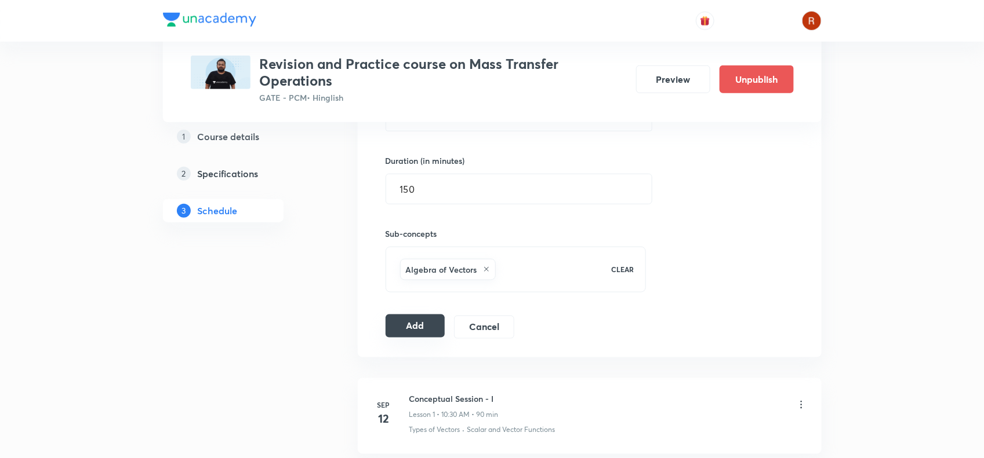
click at [412, 329] on button "Add" at bounding box center [415, 326] width 60 height 23
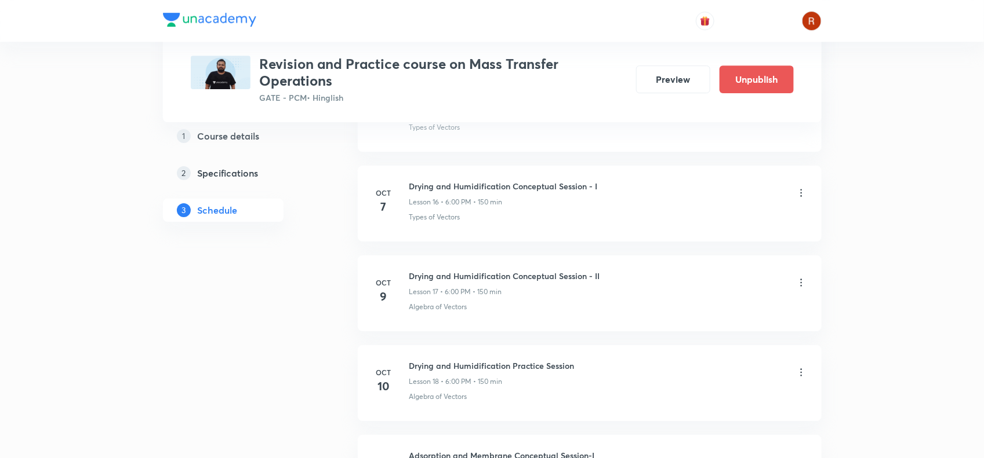
scroll to position [1720, 0]
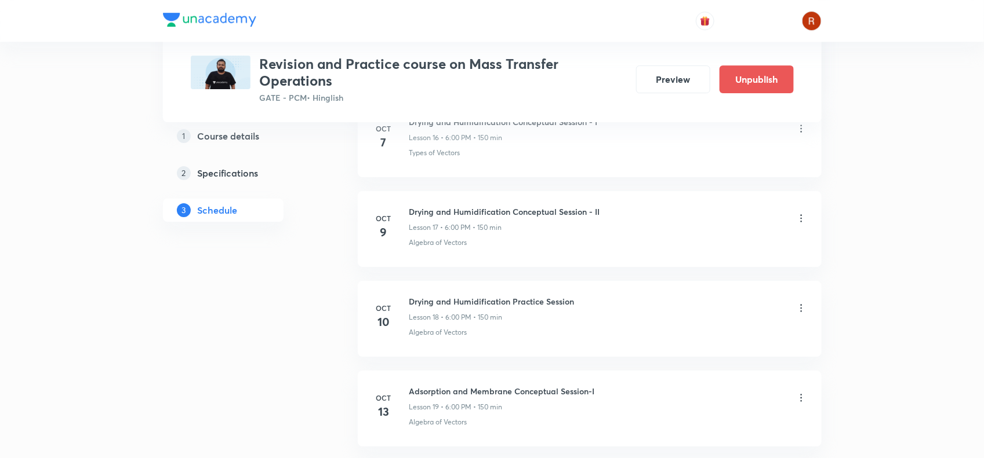
click at [800, 220] on icon at bounding box center [801, 219] width 12 height 12
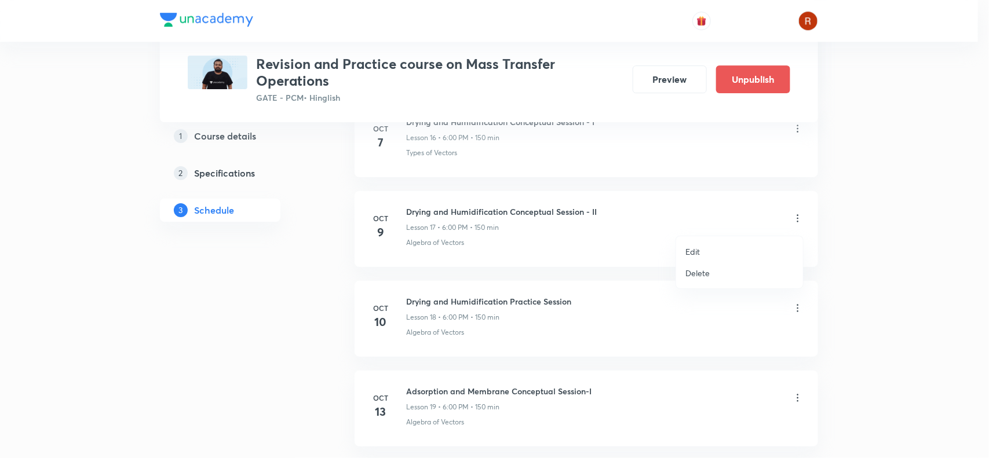
click at [731, 242] on li "Edit" at bounding box center [739, 251] width 127 height 21
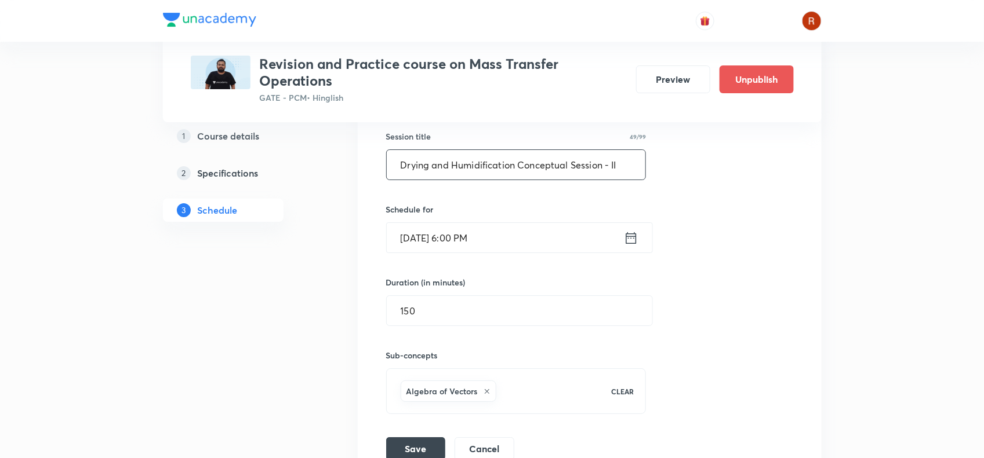
scroll to position [1808, 0]
click at [423, 233] on input "Oct 9, 2025, 6:00 PM" at bounding box center [505, 236] width 237 height 30
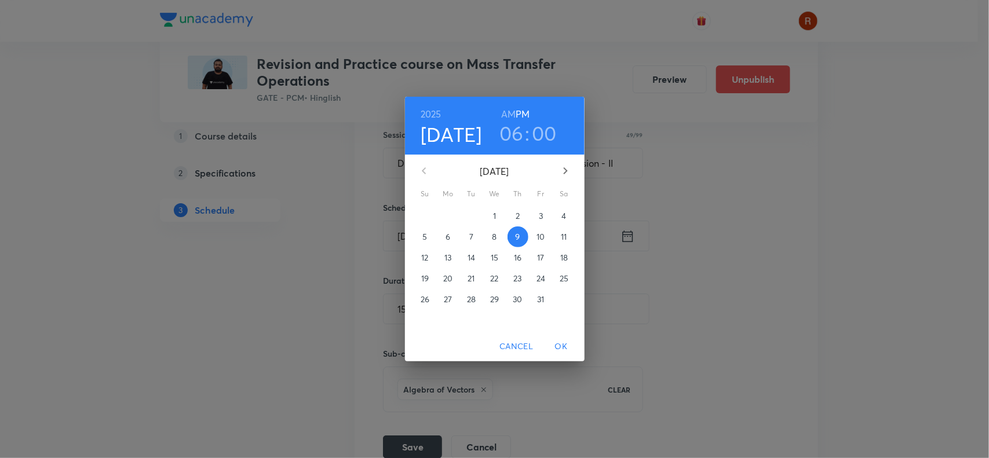
click at [494, 235] on p "8" at bounding box center [494, 237] width 5 height 12
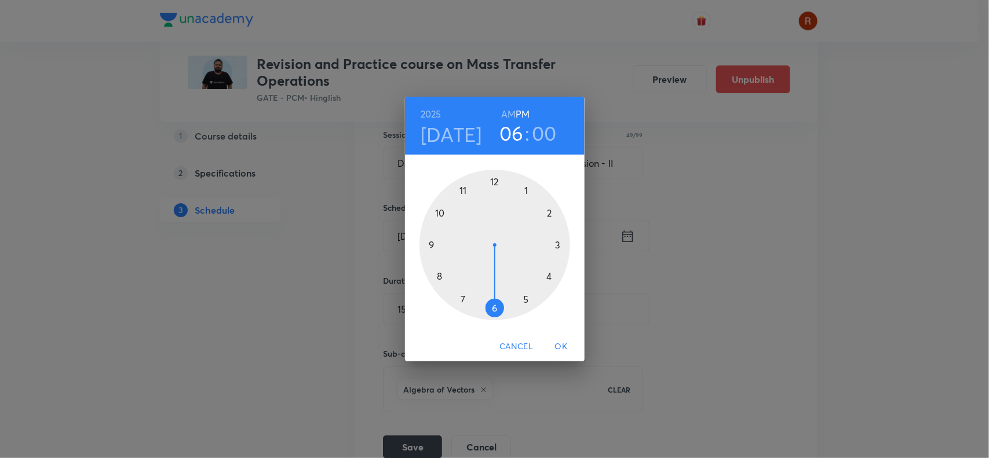
click at [559, 336] on button "OK" at bounding box center [561, 346] width 37 height 21
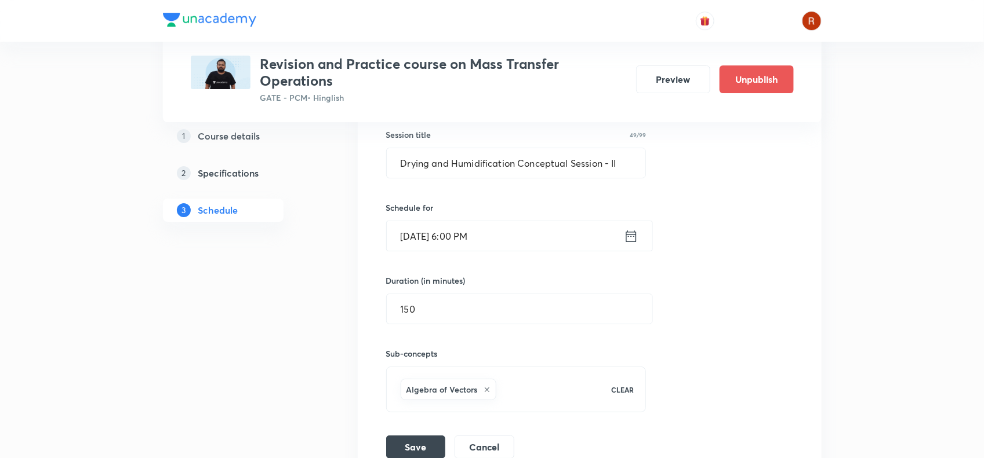
scroll to position [1926, 0]
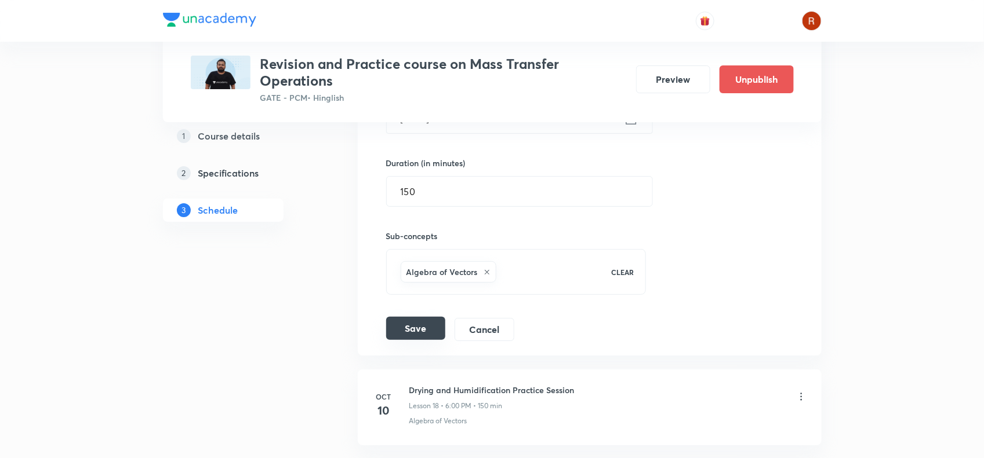
click at [424, 328] on button "Save" at bounding box center [415, 328] width 59 height 23
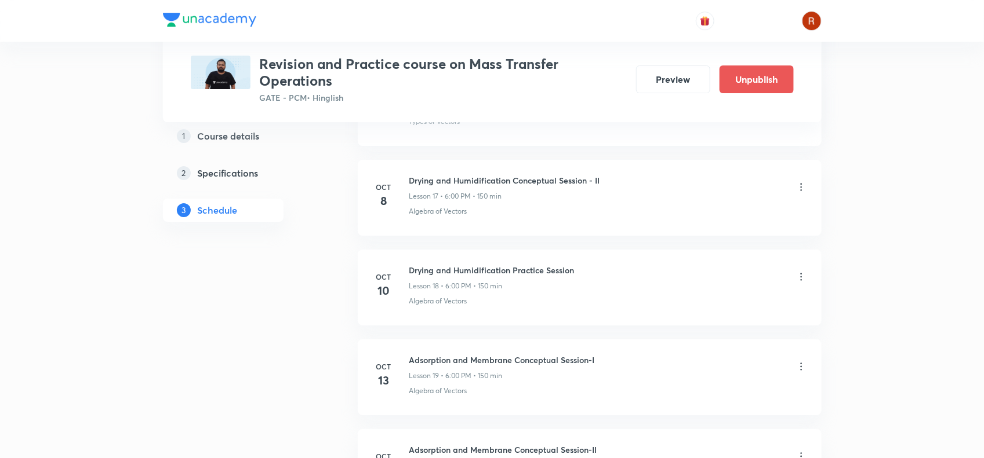
scroll to position [1751, 0]
click at [800, 282] on icon at bounding box center [801, 278] width 12 height 12
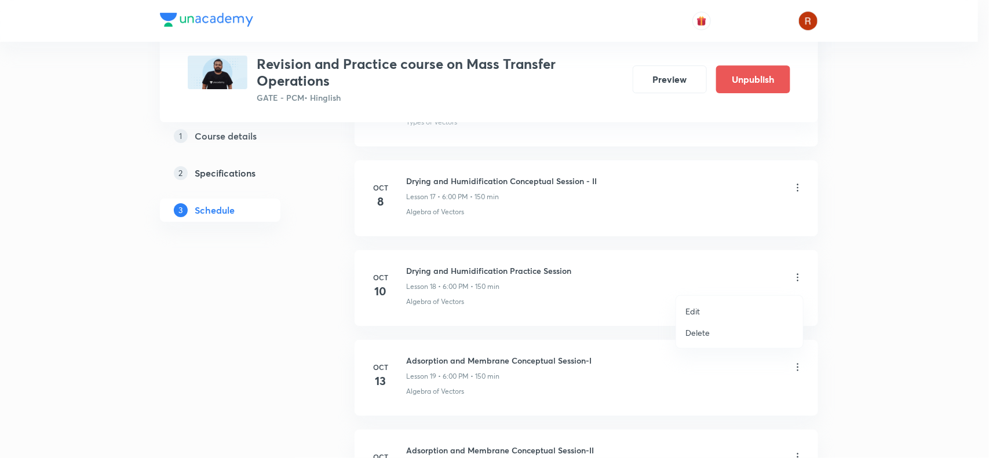
click at [709, 311] on li "Edit" at bounding box center [739, 311] width 127 height 21
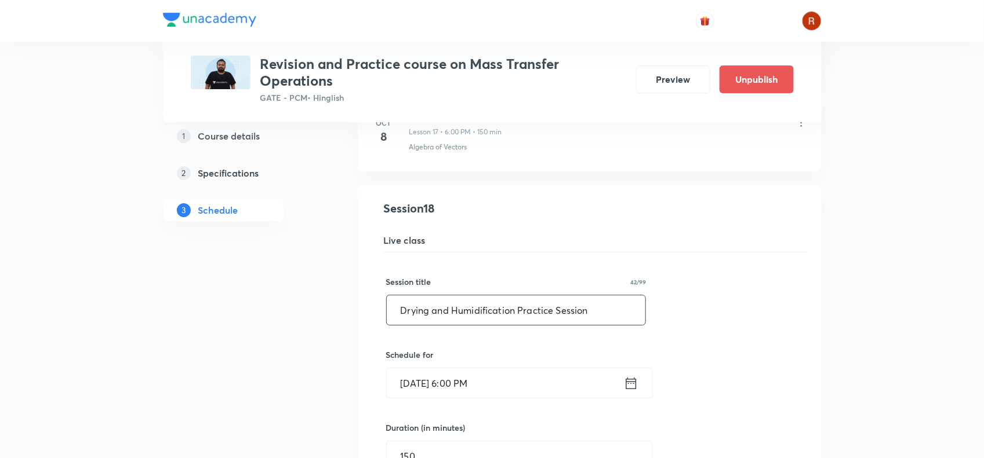
scroll to position [1837, 0]
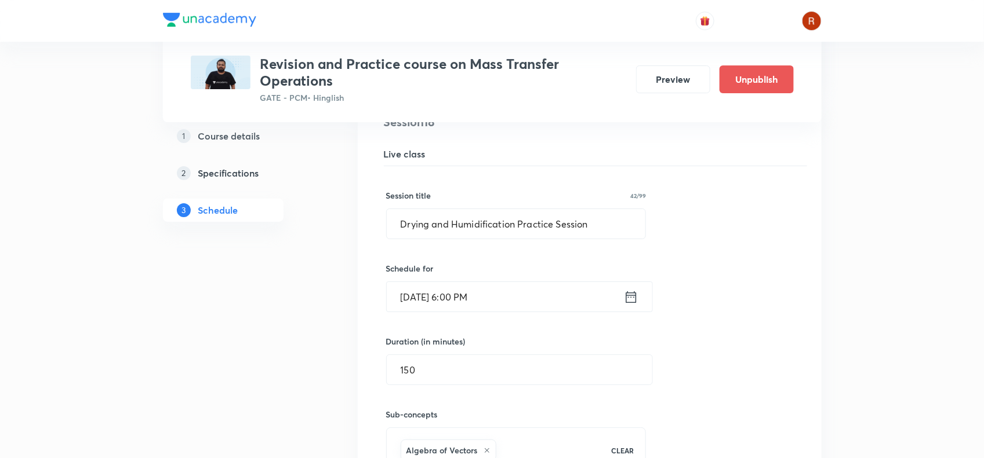
click at [424, 300] on input "Oct 10, 2025, 6:00 PM" at bounding box center [505, 297] width 237 height 30
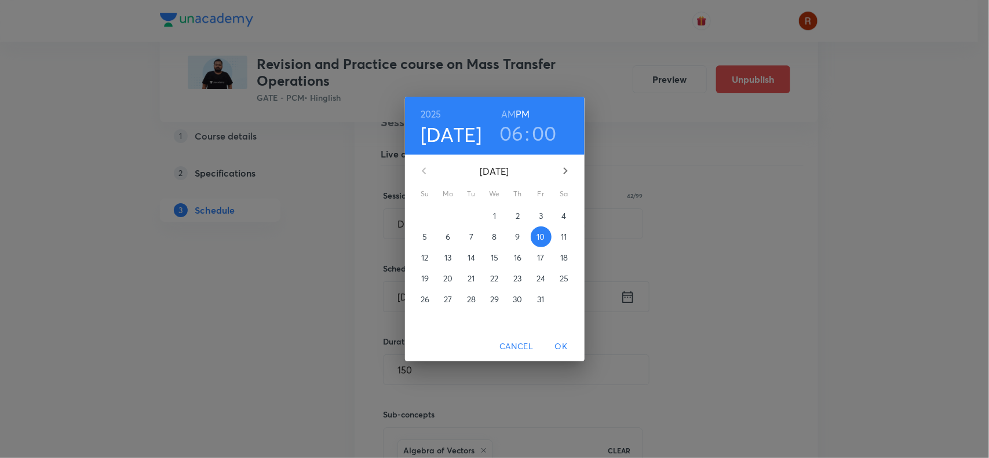
click at [512, 232] on span "9" at bounding box center [518, 237] width 21 height 12
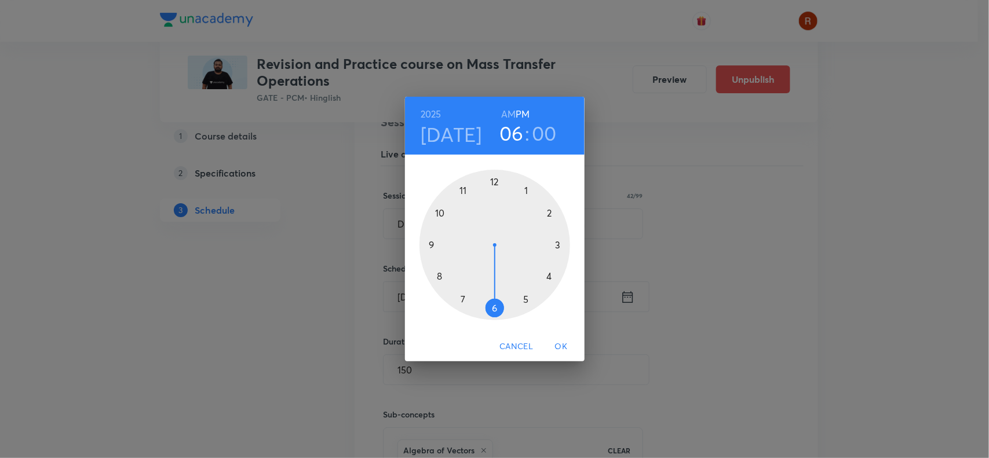
click at [555, 345] on span "OK" at bounding box center [562, 347] width 28 height 14
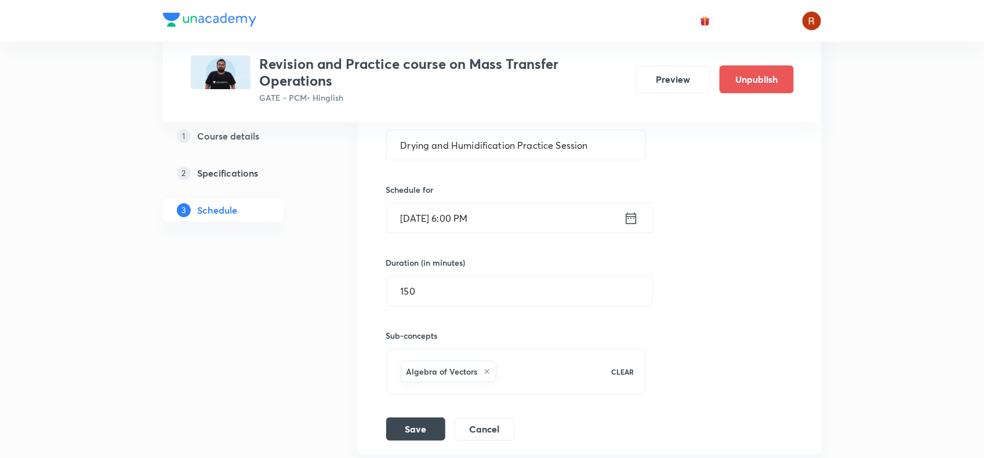
scroll to position [1959, 0]
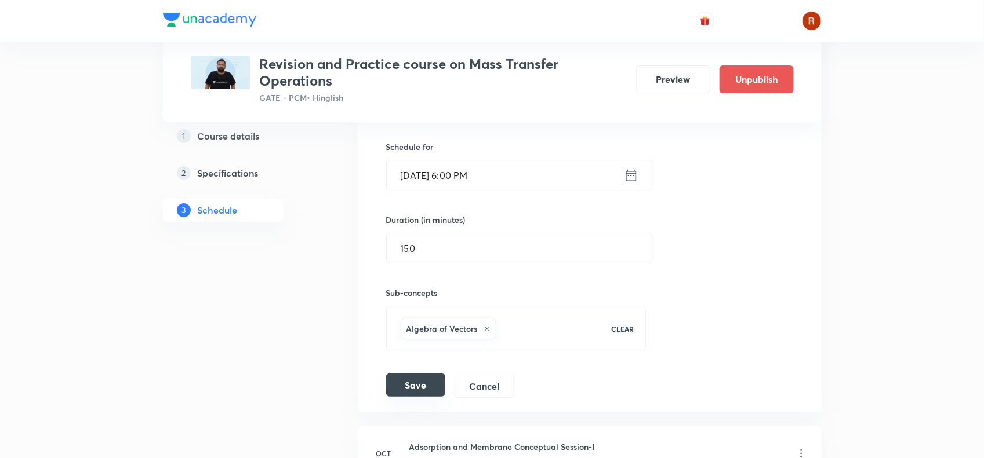
click at [416, 391] on button "Save" at bounding box center [415, 385] width 59 height 23
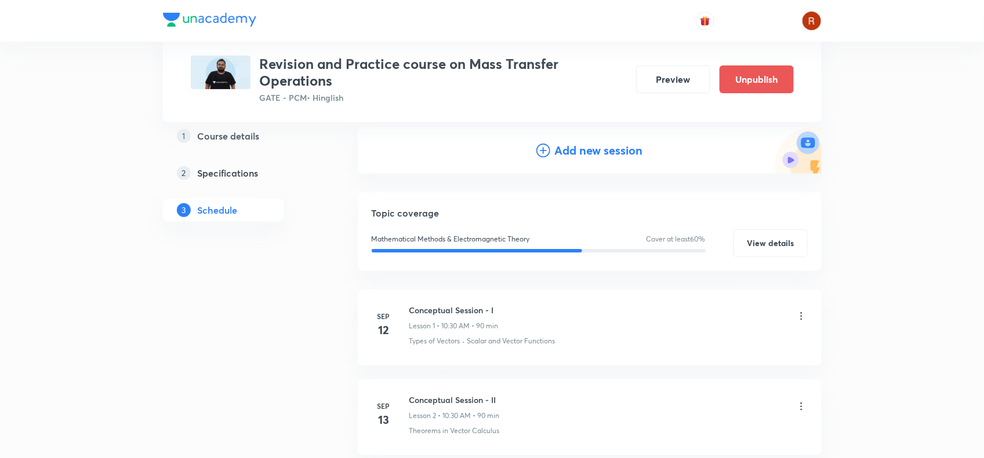
scroll to position [0, 0]
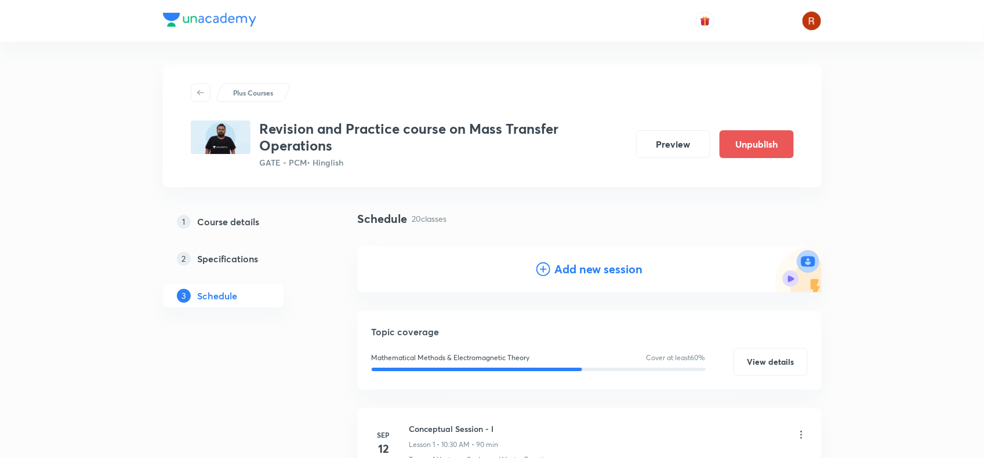
click at [589, 265] on h4 "Add new session" at bounding box center [599, 269] width 88 height 17
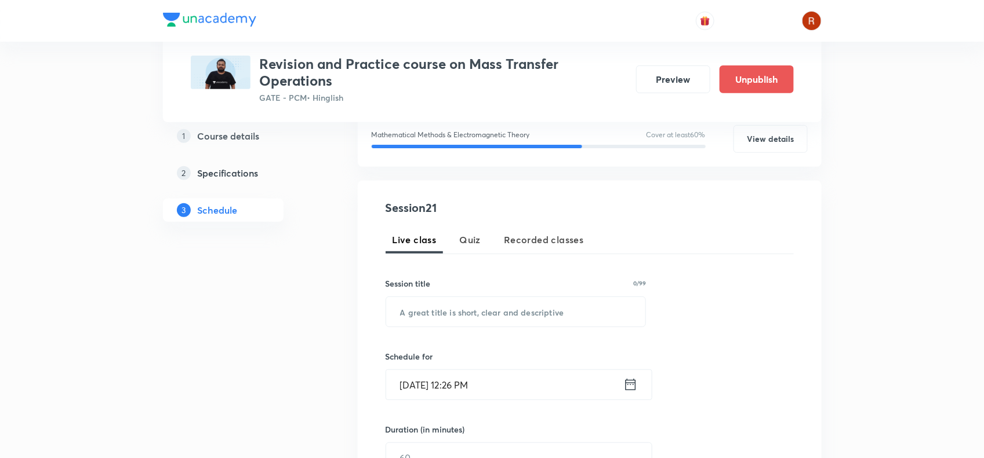
scroll to position [271, 0]
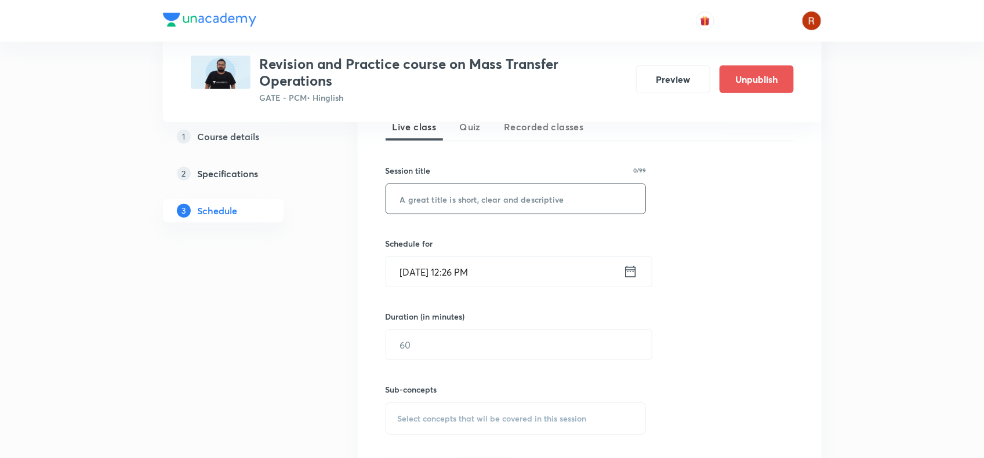
click at [435, 205] on input "text" at bounding box center [516, 199] width 260 height 30
paste input "Adsorption and Membrane Practice Session-I"
type input "Adsorption and Membrane Practice Session-I"
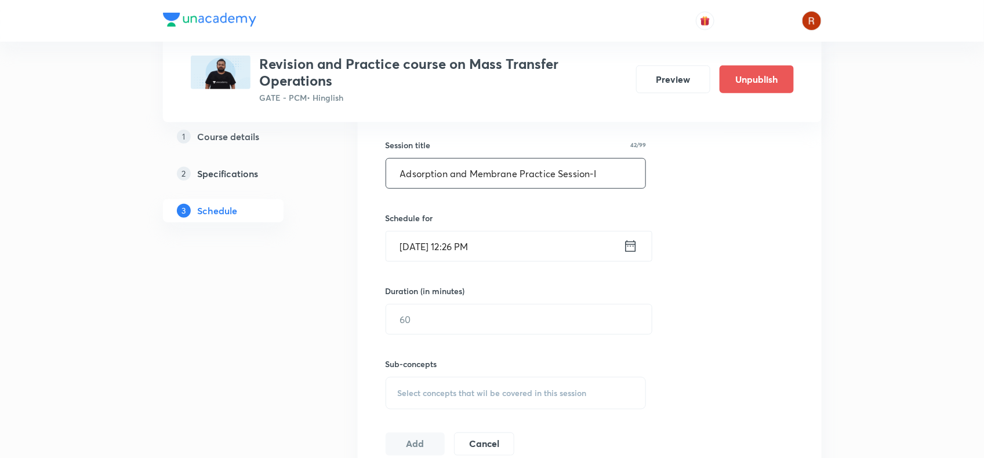
scroll to position [297, 0]
click at [421, 249] on input "Oct 1, 2025, 12:26 PM" at bounding box center [504, 246] width 237 height 30
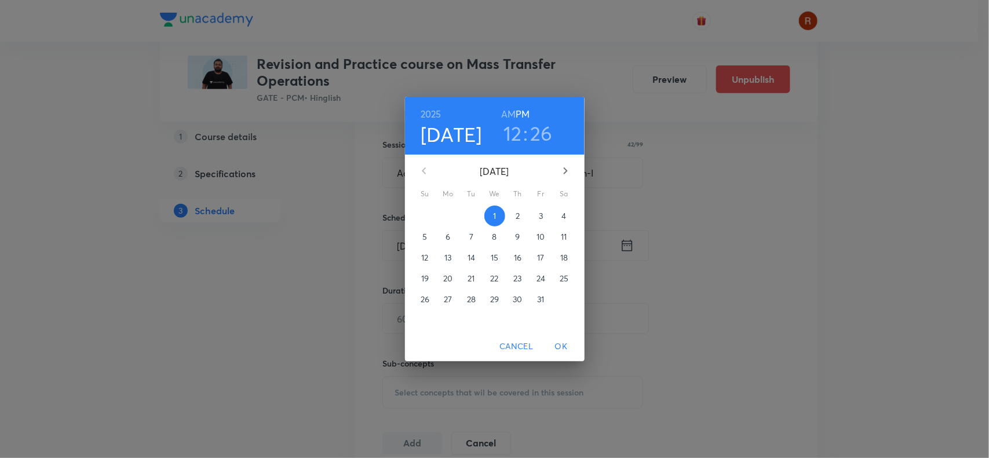
click at [492, 254] on p "15" at bounding box center [495, 258] width 8 height 12
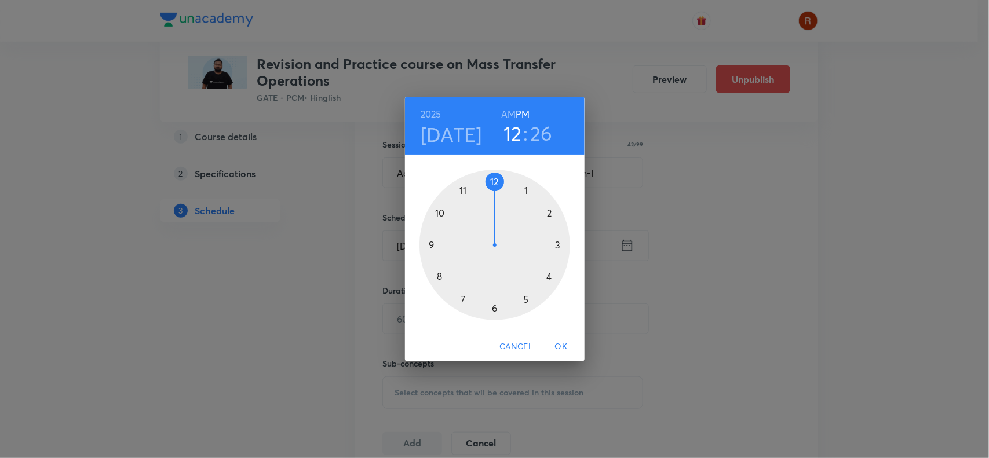
click at [493, 305] on div at bounding box center [495, 245] width 151 height 151
click at [493, 183] on div at bounding box center [495, 245] width 151 height 151
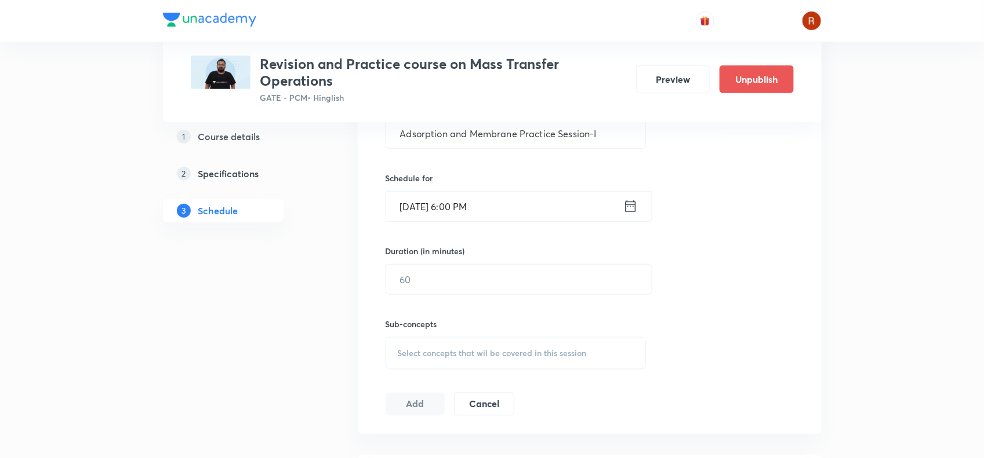
scroll to position [337, 0]
click at [439, 279] on input "text" at bounding box center [518, 279] width 265 height 30
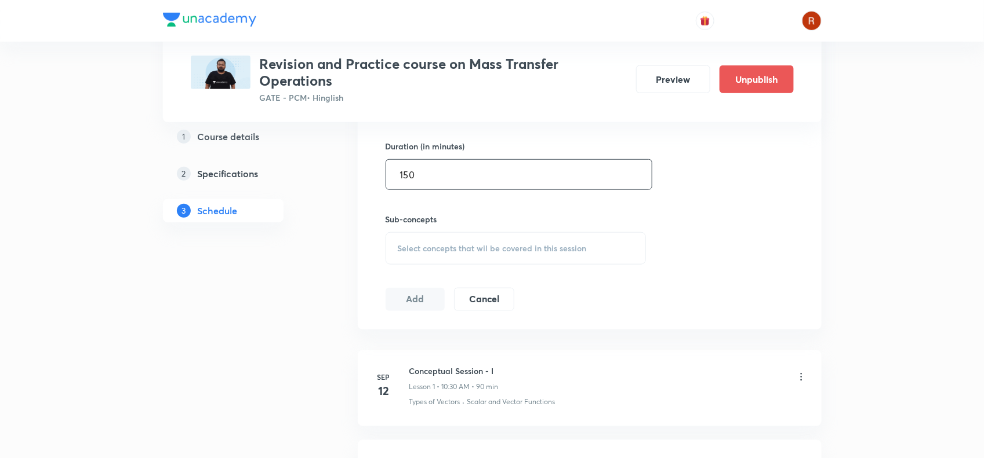
type input "150"
click at [422, 239] on div "Select concepts that wil be covered in this session" at bounding box center [515, 248] width 261 height 32
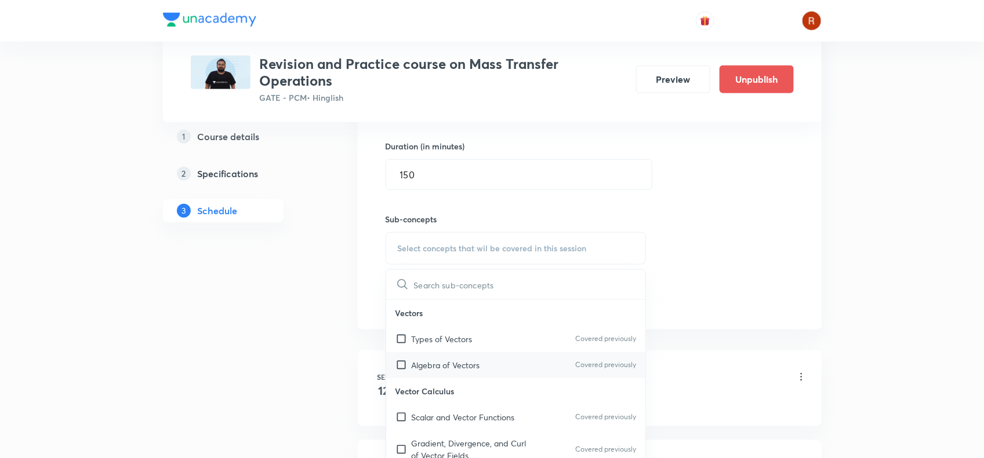
click at [425, 354] on div "Algebra of Vectors Covered previously" at bounding box center [516, 365] width 260 height 26
checkbox input "true"
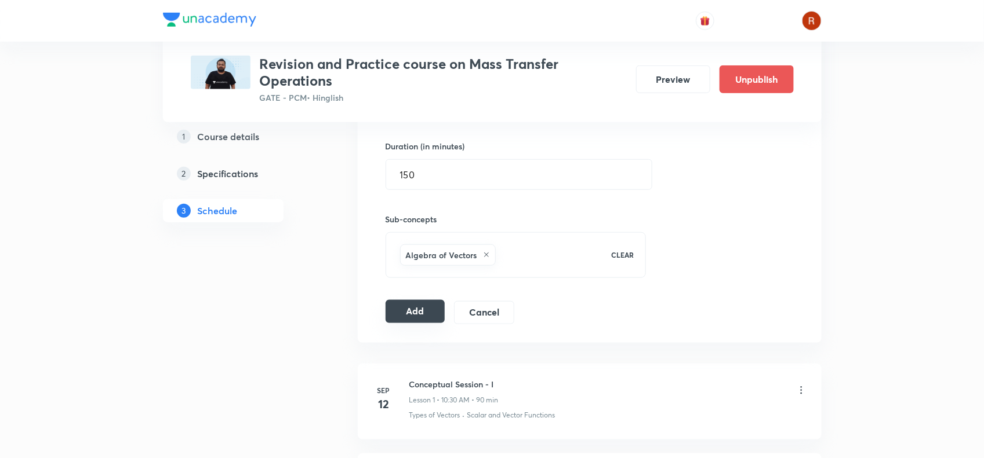
click at [422, 308] on button "Add" at bounding box center [415, 311] width 60 height 23
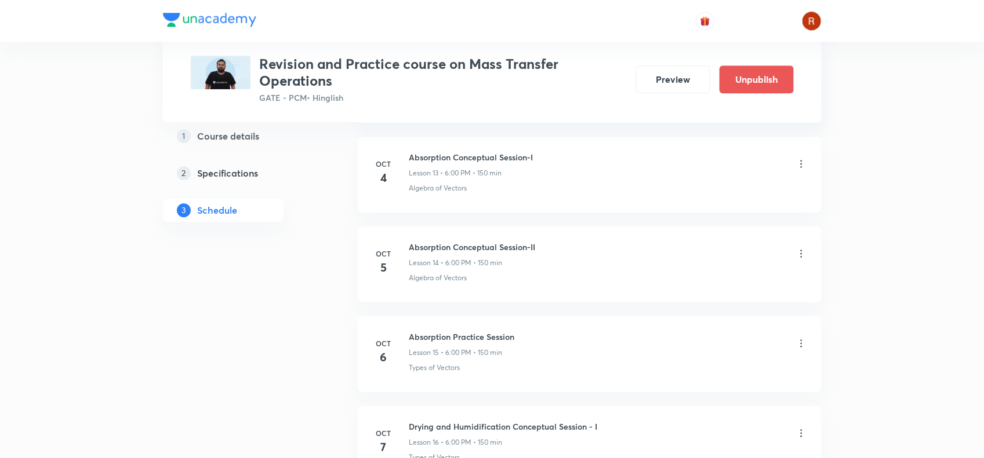
scroll to position [1355, 0]
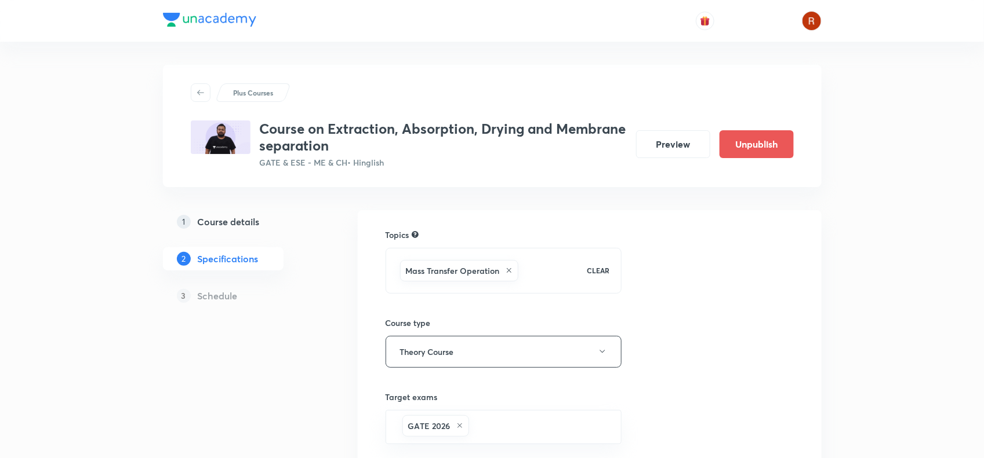
click at [223, 217] on h5 "Course details" at bounding box center [229, 222] width 62 height 14
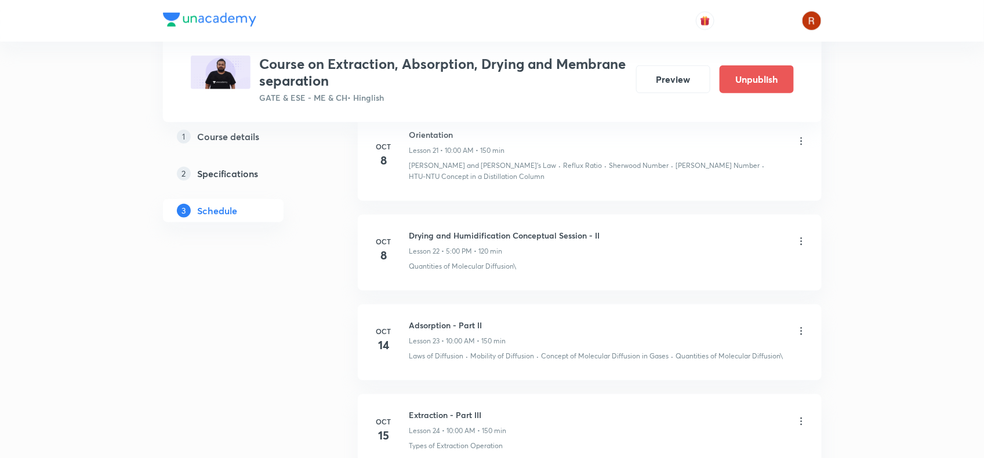
scroll to position [2497, 0]
click at [803, 248] on icon at bounding box center [801, 243] width 12 height 12
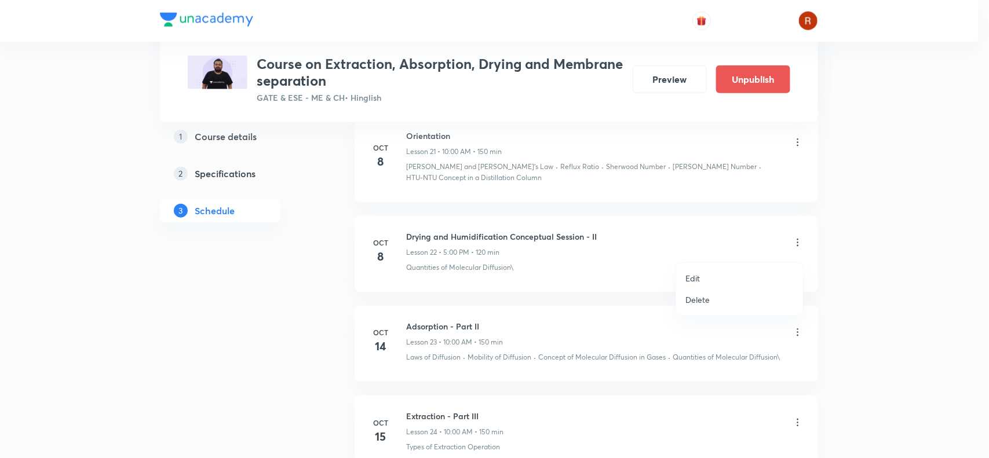
click at [698, 300] on p "Delete" at bounding box center [698, 300] width 24 height 12
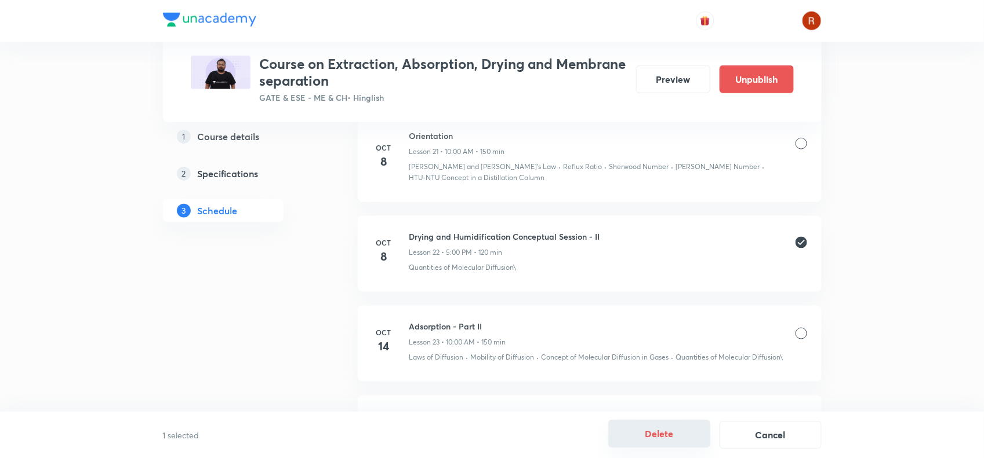
click at [661, 429] on button "Delete" at bounding box center [659, 434] width 102 height 28
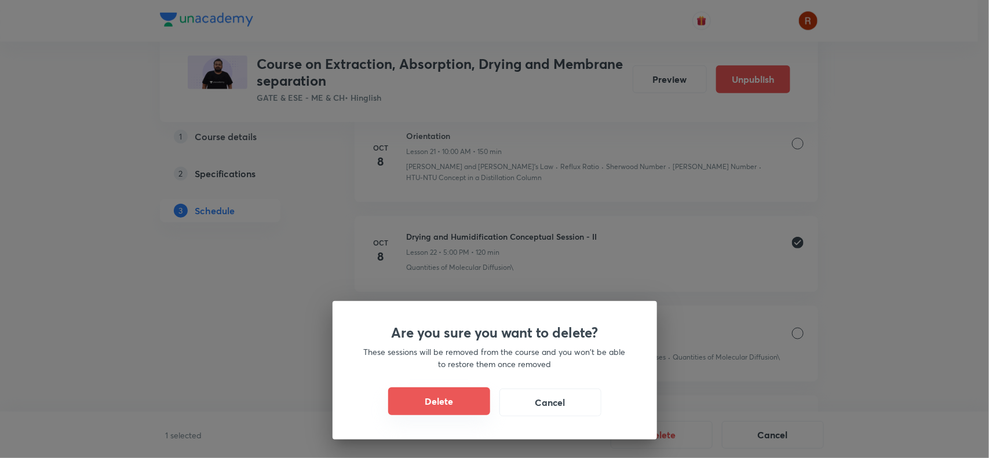
click at [432, 399] on button "Delete" at bounding box center [439, 402] width 102 height 28
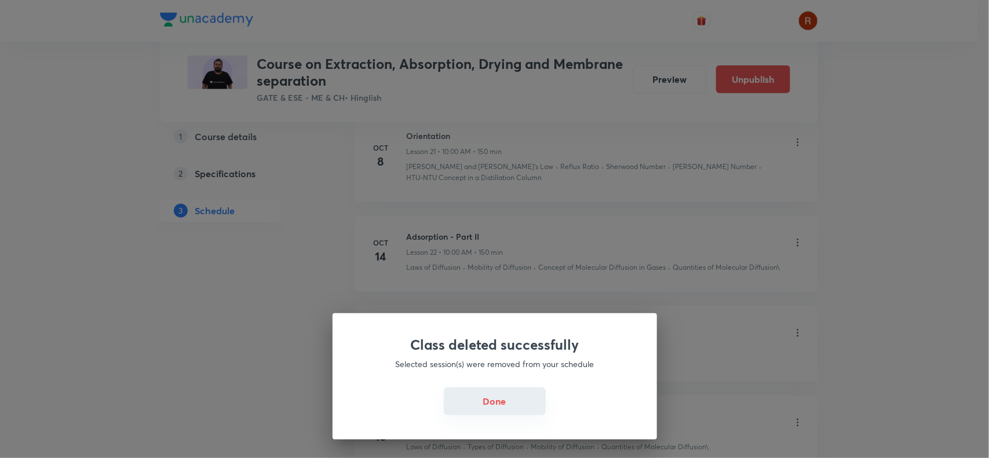
click at [497, 398] on button "Done" at bounding box center [495, 402] width 102 height 28
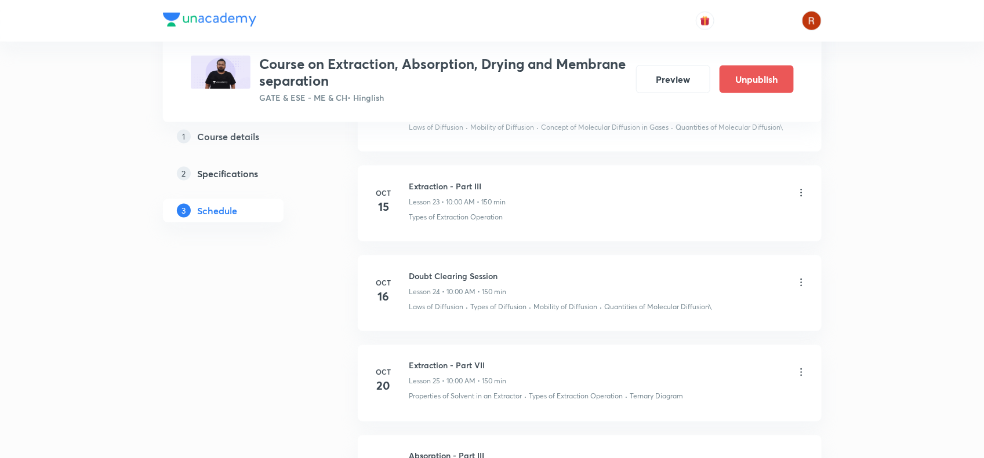
scroll to position [2636, 0]
